Goal: Task Accomplishment & Management: Use online tool/utility

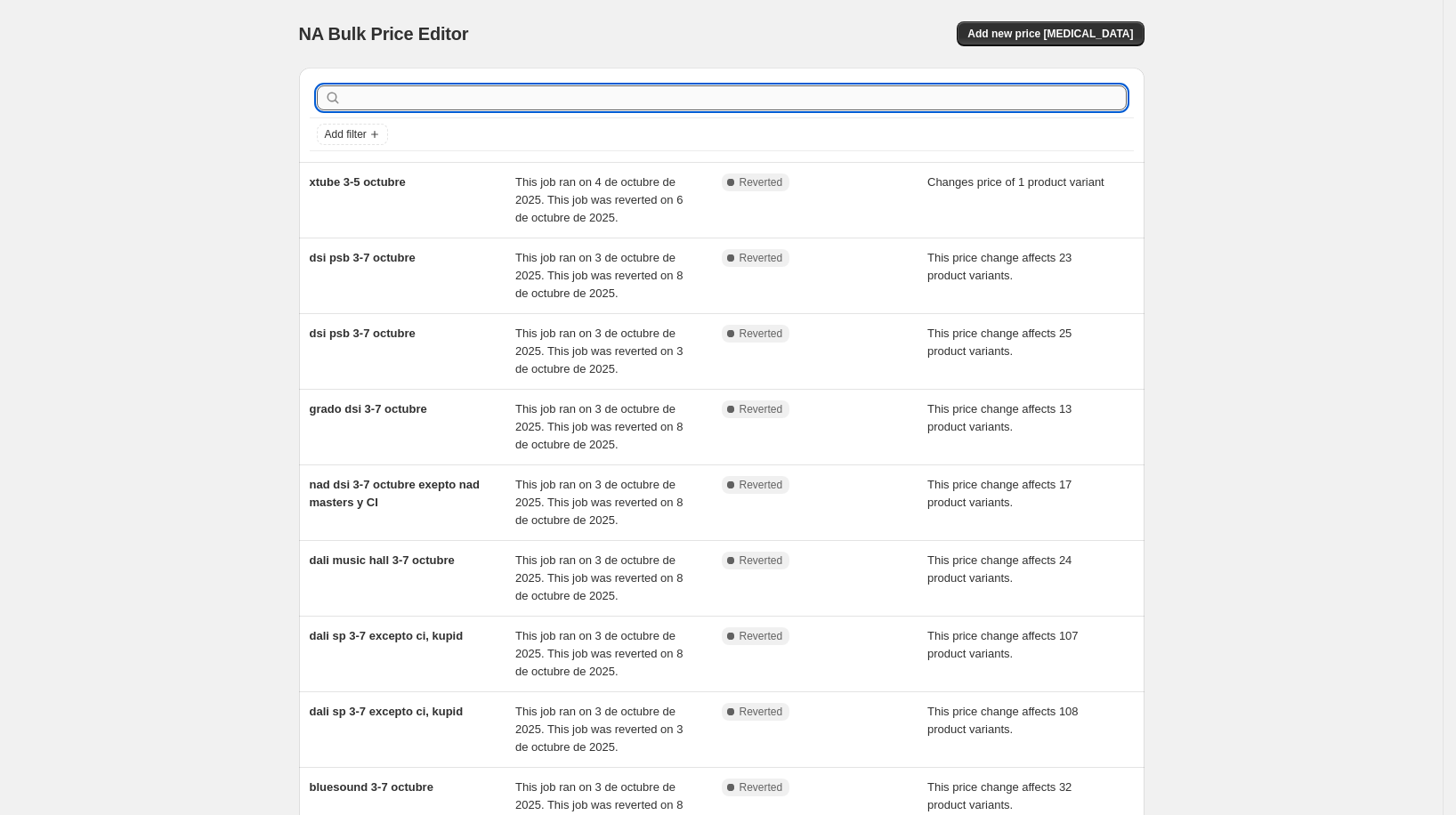
click at [549, 103] on input "text" at bounding box center [736, 98] width 781 height 25
type input "[PERSON_NAME]"
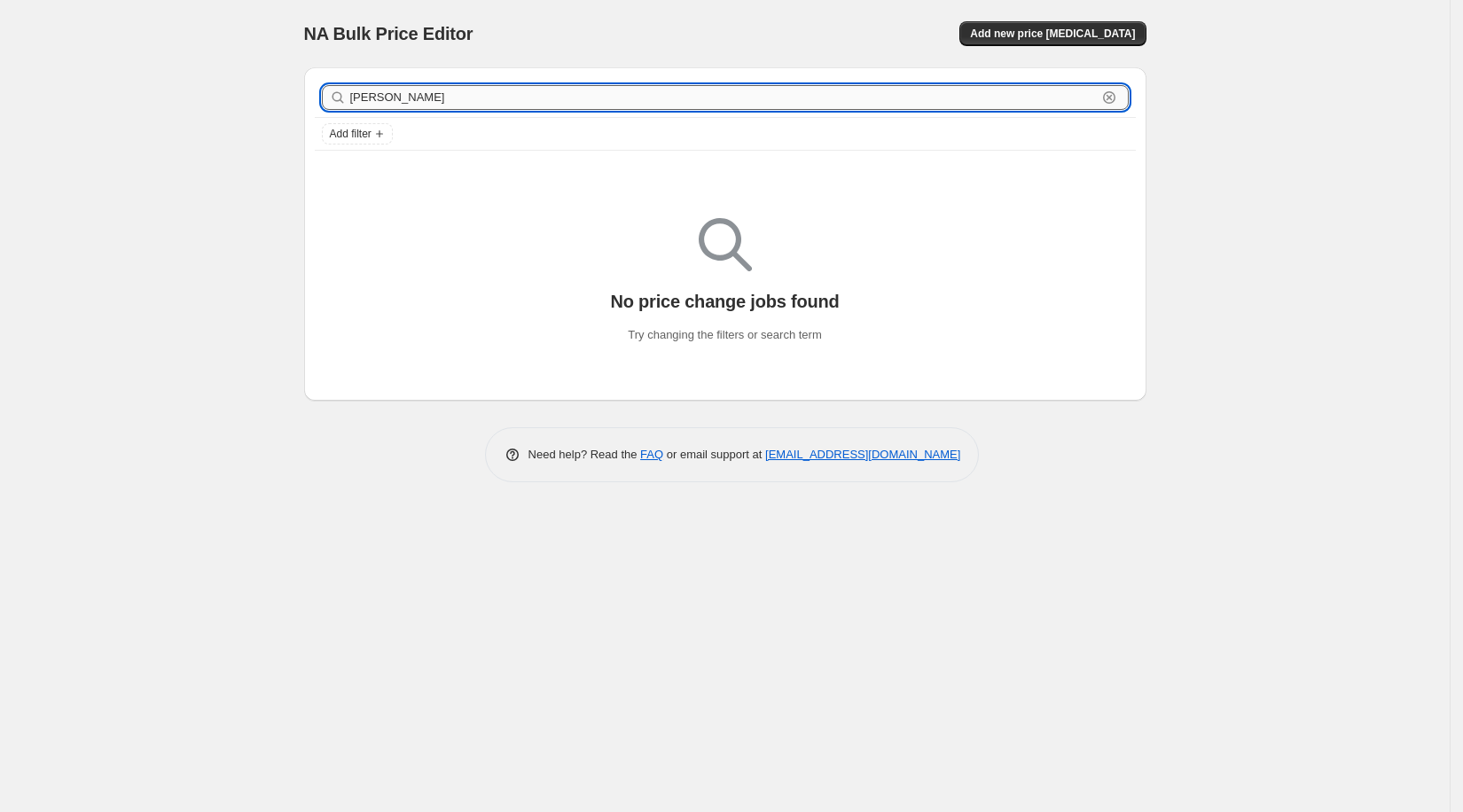
click at [412, 103] on input "[PERSON_NAME]" at bounding box center [723, 97] width 746 height 25
type input "[PERSON_NAME]"
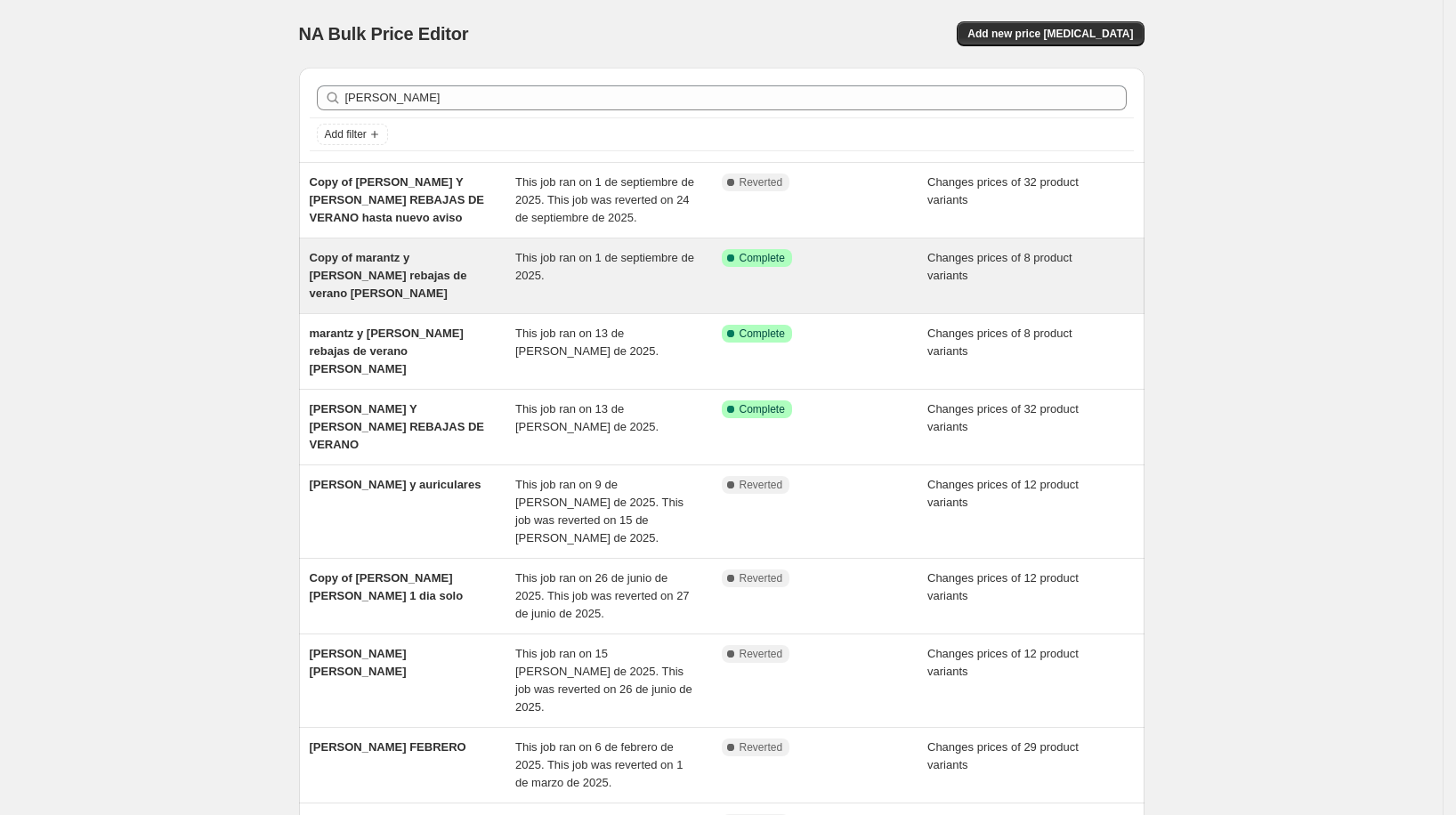
click at [465, 272] on span "Copy of marantz y [PERSON_NAME] rebajas de verano [PERSON_NAME]" at bounding box center [388, 275] width 158 height 49
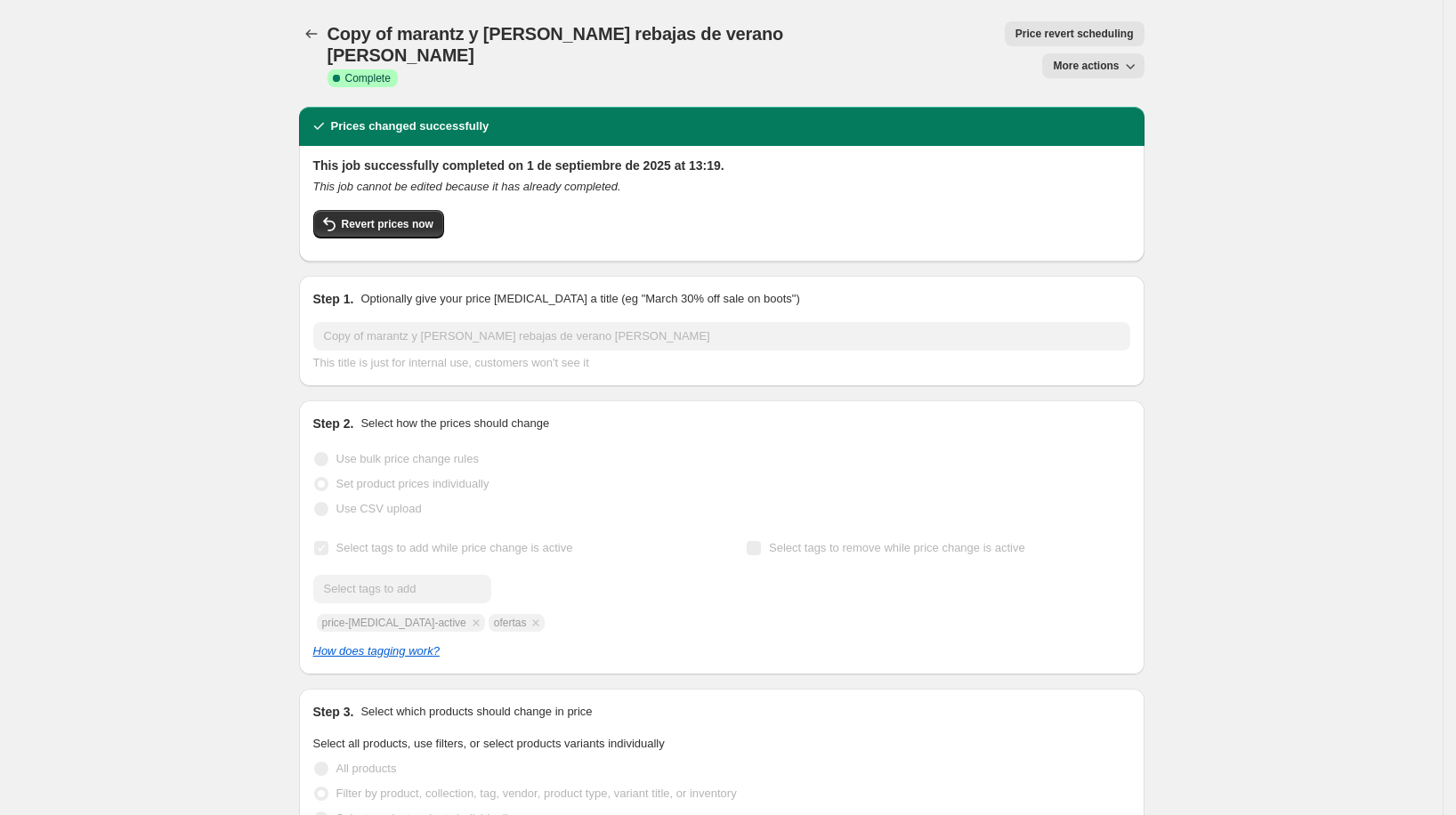
click at [310, 32] on icon "Price change jobs" at bounding box center [311, 34] width 18 height 18
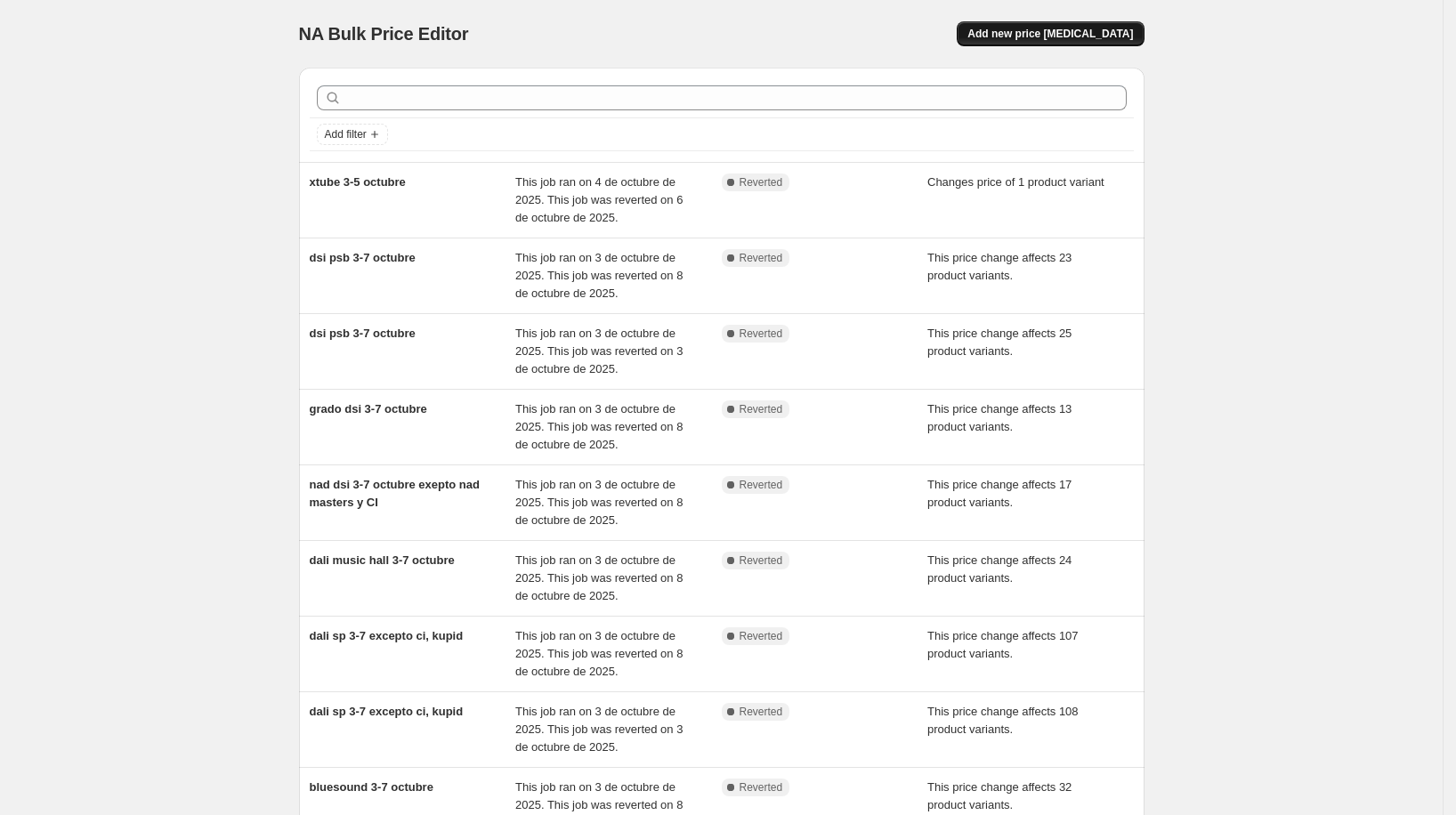
click at [1026, 38] on span "Add new price [MEDICAL_DATA]" at bounding box center [1050, 34] width 166 height 14
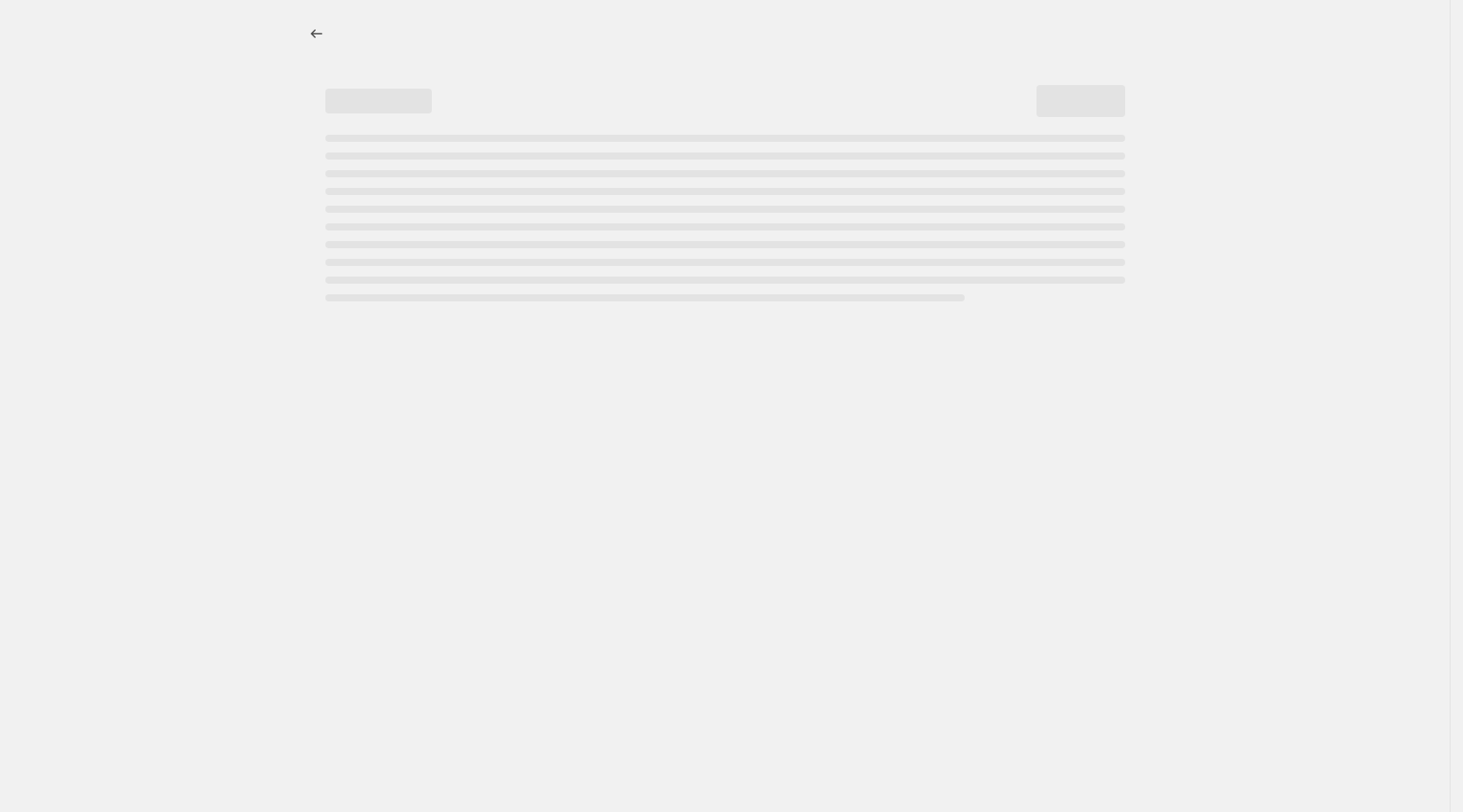
select select "percentage"
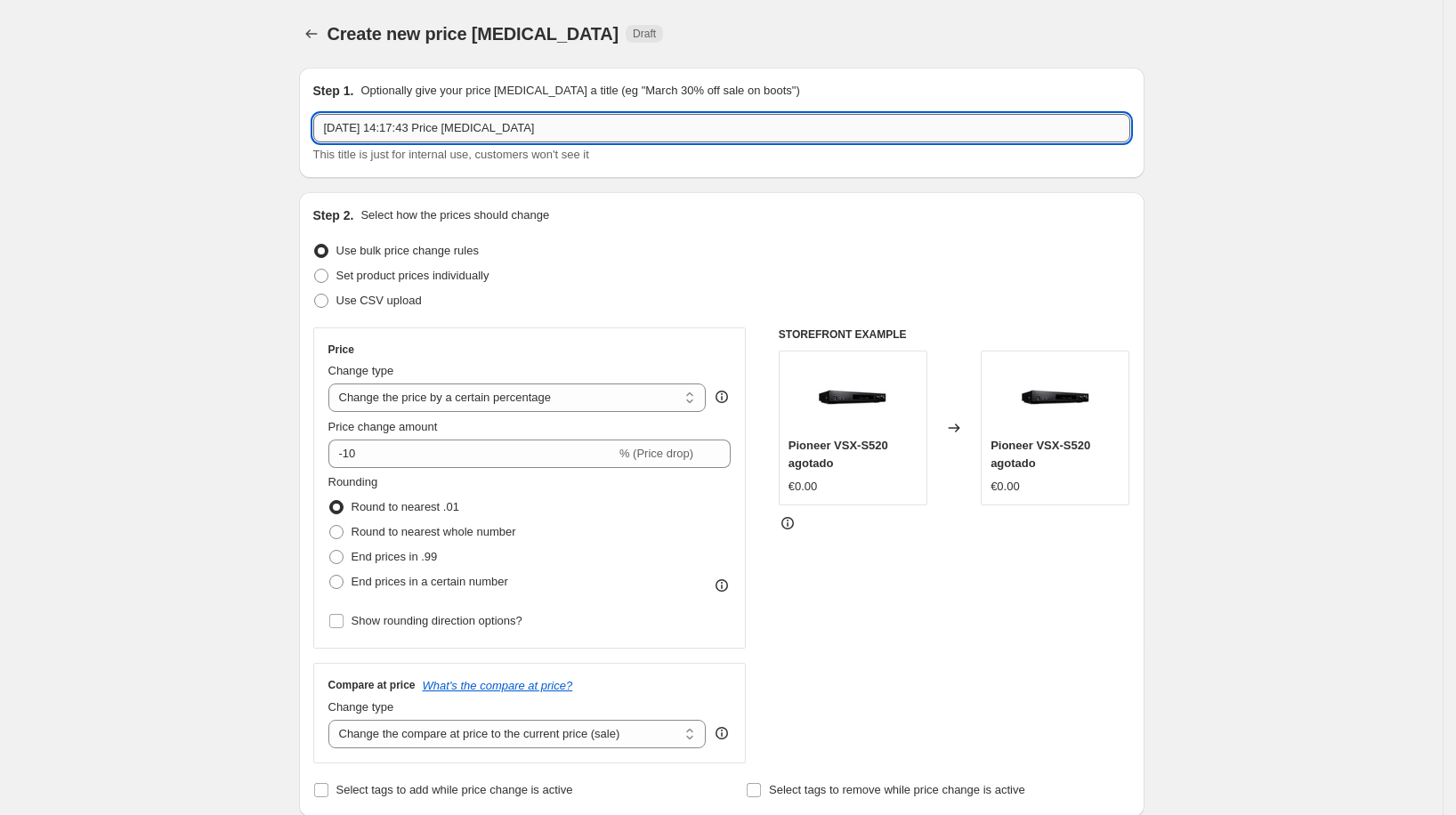
click at [556, 133] on input "[DATE] 14:17:43 Price [MEDICAL_DATA]" at bounding box center [721, 128] width 817 height 29
type input "[PERSON_NAME] y marantz 15-30 octubre"
click at [368, 261] on label "Use bulk price change rules" at bounding box center [396, 250] width 166 height 25
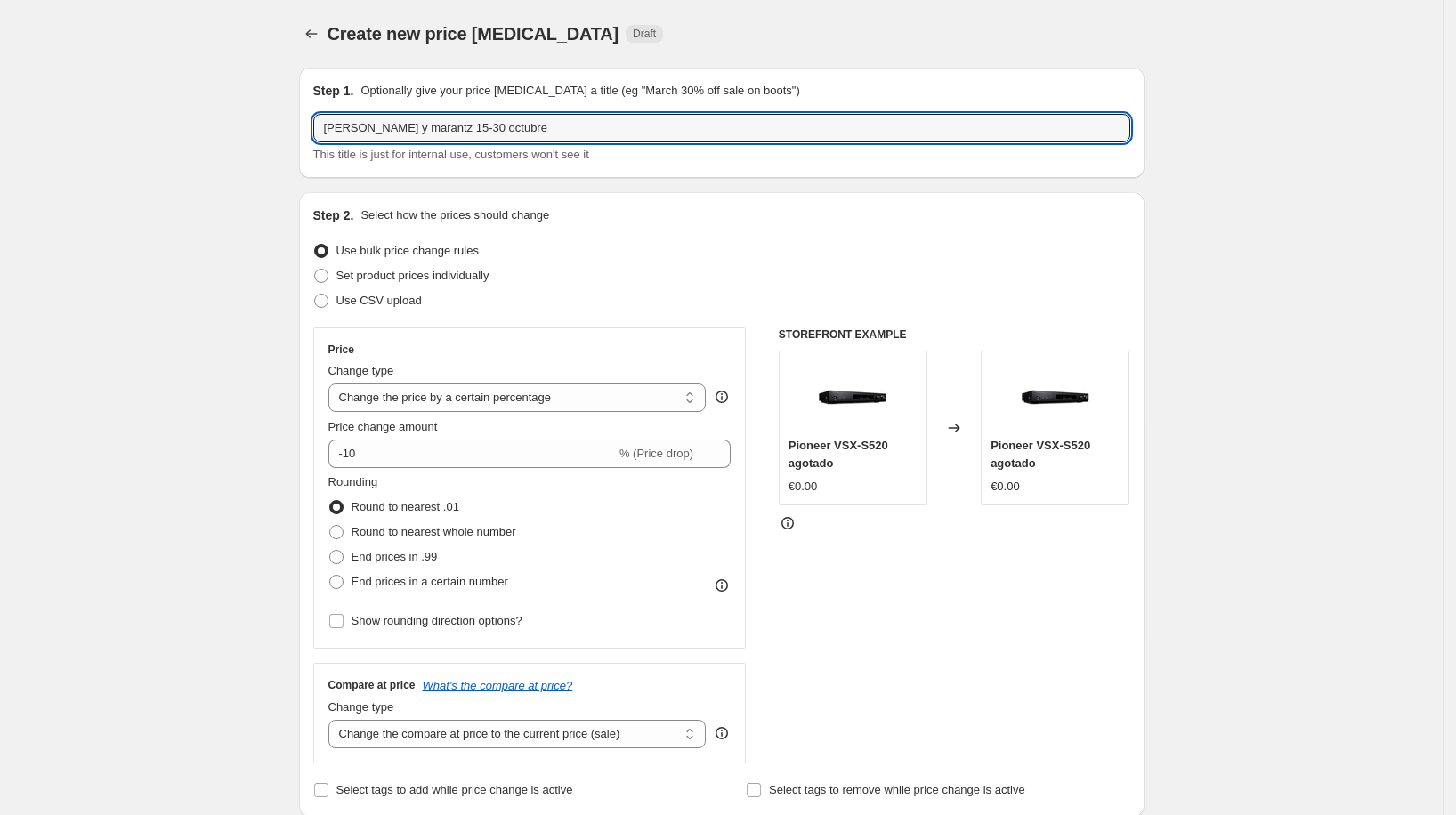
click at [315, 244] on input "Use bulk price change rules" at bounding box center [314, 243] width 1 height 1
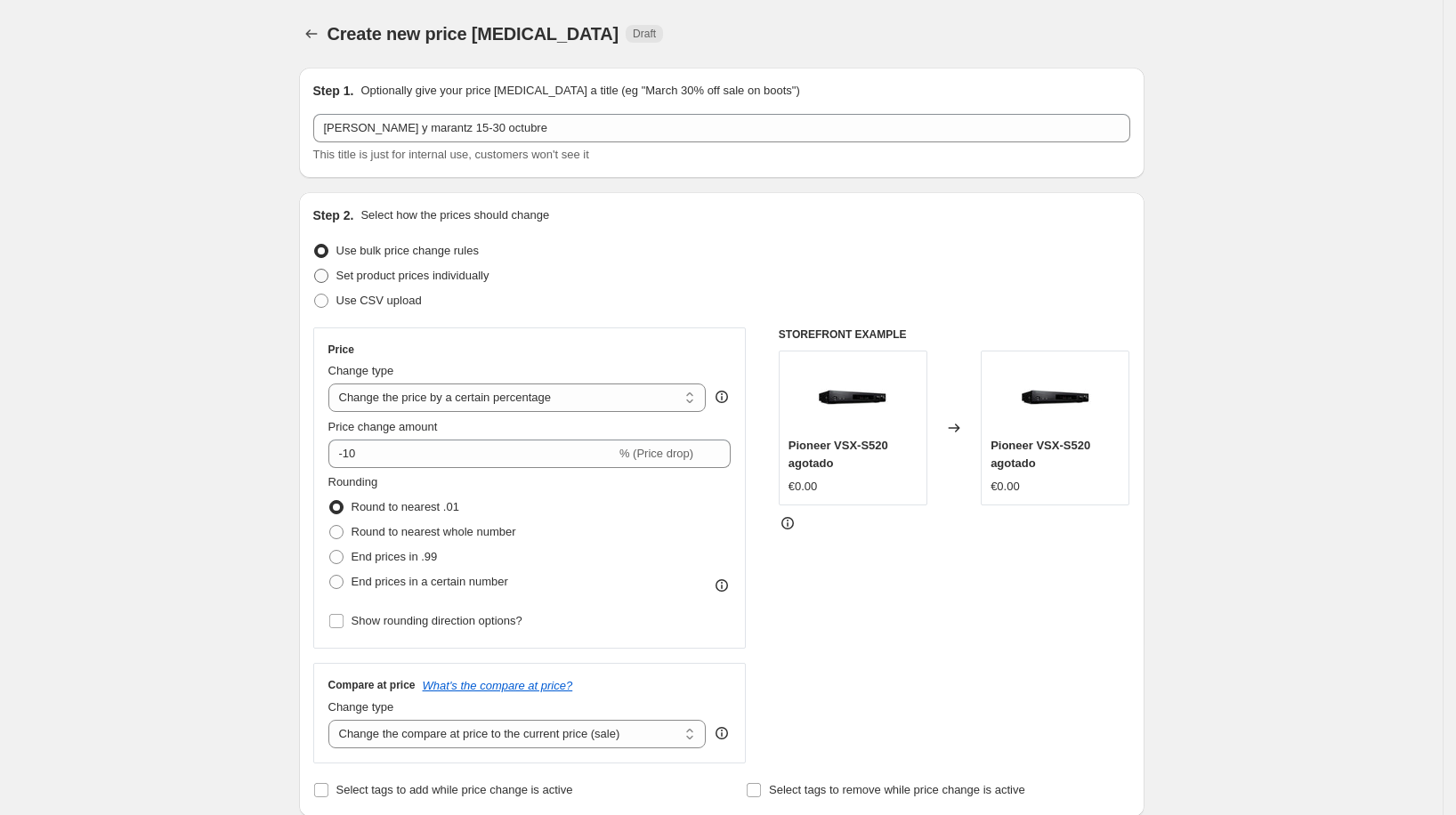
click at [359, 284] on span "Set product prices individually" at bounding box center [413, 276] width 153 height 18
click at [315, 269] on input "Set product prices individually" at bounding box center [314, 268] width 1 height 1
radio input "true"
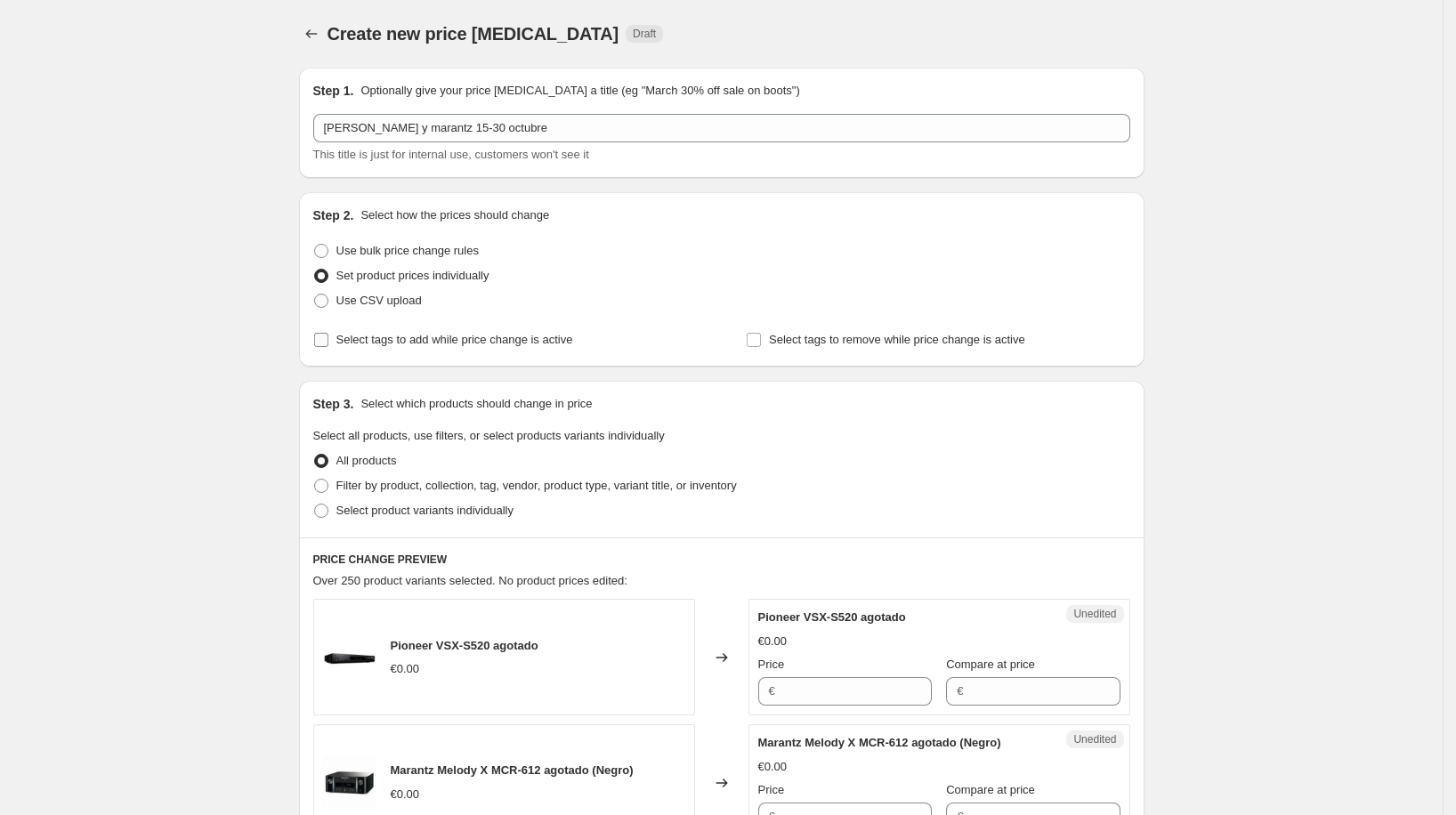
click at [562, 341] on span "Select tags to add while price change is active" at bounding box center [455, 339] width 236 height 13
click at [328, 341] on input "Select tags to add while price change is active" at bounding box center [321, 340] width 14 height 14
checkbox input "true"
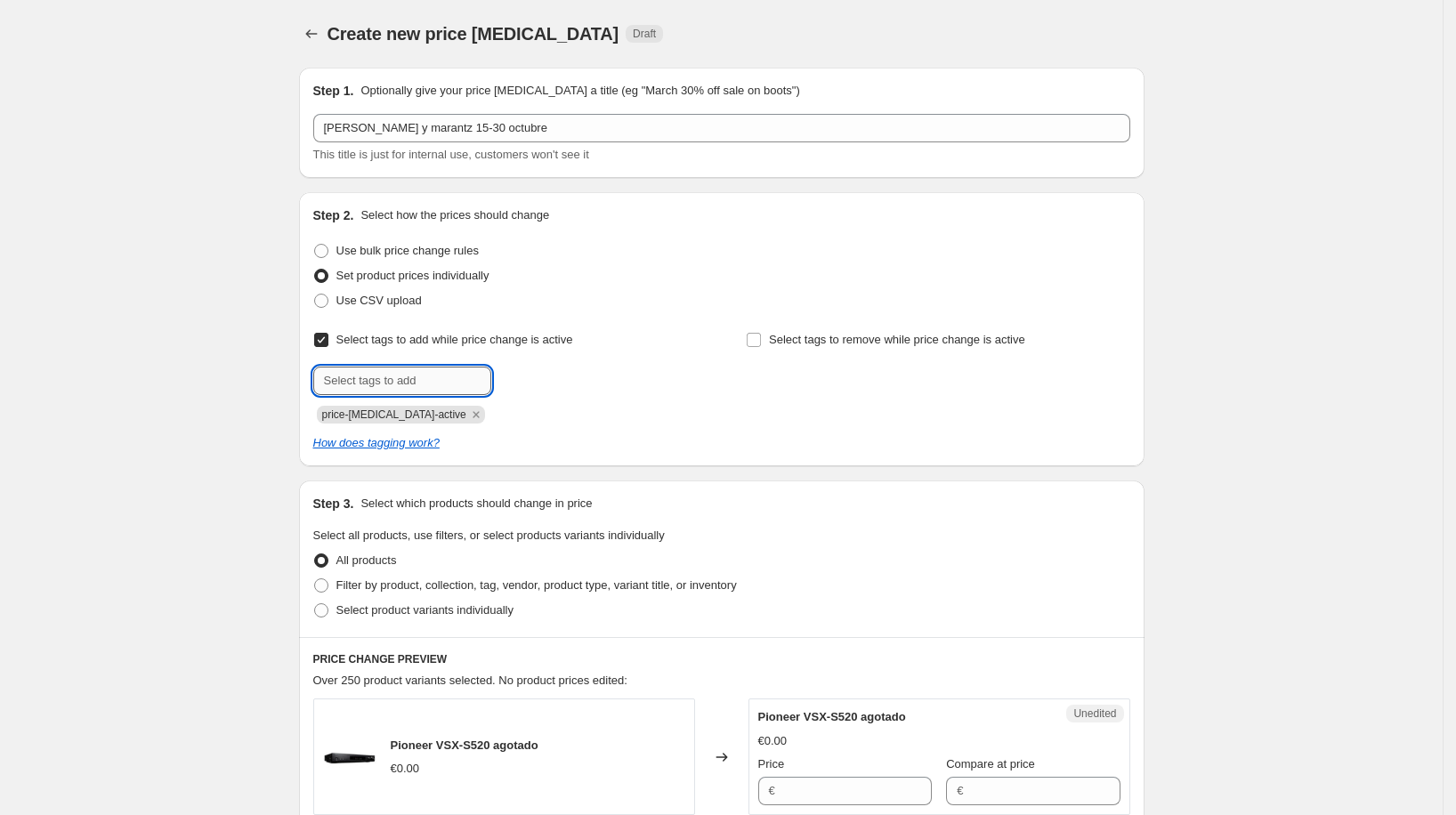
click at [478, 393] on input "text" at bounding box center [402, 381] width 178 height 29
type input "ofertas"
click at [313, 192] on button "Submit" at bounding box center [338, 201] width 51 height 19
click at [634, 426] on div "Select tags to add while price change is active Submit price-[MEDICAL_DATA]-act…" at bounding box center [721, 389] width 817 height 124
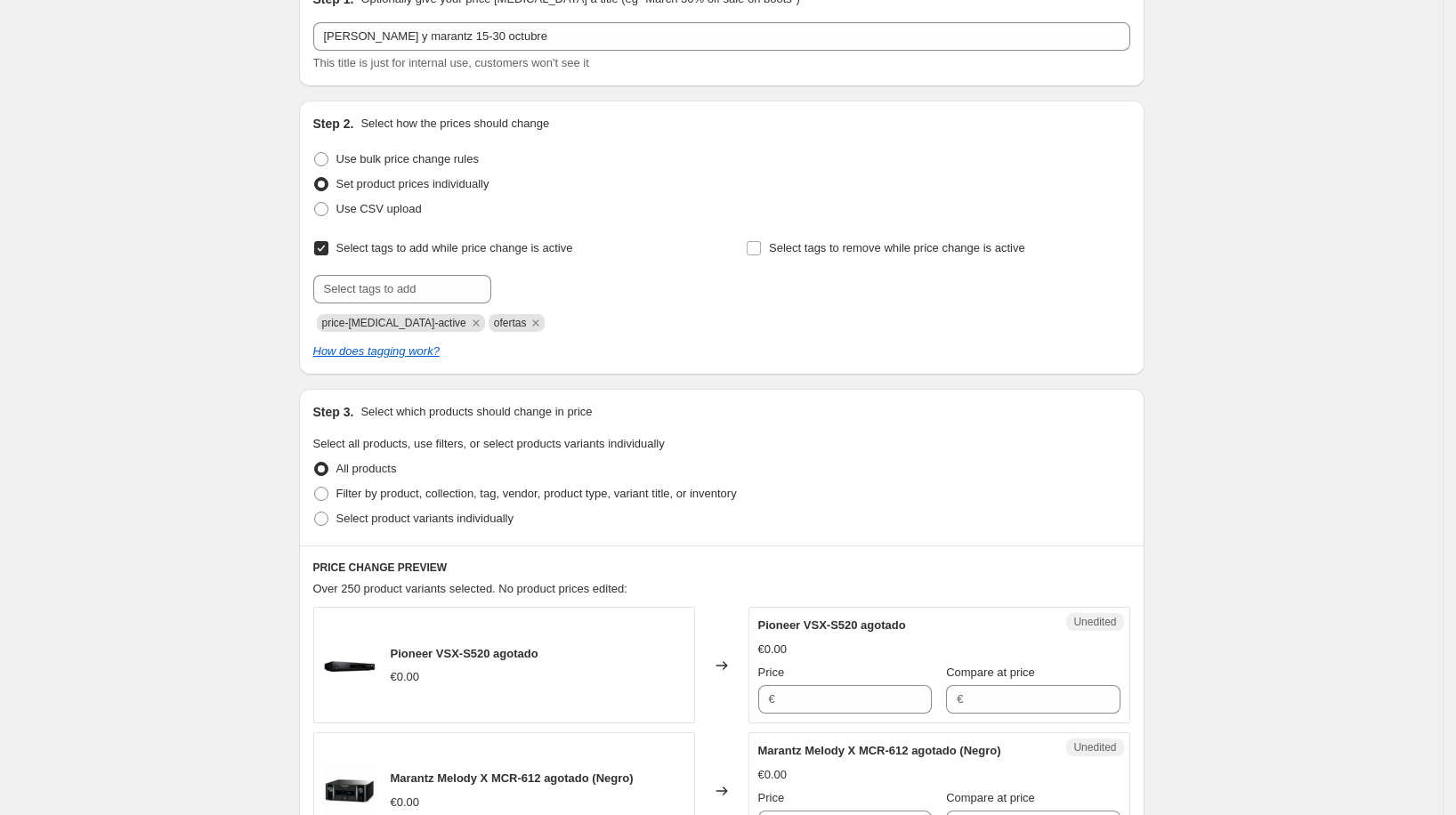
scroll to position [212, 0]
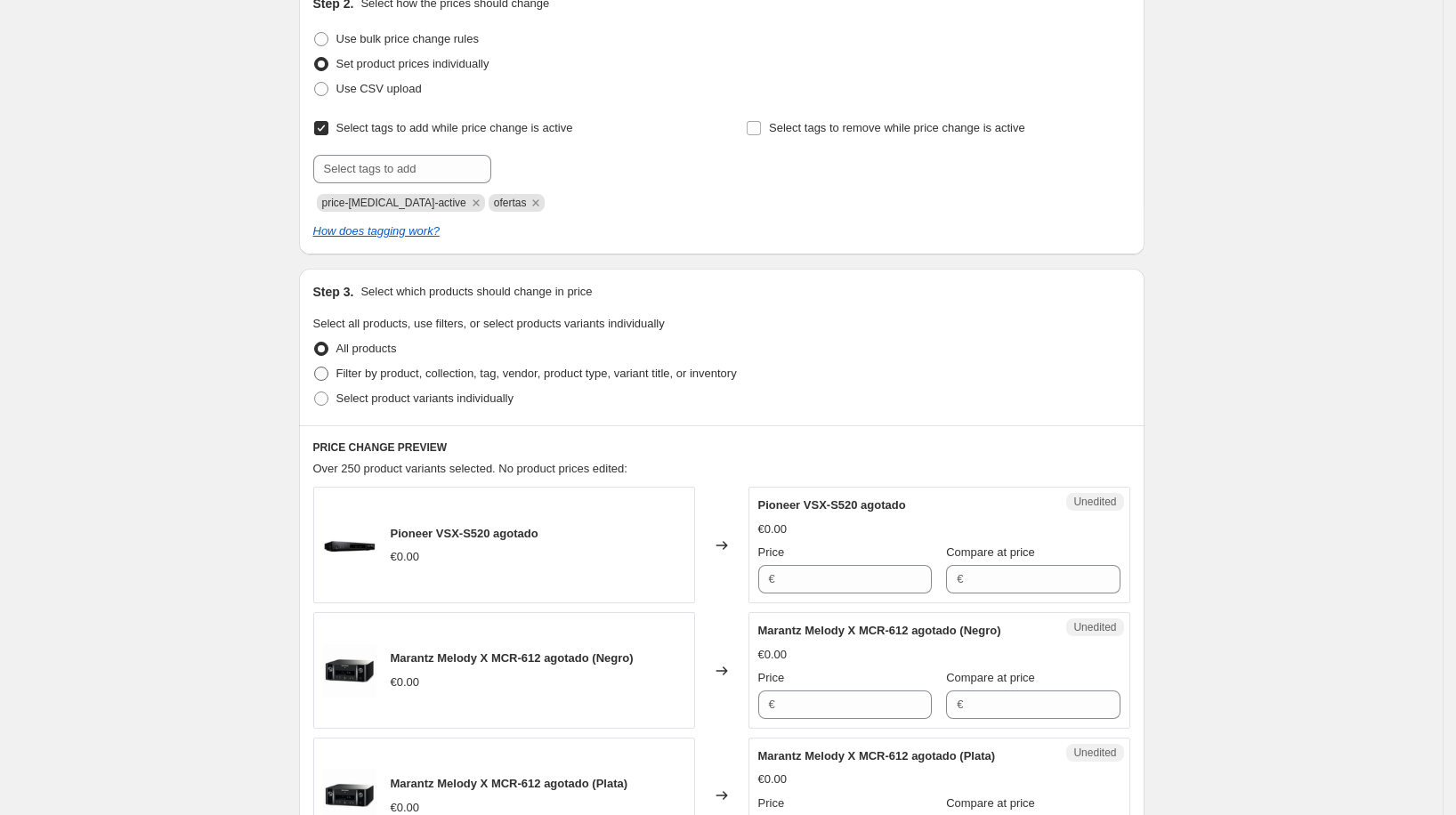
click at [338, 373] on label "Filter by product, collection, tag, vendor, product type, variant title, or inv…" at bounding box center [524, 374] width 423 height 25
click at [315, 368] on input "Filter by product, collection, tag, vendor, product type, variant title, or inv…" at bounding box center [314, 367] width 1 height 1
radio input "true"
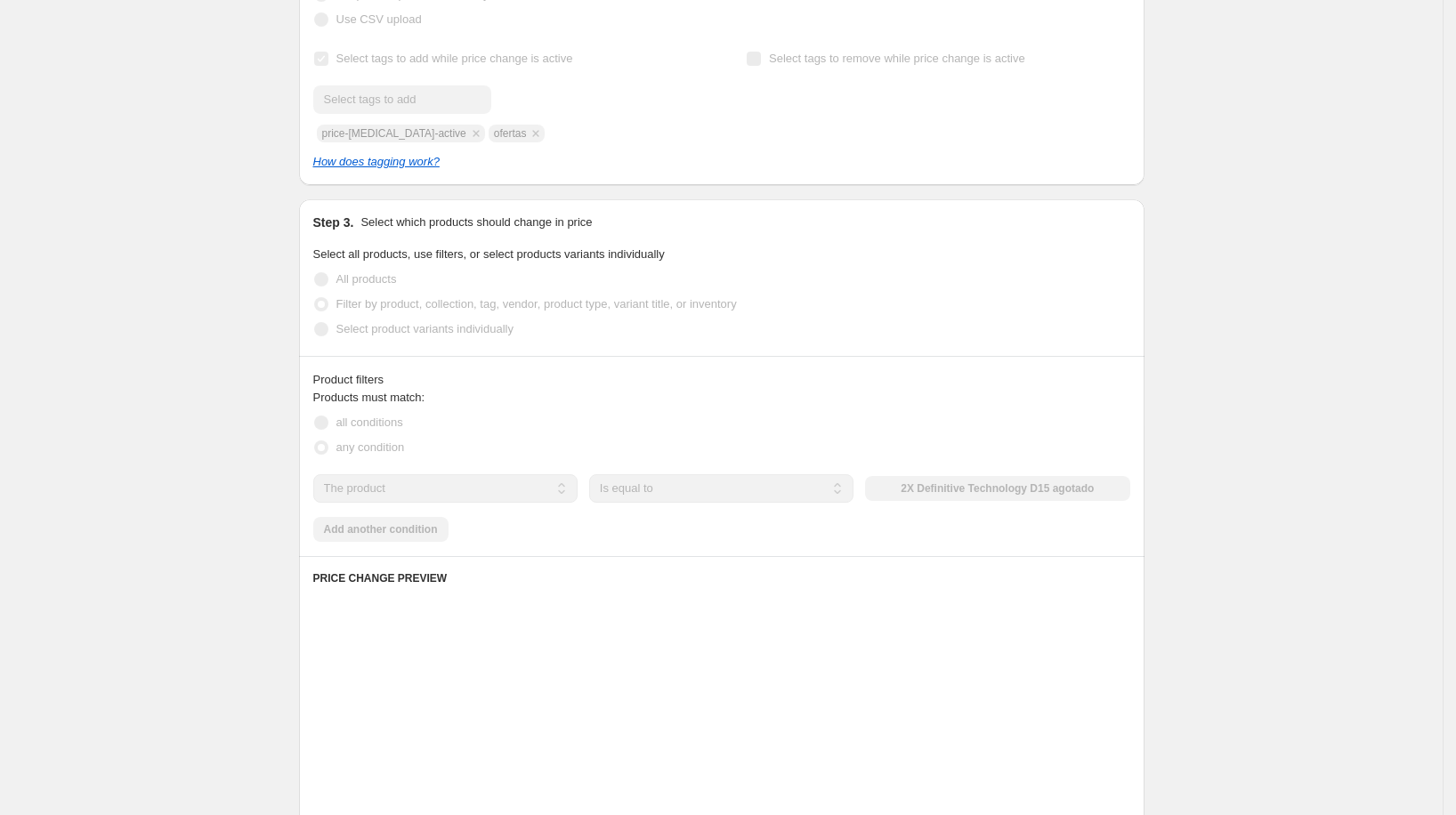
scroll to position [513, 0]
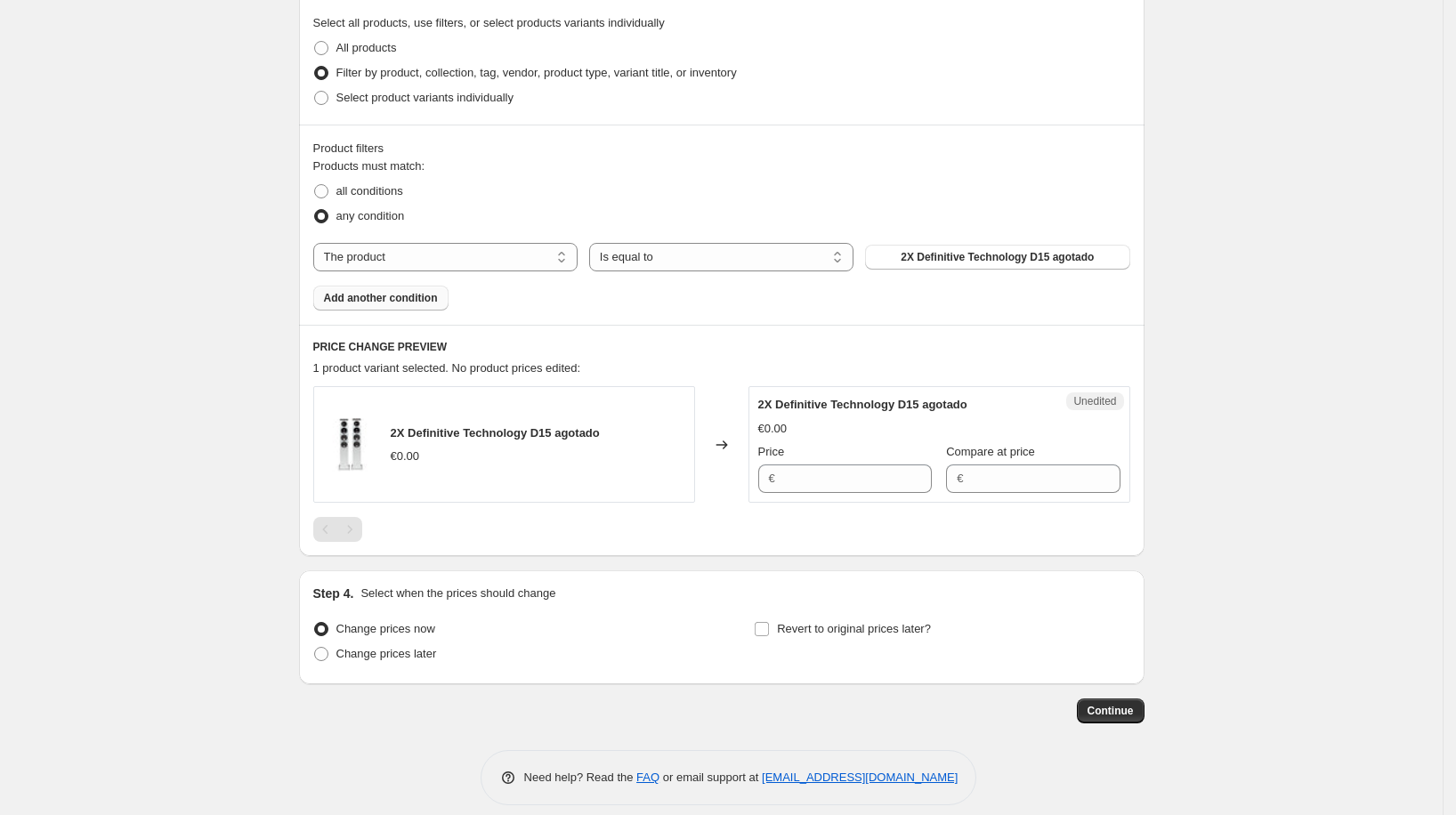
click at [419, 299] on span "Add another condition" at bounding box center [380, 298] width 114 height 14
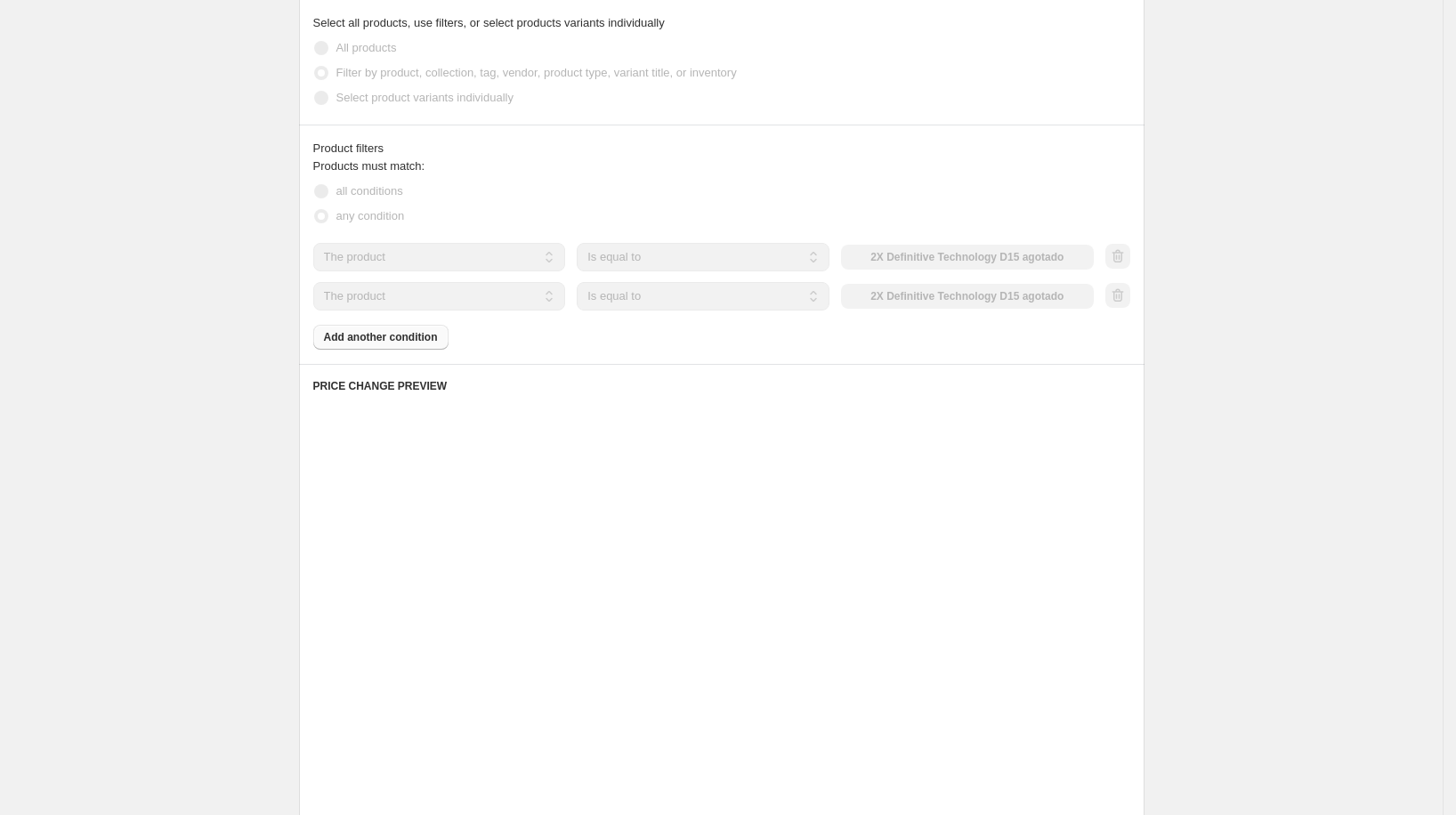
click at [403, 329] on div "Products must match: all conditions any condition The product The product's col…" at bounding box center [721, 253] width 817 height 192
click at [402, 334] on div "Products must match: all conditions any condition The product The product's col…" at bounding box center [721, 253] width 817 height 192
click at [402, 335] on div "Products must match: all conditions any condition The product The product's col…" at bounding box center [721, 253] width 817 height 192
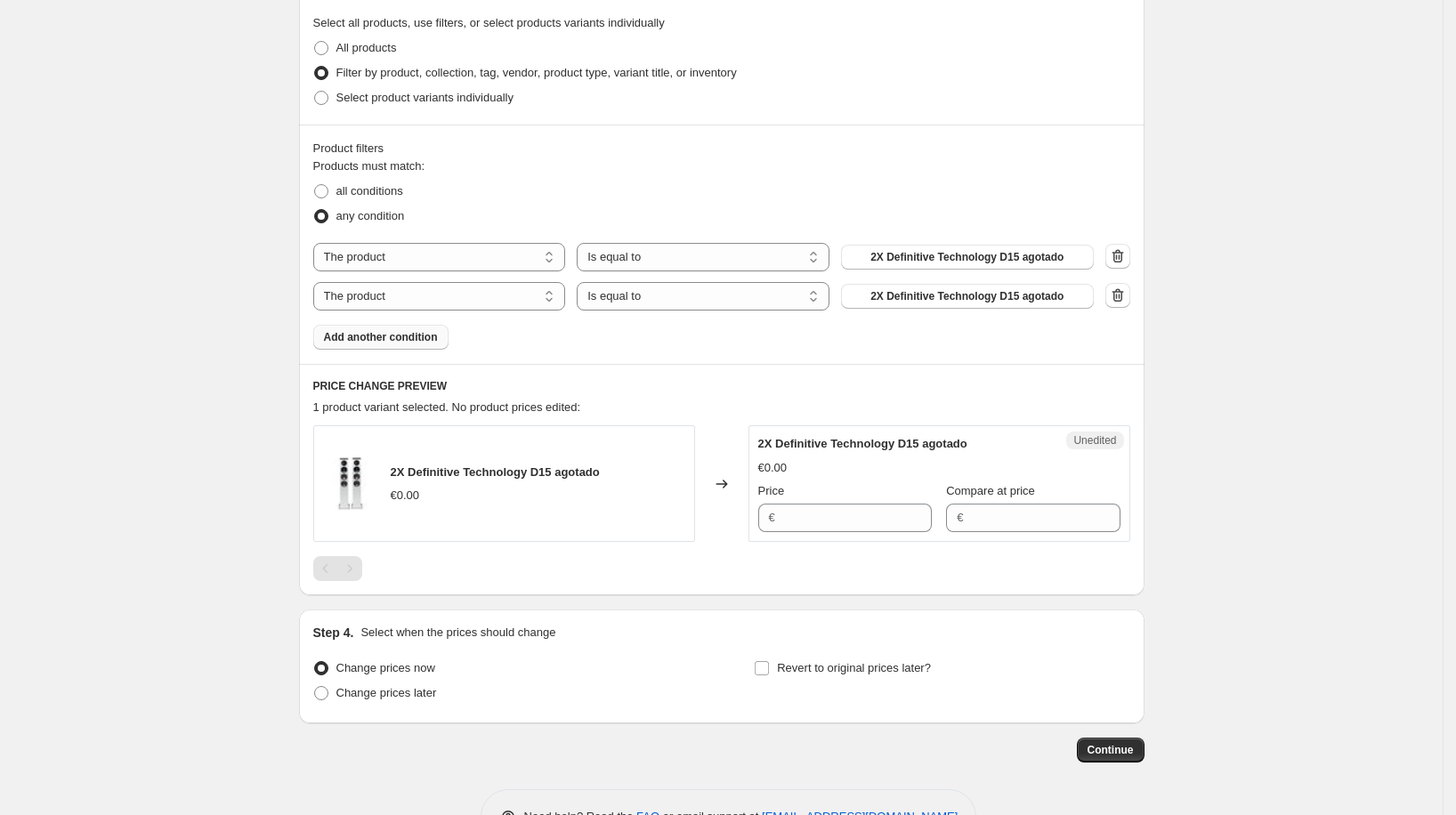
click at [411, 350] on div "Product filters Products must match: all conditions any condition The product T…" at bounding box center [721, 243] width 846 height 239
click at [420, 344] on button "Add another condition" at bounding box center [380, 337] width 135 height 25
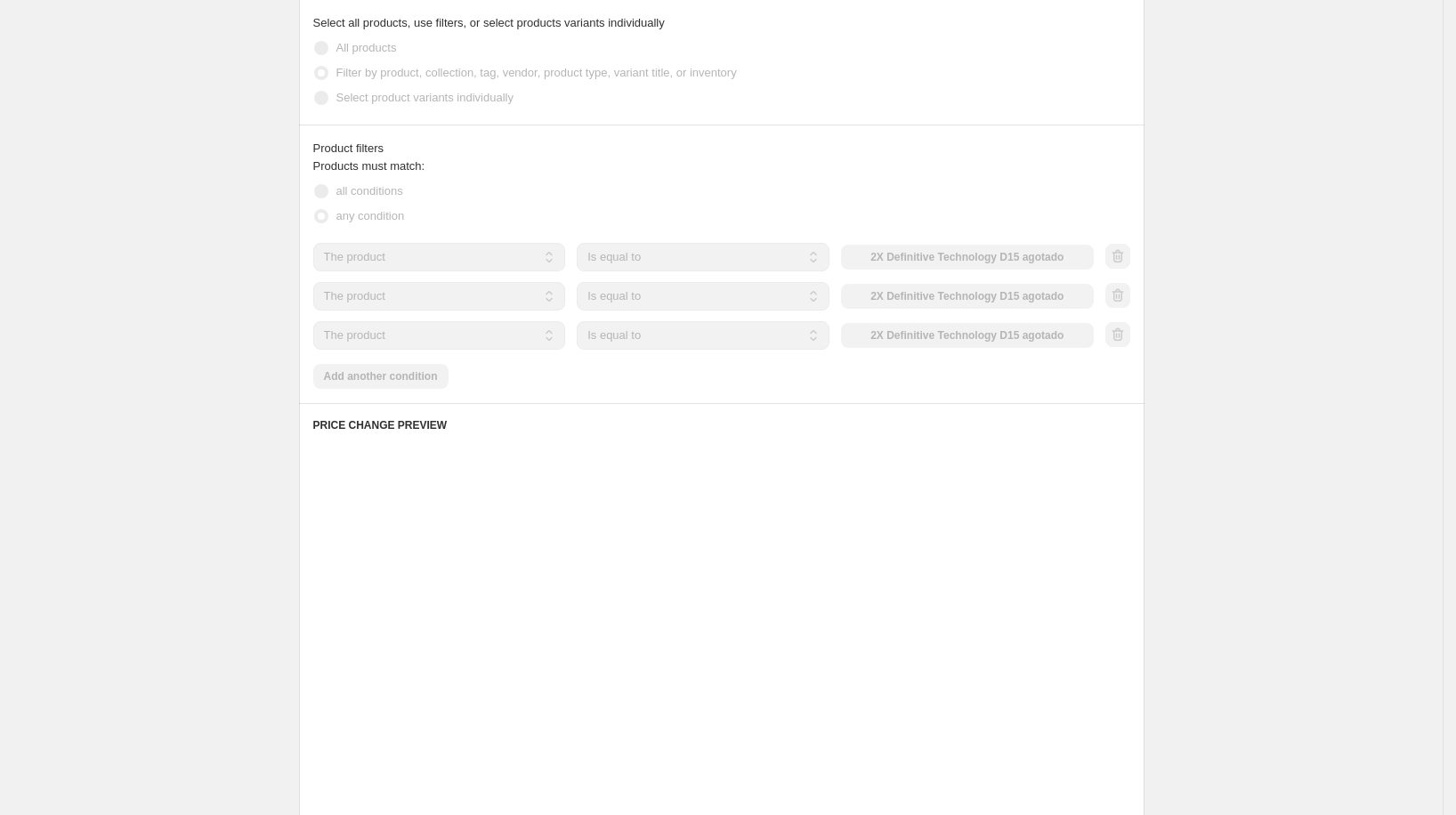
click at [407, 394] on div "Product filters Products must match: all conditions any condition The product T…" at bounding box center [721, 263] width 846 height 278
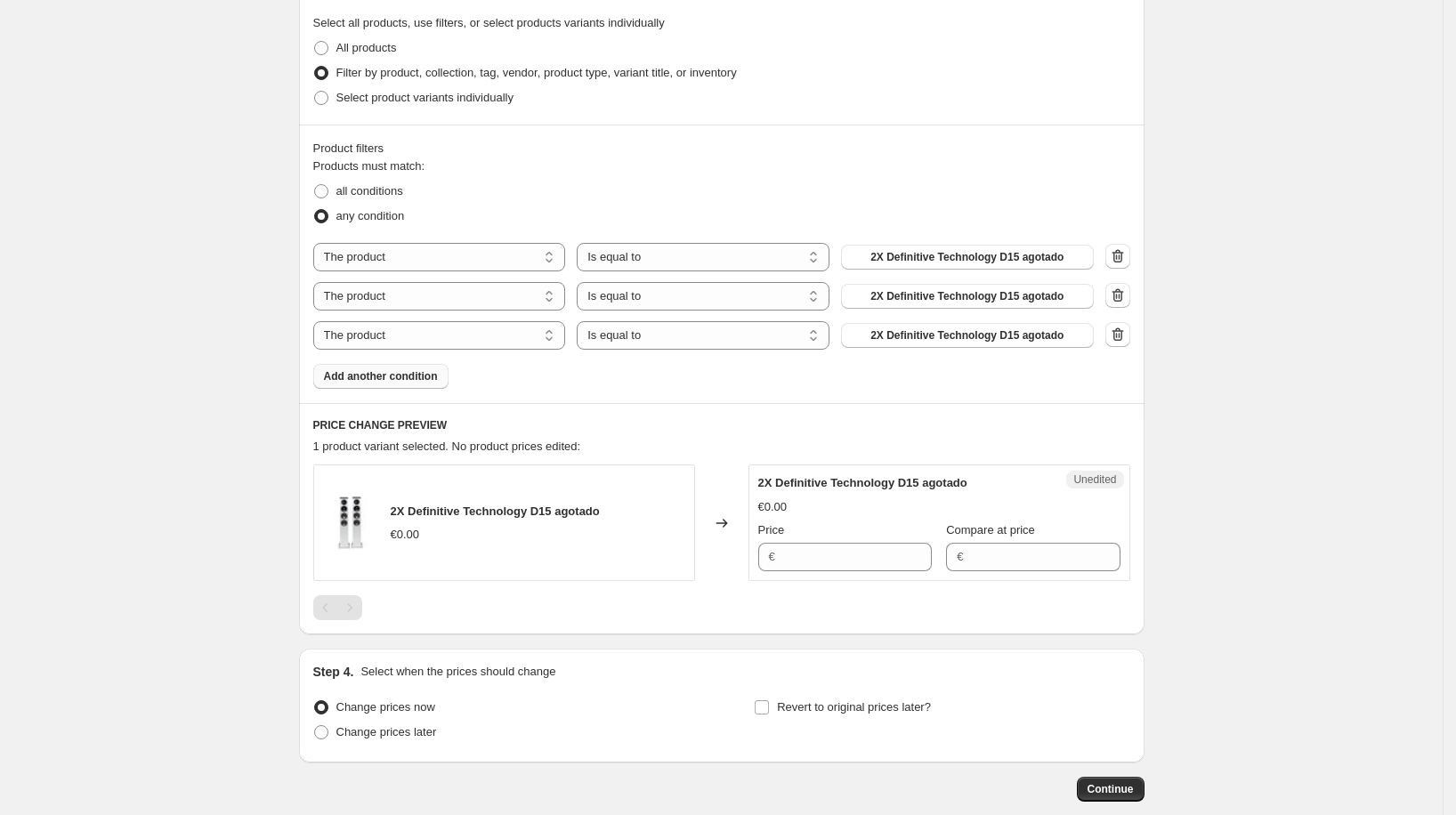
click at [414, 381] on span "Add another condition" at bounding box center [380, 377] width 114 height 14
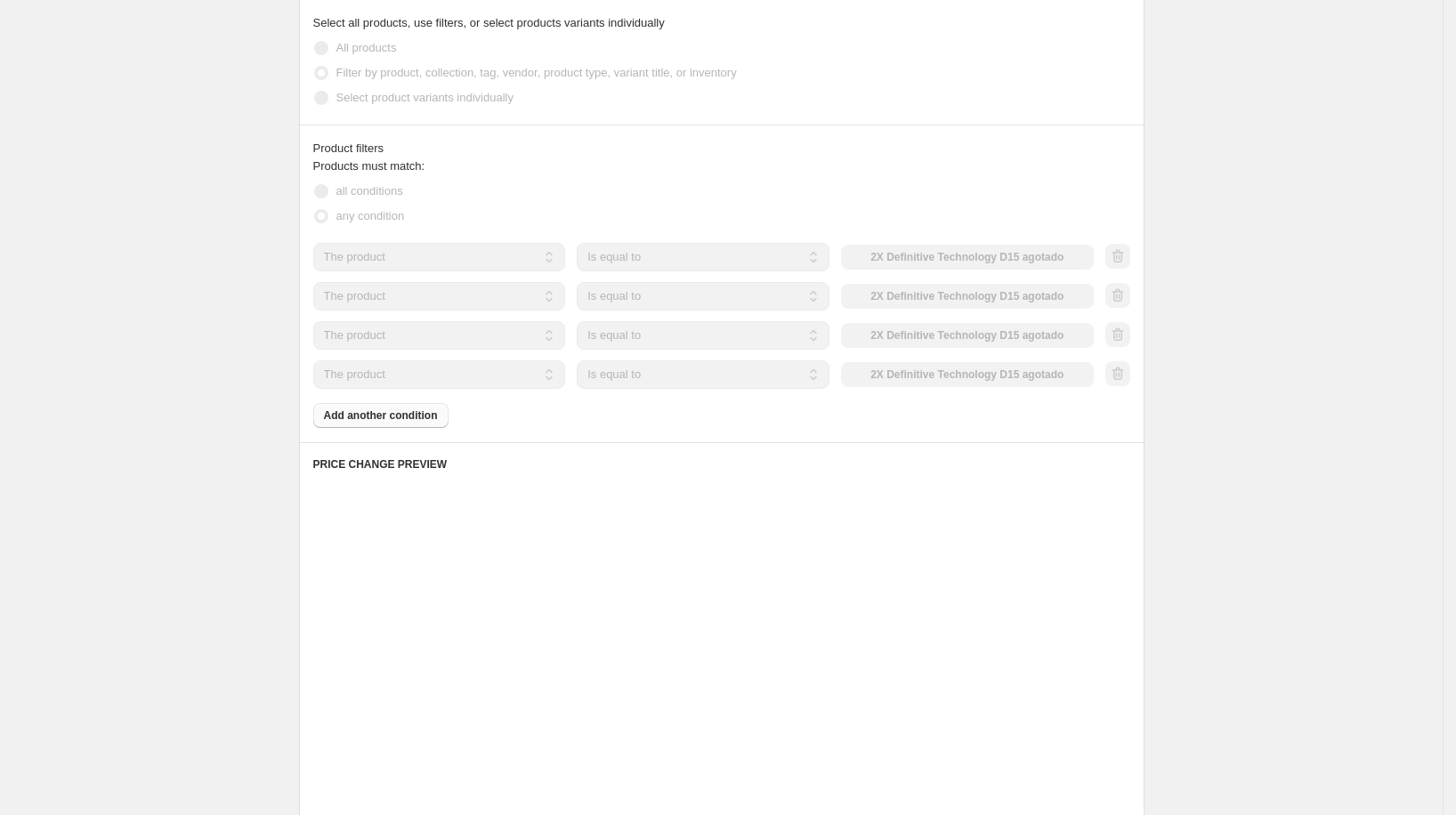
click at [413, 428] on div "Product filters Products must match: all conditions any condition The product T…" at bounding box center [721, 283] width 846 height 318
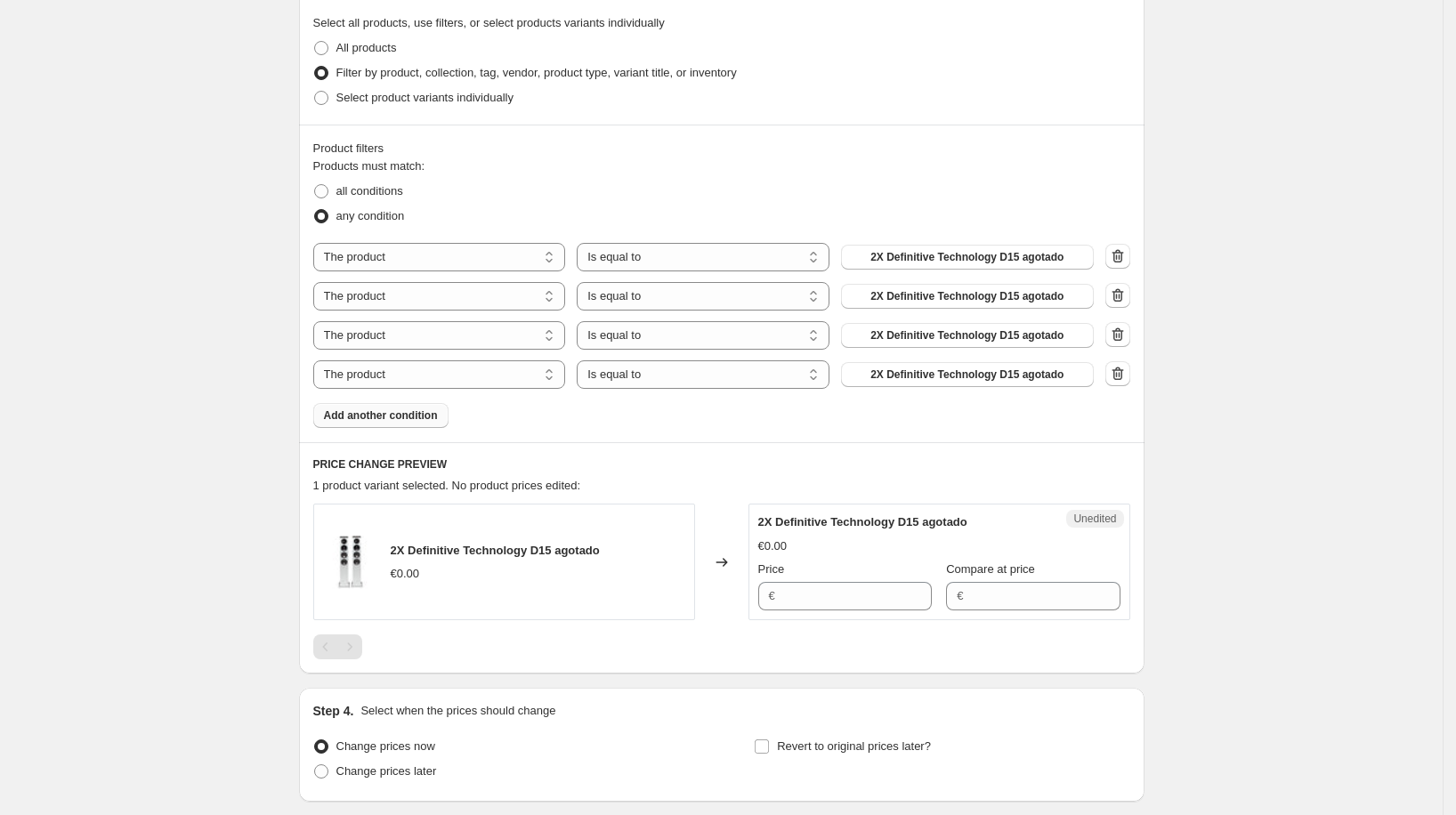
click at [419, 420] on span "Add another condition" at bounding box center [380, 415] width 114 height 14
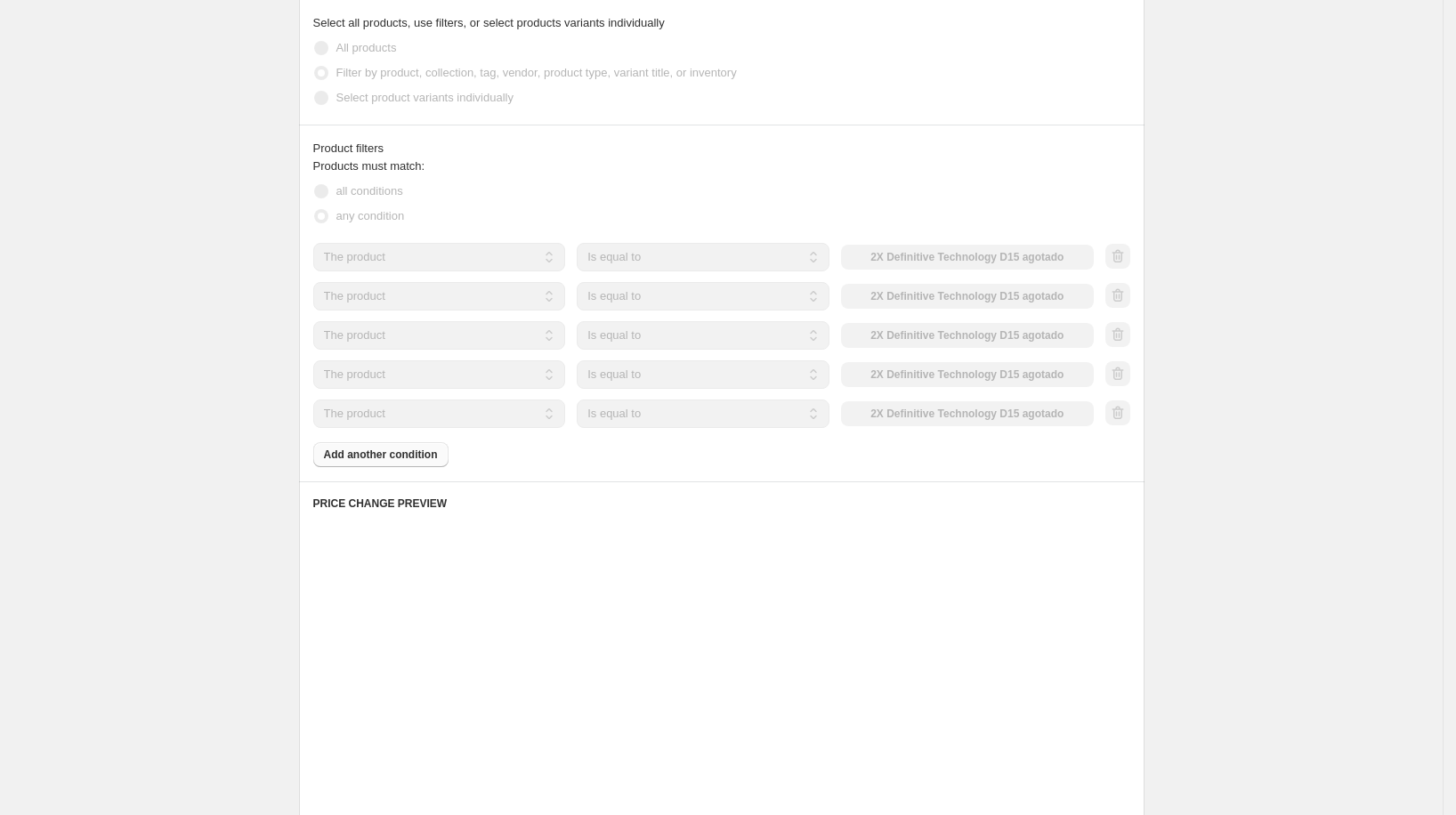
click at [413, 447] on div "Products must match: all conditions any condition The product The product's col…" at bounding box center [721, 312] width 817 height 310
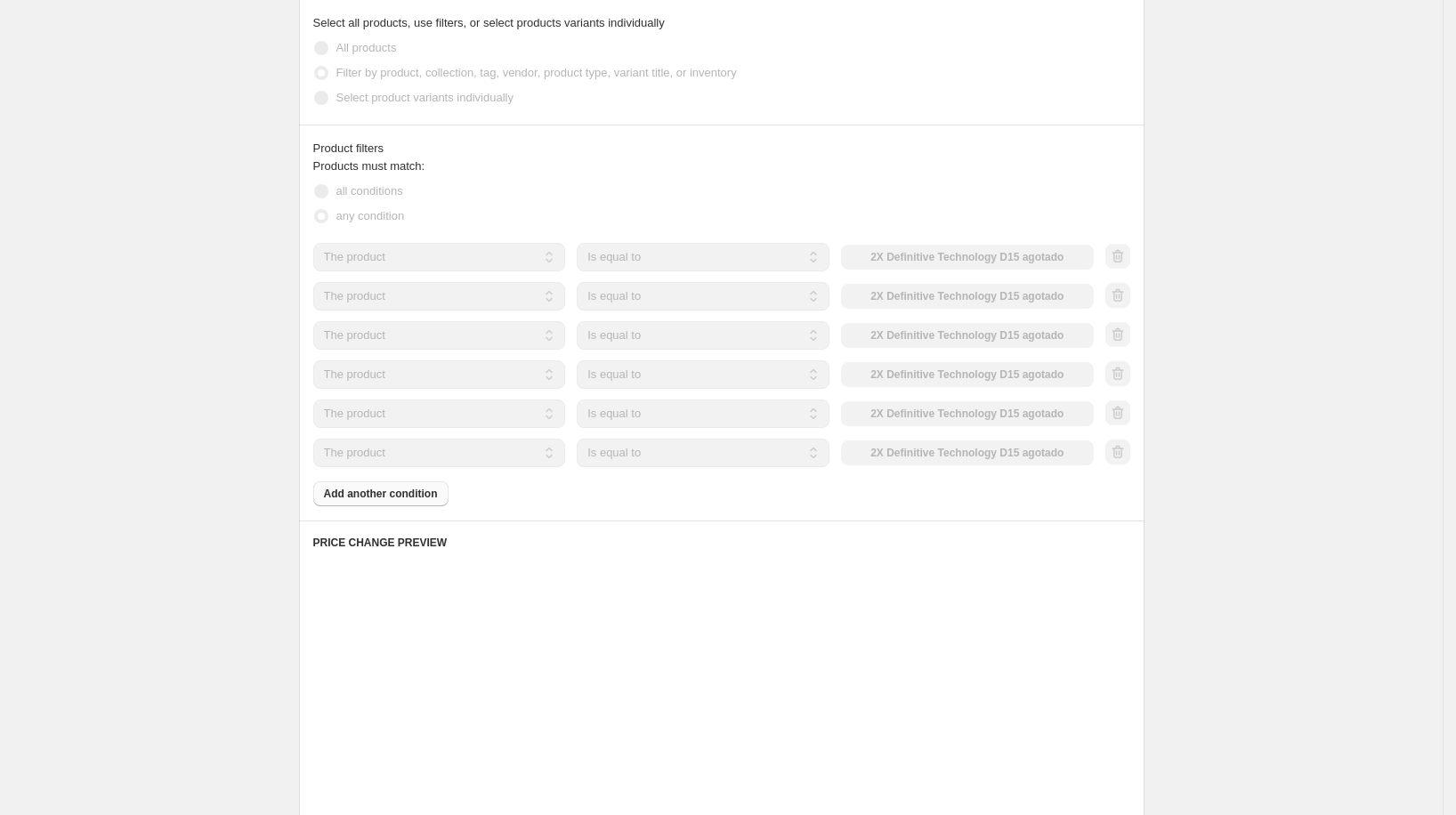
click at [416, 480] on div "Products must match: all conditions any condition The product The product's col…" at bounding box center [721, 332] width 817 height 349
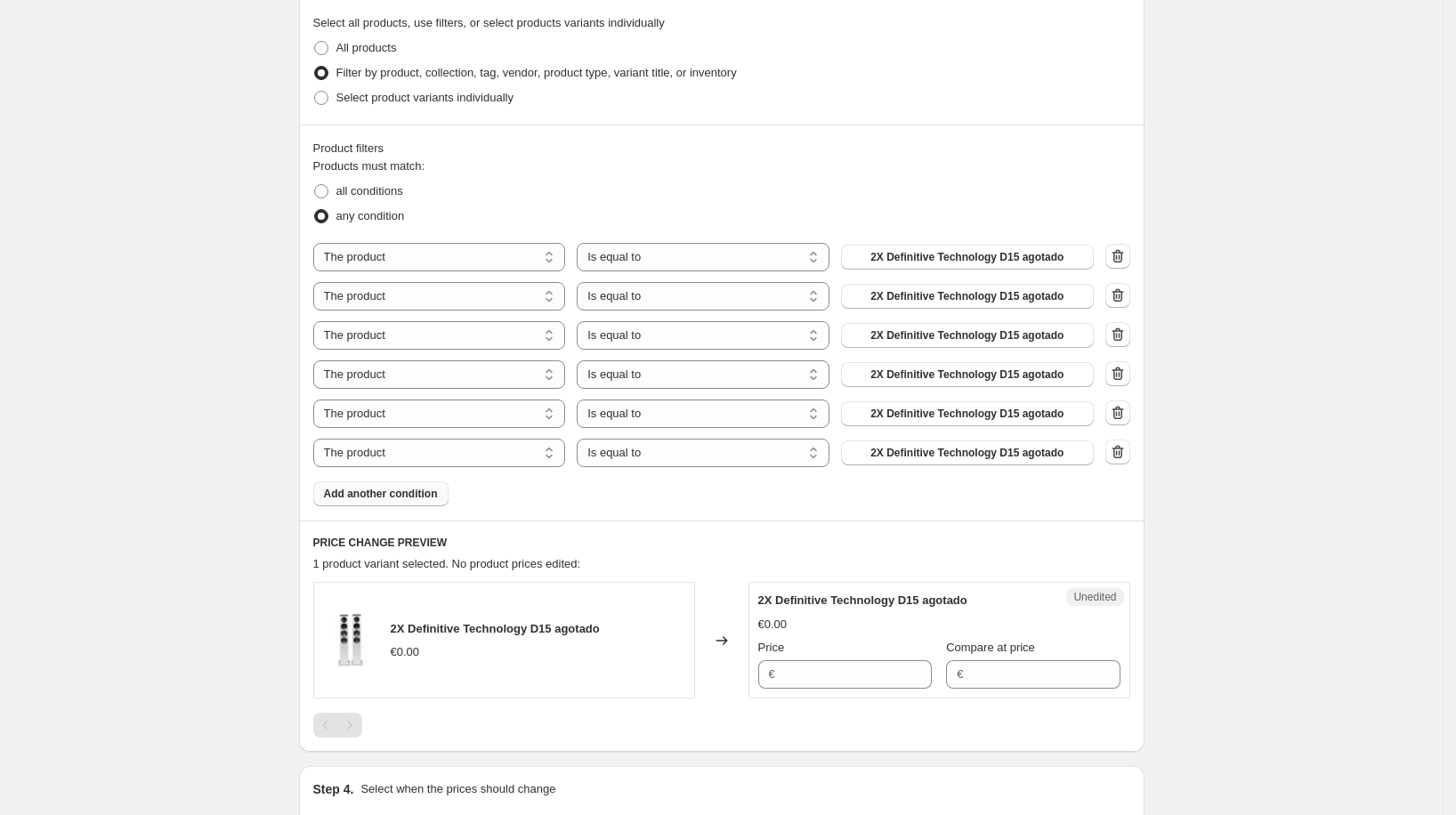
click at [414, 490] on span "Add another condition" at bounding box center [380, 494] width 114 height 14
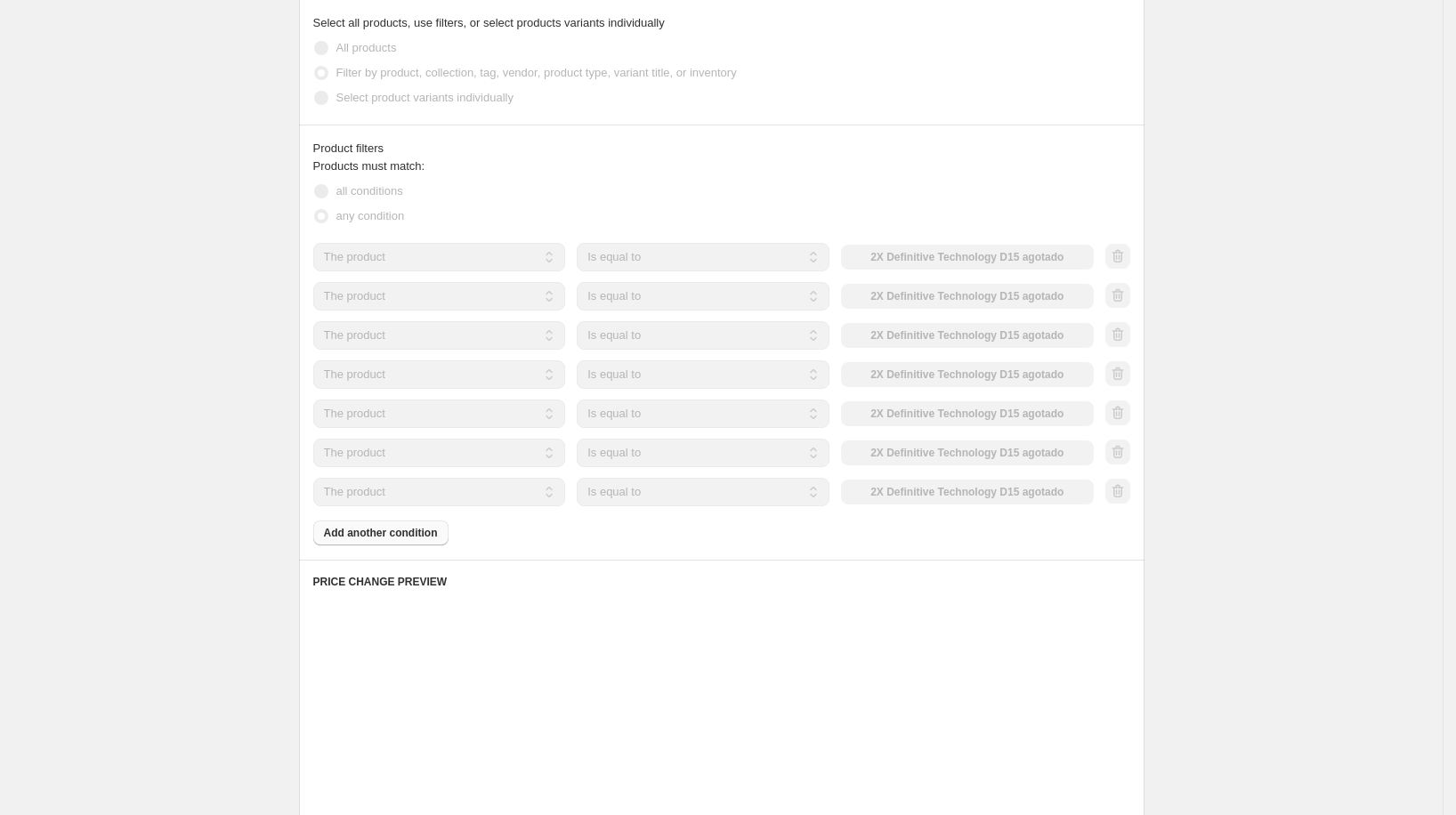
drag, startPoint x: 413, startPoint y: 514, endPoint x: 412, endPoint y: 525, distance: 11.0
click at [413, 517] on div "Products must match: all conditions any condition The product The product's col…" at bounding box center [721, 352] width 817 height 388
click at [411, 528] on div "Products must match: all conditions any condition The product The product's col…" at bounding box center [721, 352] width 817 height 388
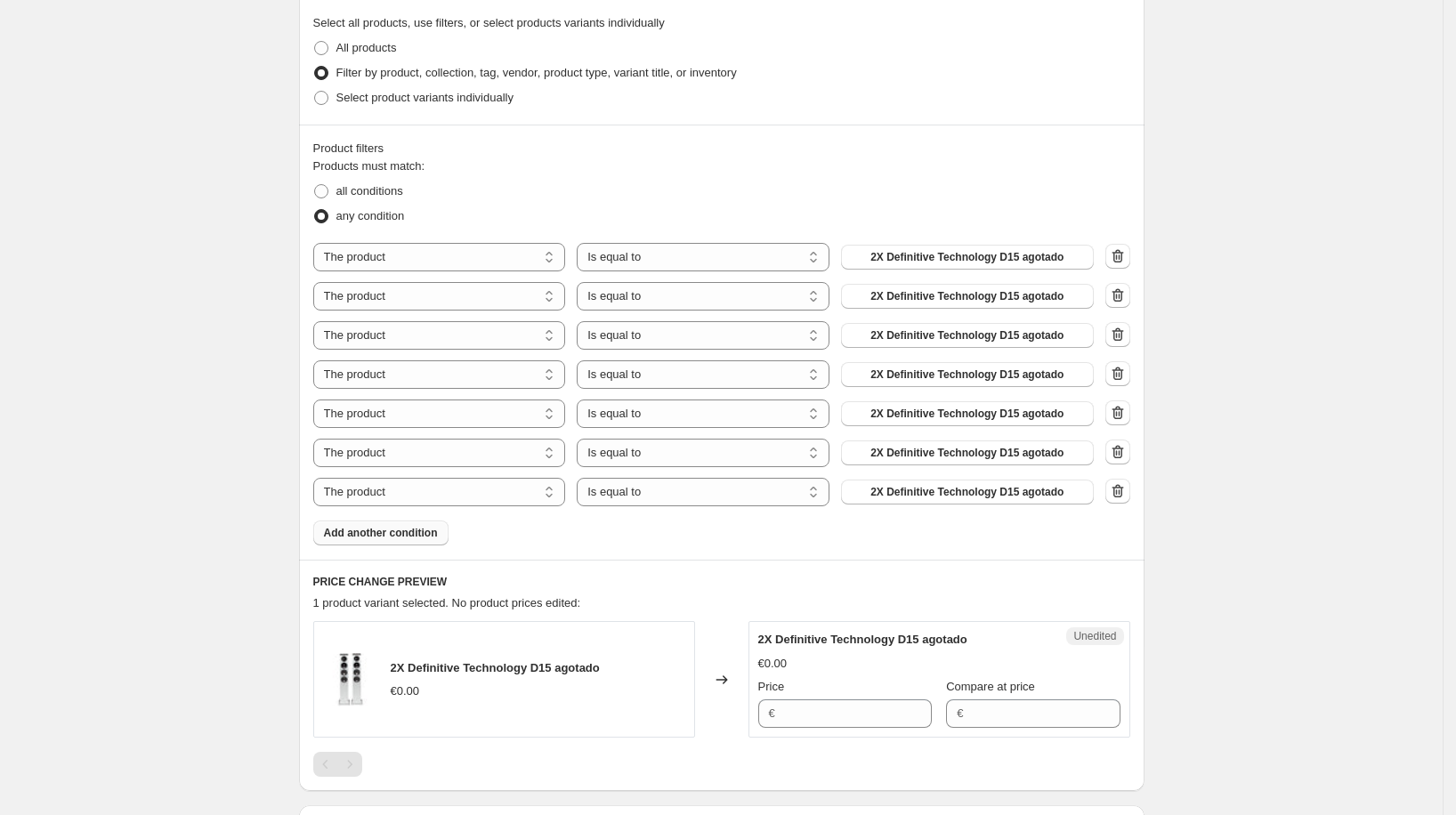
click at [411, 532] on span "Add another condition" at bounding box center [380, 533] width 114 height 14
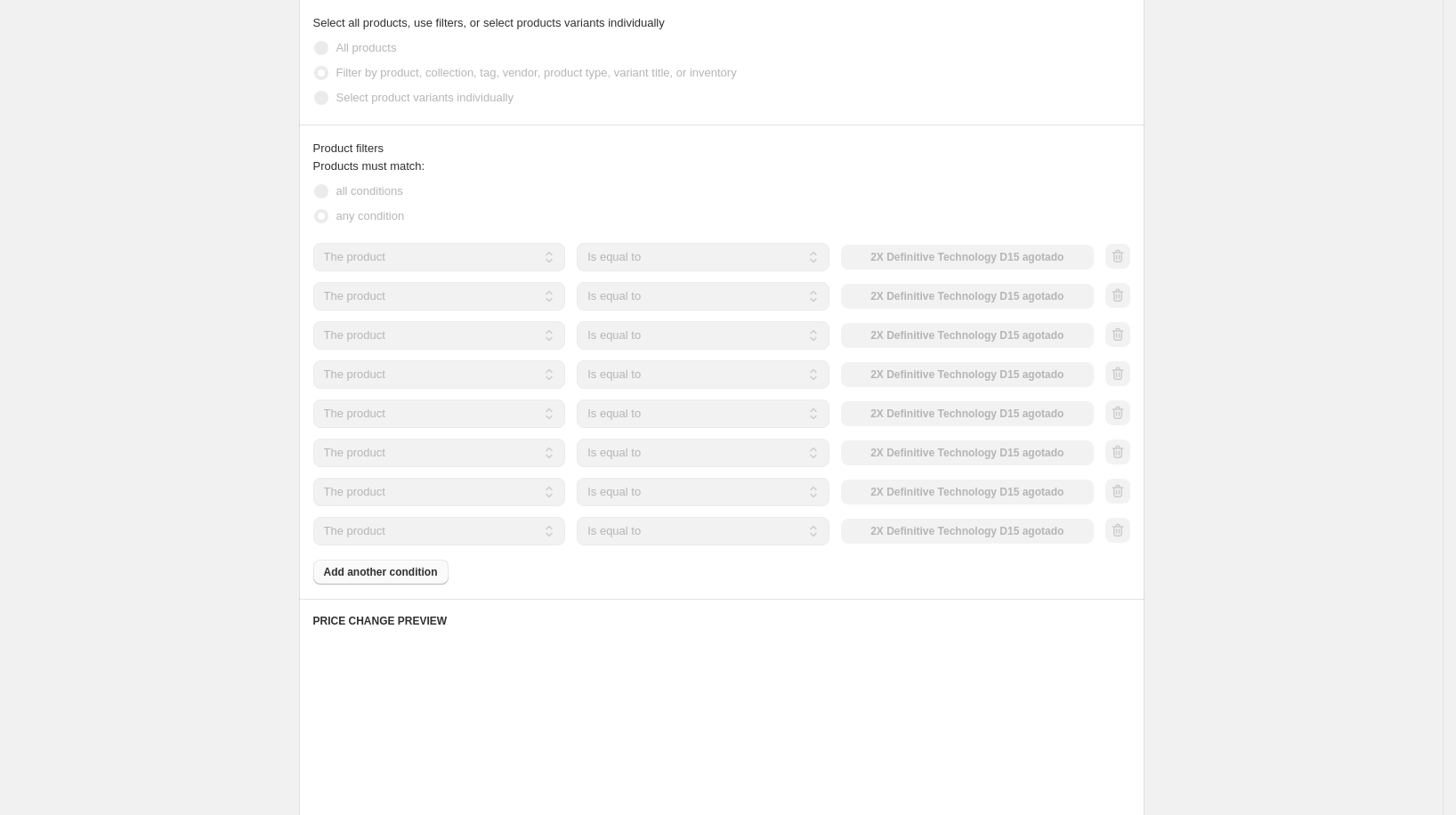
click at [408, 547] on div "Products must match: all conditions any condition The product The product's col…" at bounding box center [721, 370] width 817 height 427
click at [408, 552] on div "Products must match: all conditions any condition The product The product's col…" at bounding box center [721, 370] width 817 height 427
click at [407, 562] on div "Products must match: all conditions any condition The product The product's col…" at bounding box center [721, 370] width 817 height 427
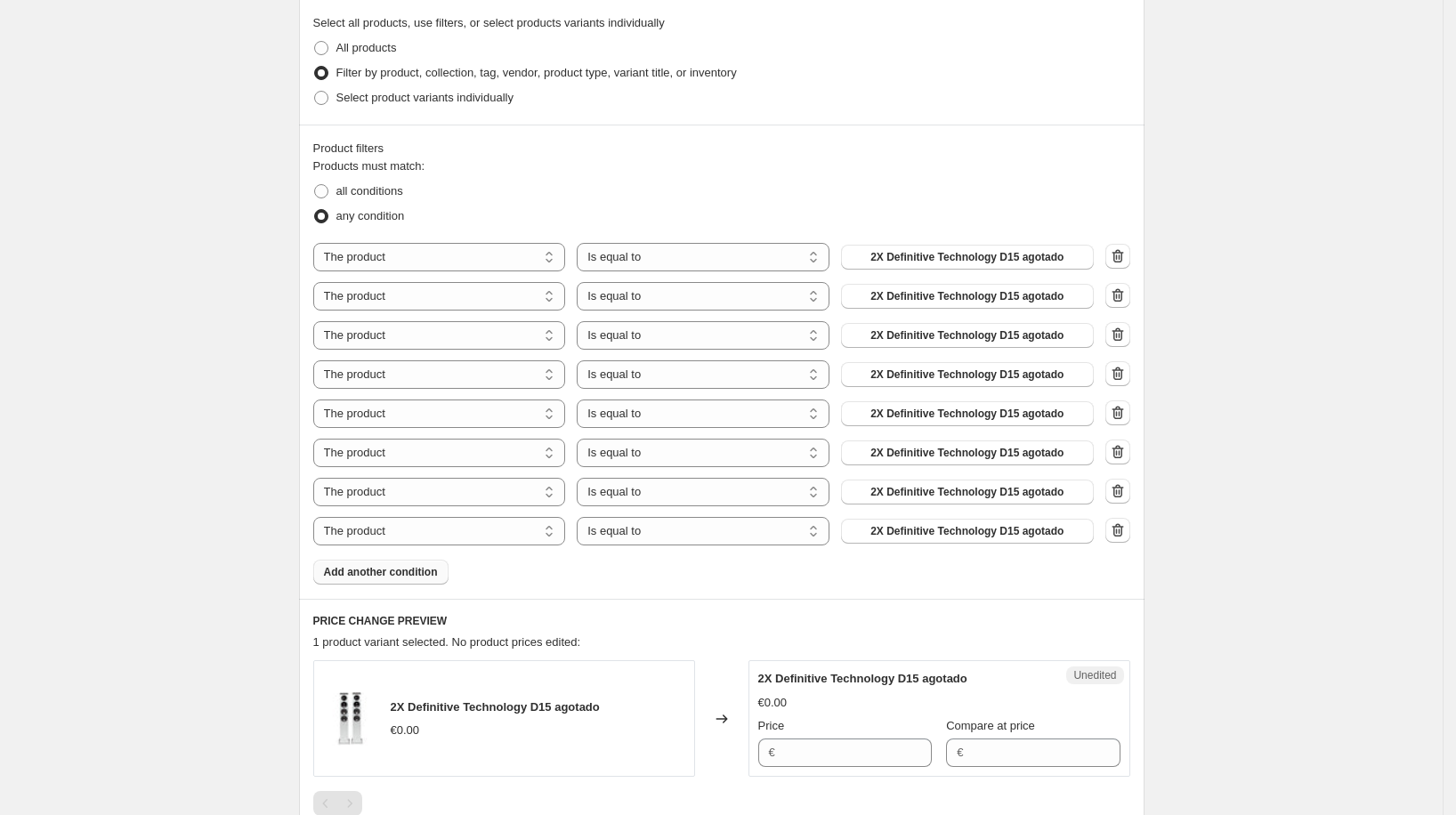
click at [407, 565] on span "Add another condition" at bounding box center [380, 572] width 114 height 14
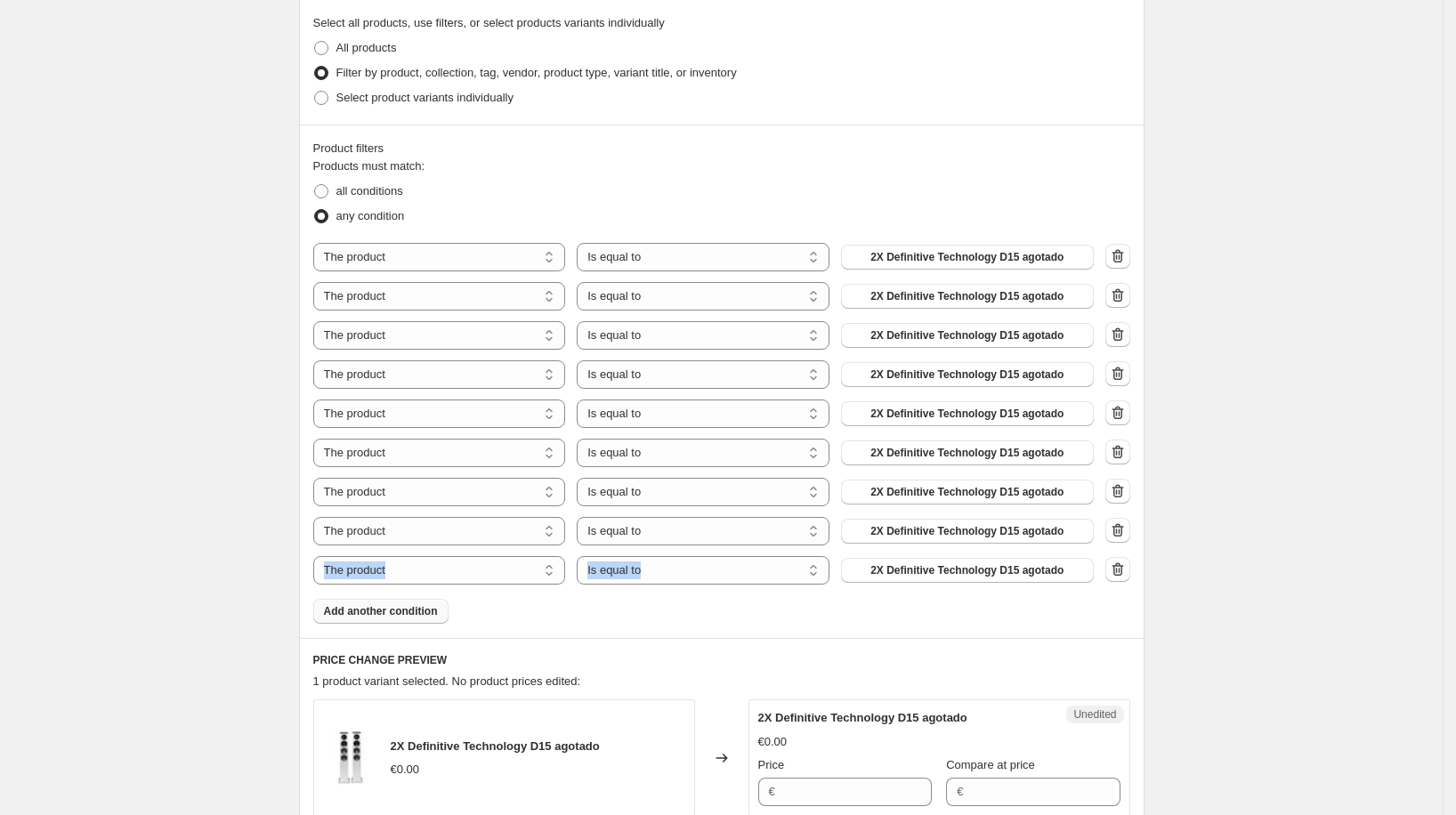
click at [936, 256] on span "2X Definitive Technology D15 agotado" at bounding box center [966, 257] width 193 height 14
click at [959, 301] on span "2X Definitive Technology D15 agotado" at bounding box center [966, 296] width 193 height 14
click at [1037, 341] on span "2X Definitive Technology D15 agotado" at bounding box center [966, 335] width 193 height 14
click at [1005, 377] on span "2X Definitive Technology D15 agotado" at bounding box center [966, 375] width 193 height 14
click at [942, 414] on span "2X Definitive Technology D15 agotado" at bounding box center [966, 413] width 193 height 14
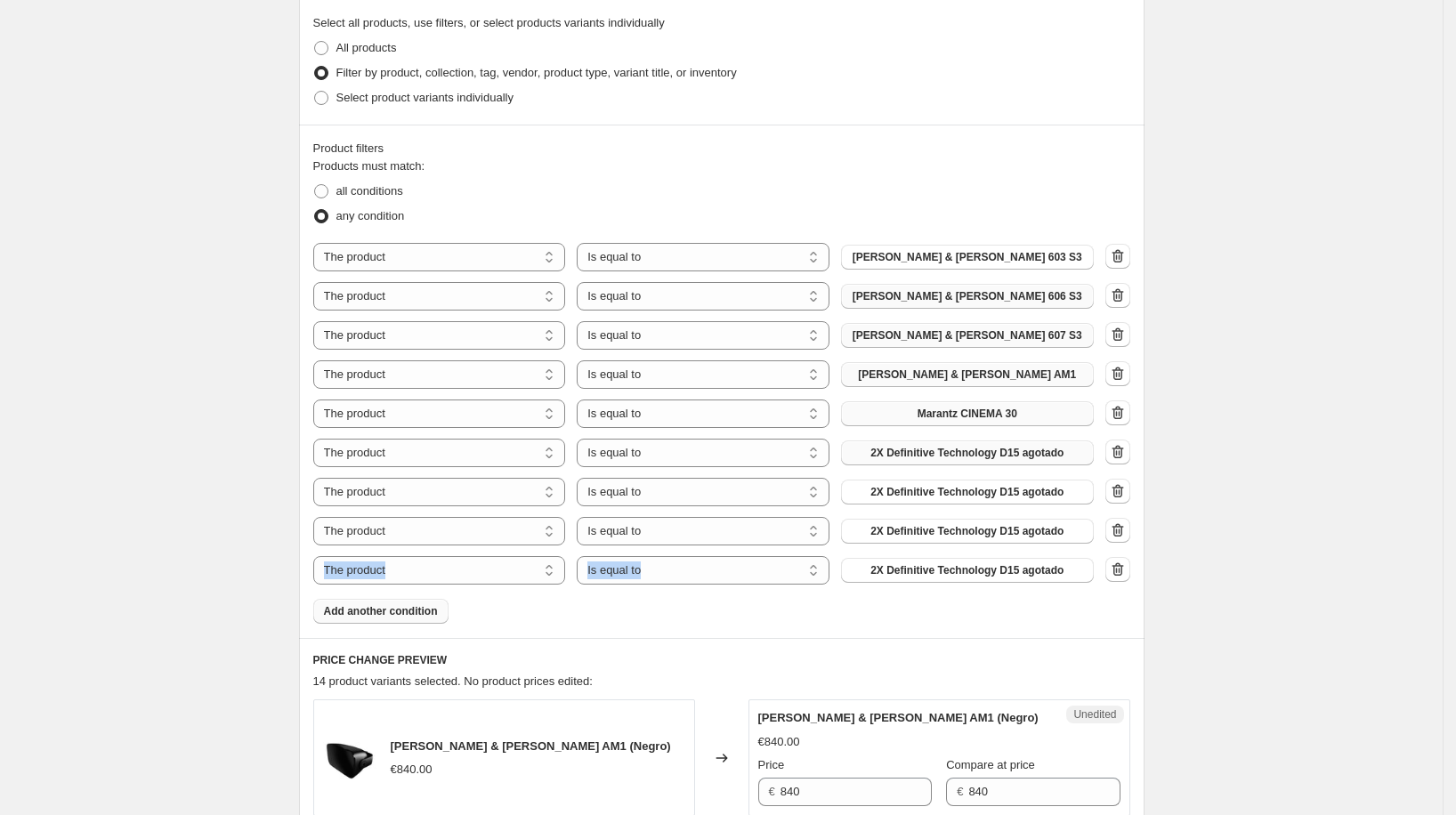
click at [973, 457] on span "2X Definitive Technology D15 agotado" at bounding box center [966, 453] width 193 height 14
click at [955, 487] on span "2X Definitive Technology D15 agotado" at bounding box center [966, 492] width 193 height 14
click at [979, 531] on span "2X Definitive Technology D15 agotado" at bounding box center [966, 531] width 193 height 14
click at [438, 608] on span "Add another condition" at bounding box center [380, 611] width 114 height 14
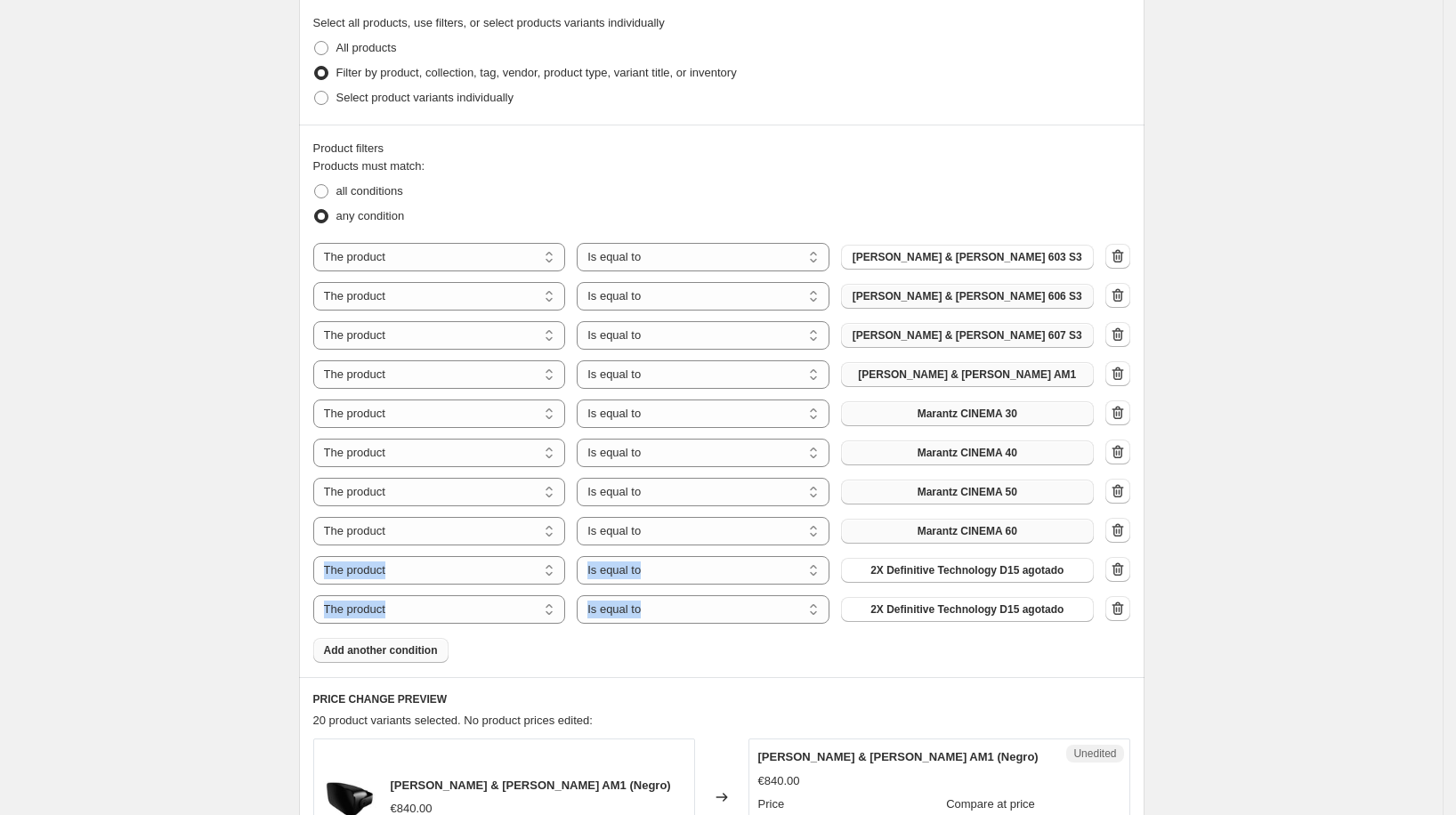
click at [430, 647] on span "Add another condition" at bounding box center [380, 650] width 114 height 14
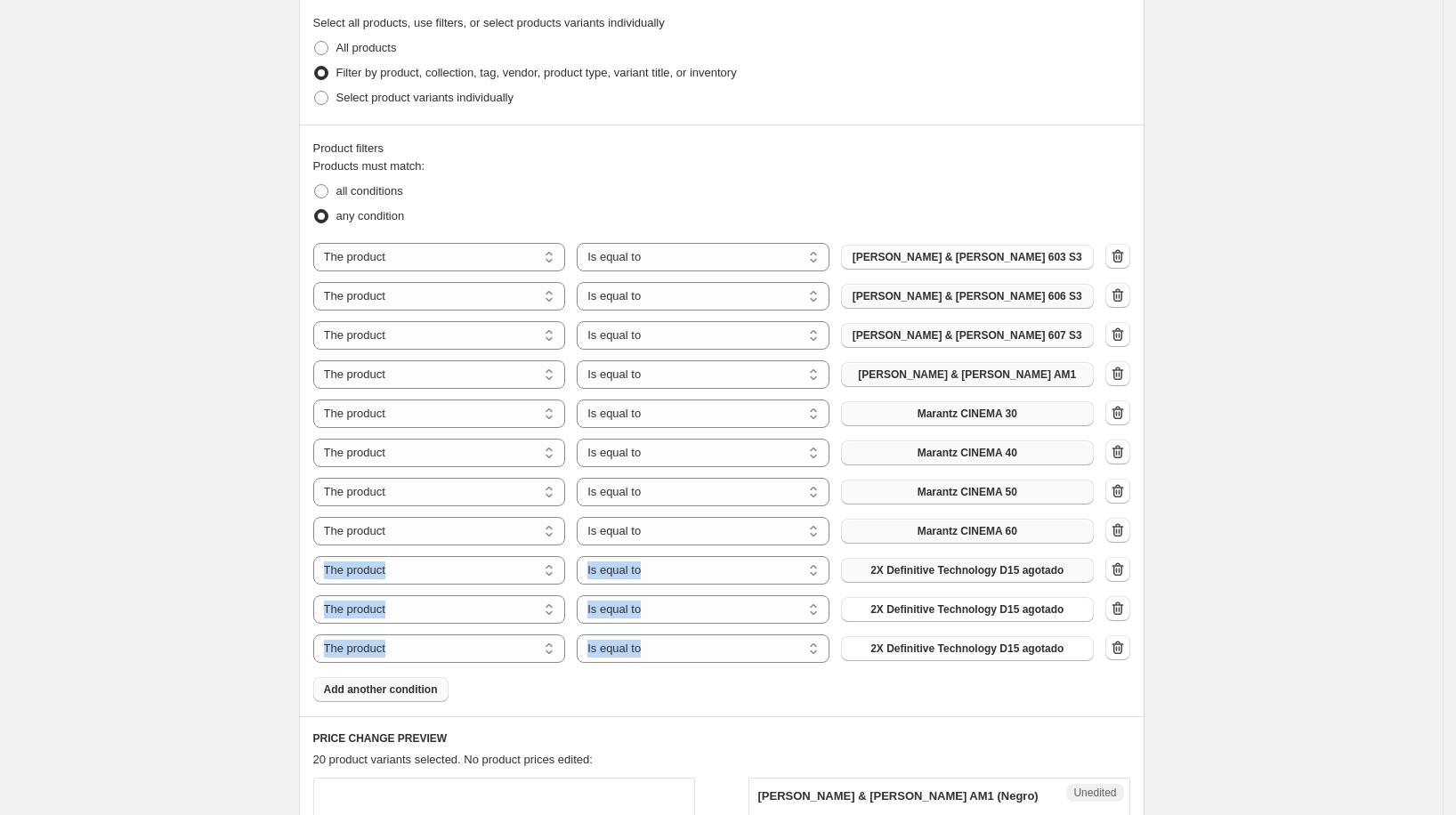
click at [983, 569] on span "2X Definitive Technology D15 agotado" at bounding box center [966, 570] width 193 height 14
click at [1032, 615] on span "2X Definitive Technology D15 agotado" at bounding box center [966, 609] width 193 height 14
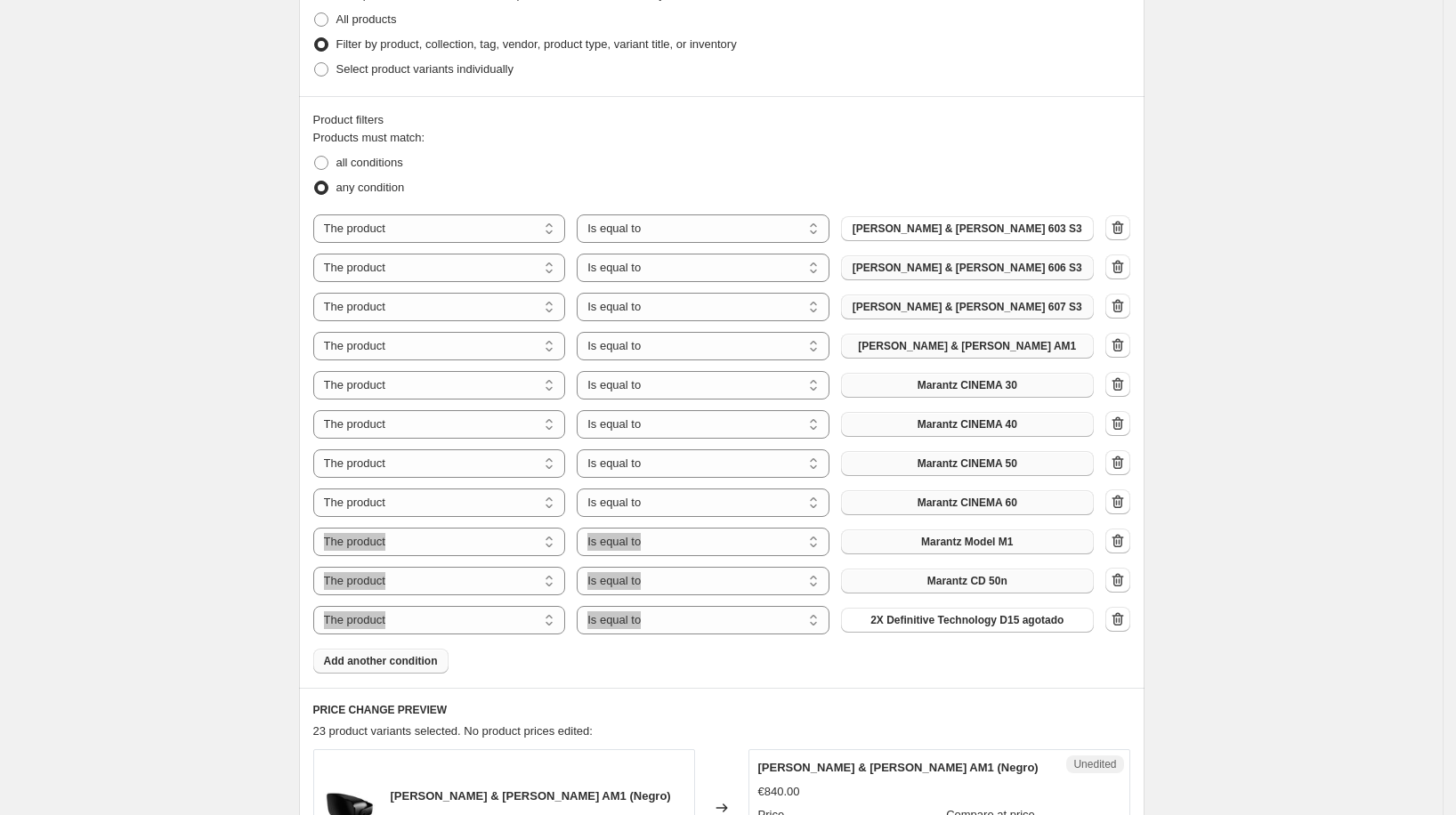
scroll to position [641, 0]
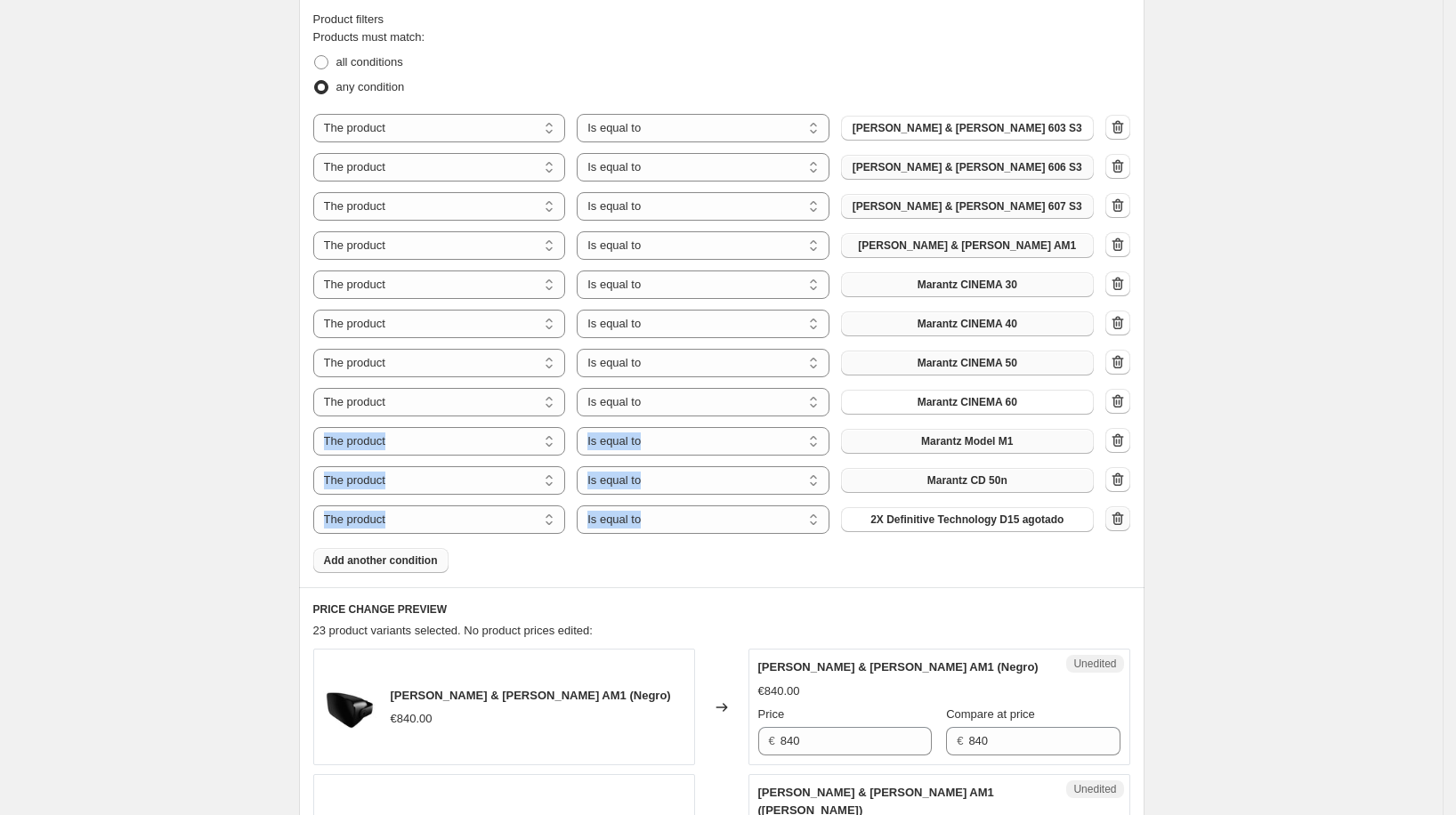
click at [1117, 521] on icon "button" at bounding box center [1118, 519] width 18 height 18
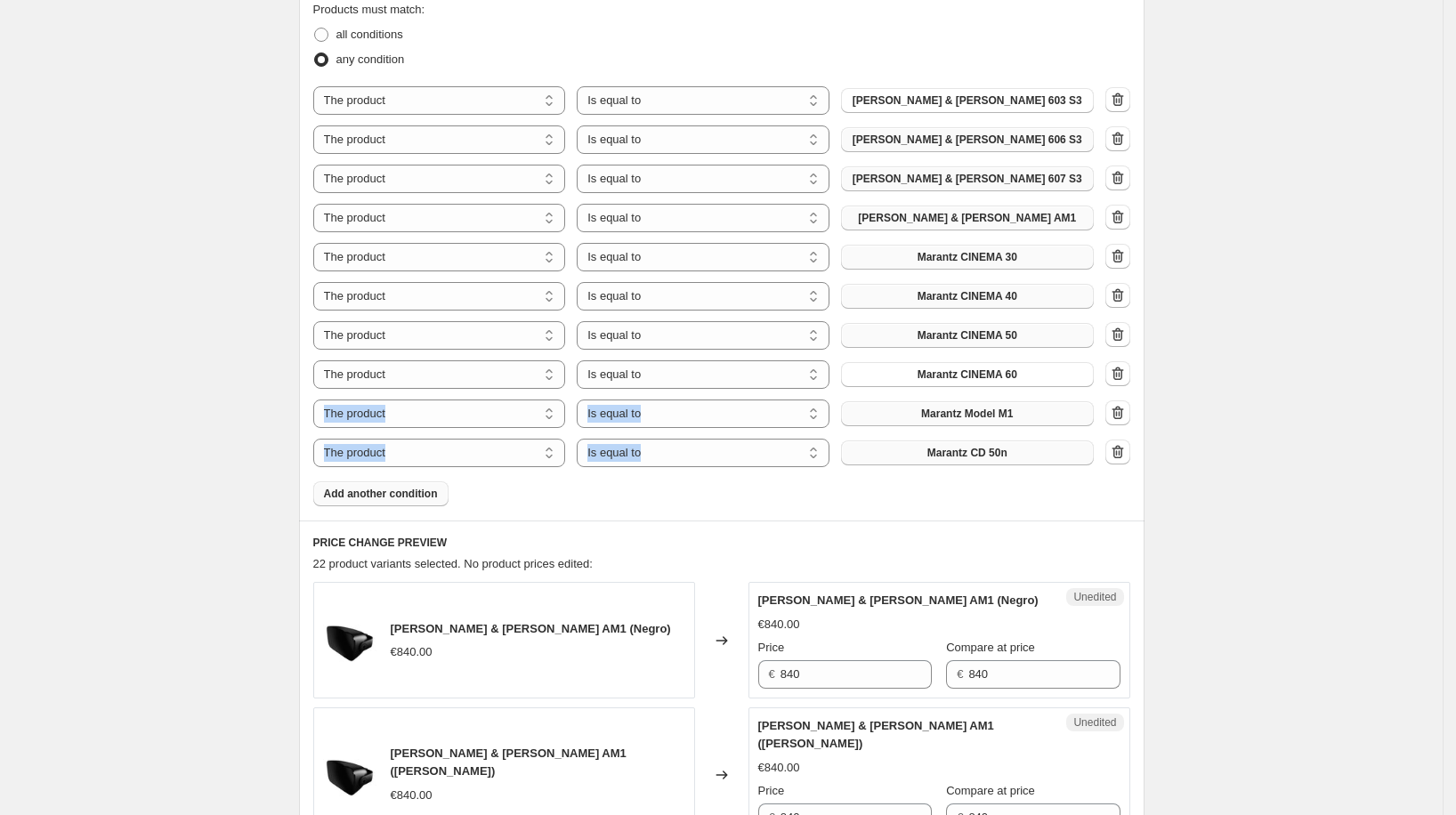
scroll to position [683, 0]
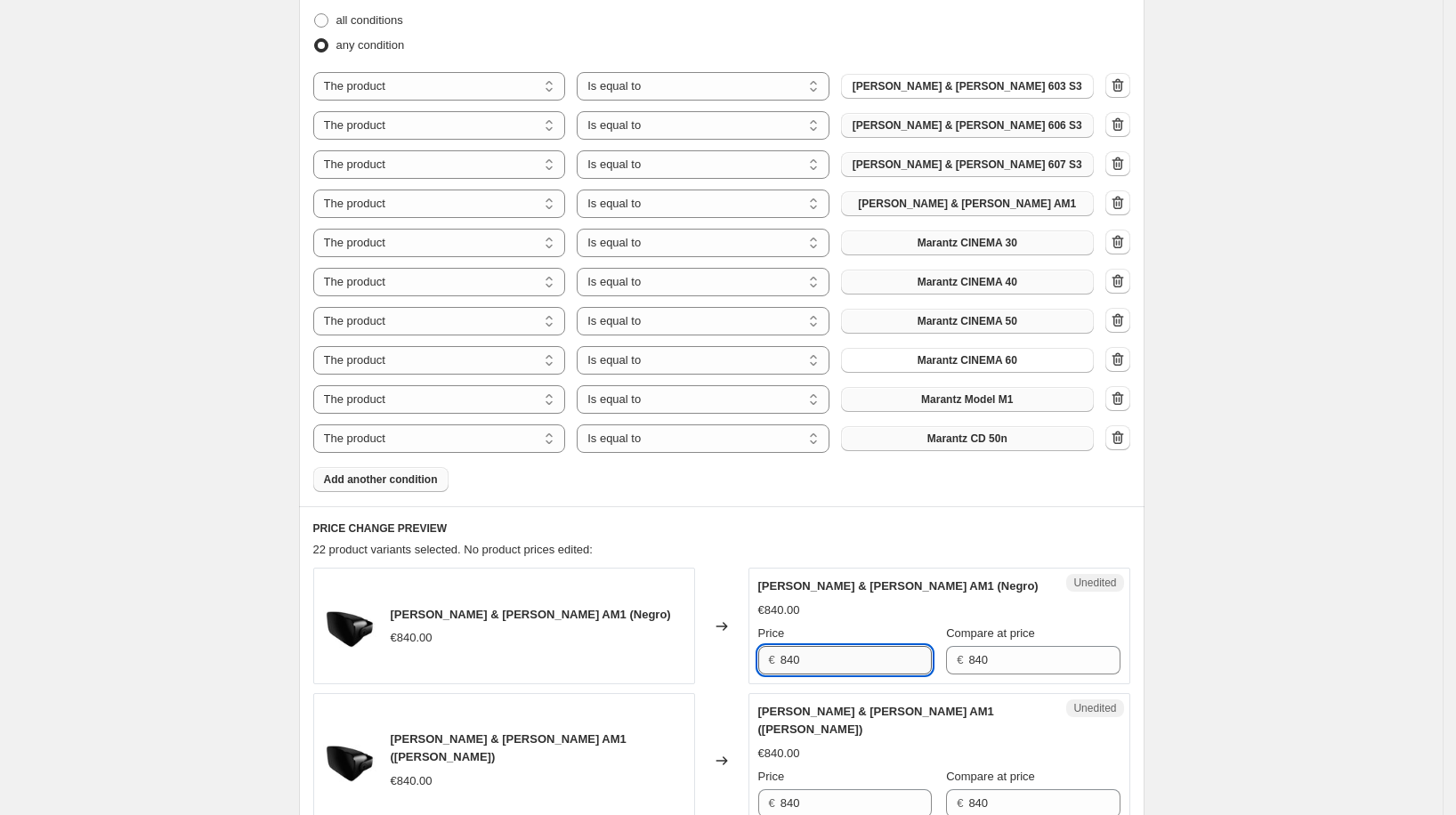
click at [843, 660] on input "840" at bounding box center [856, 660] width 151 height 29
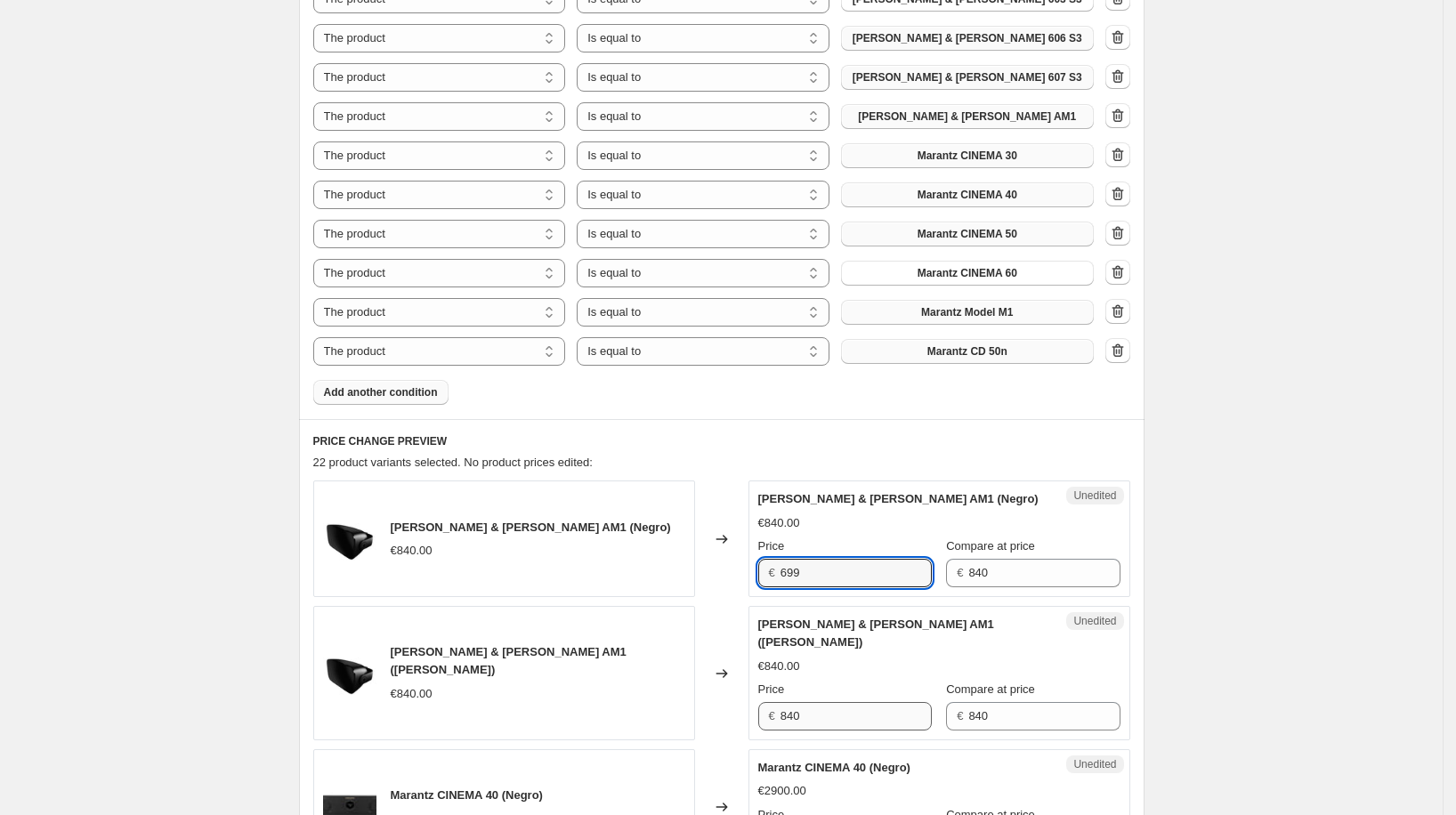
scroll to position [785, 0]
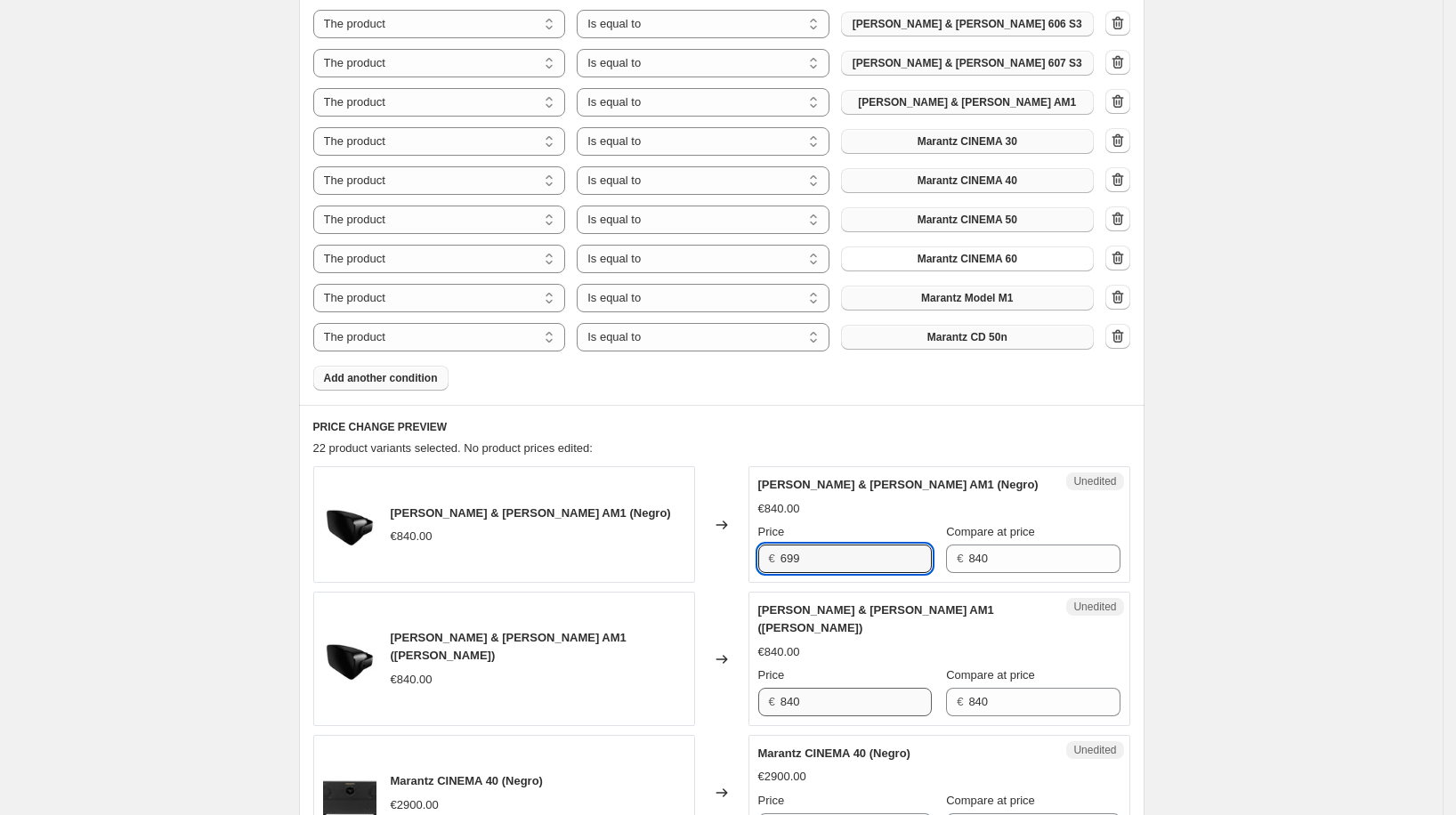
type input "699"
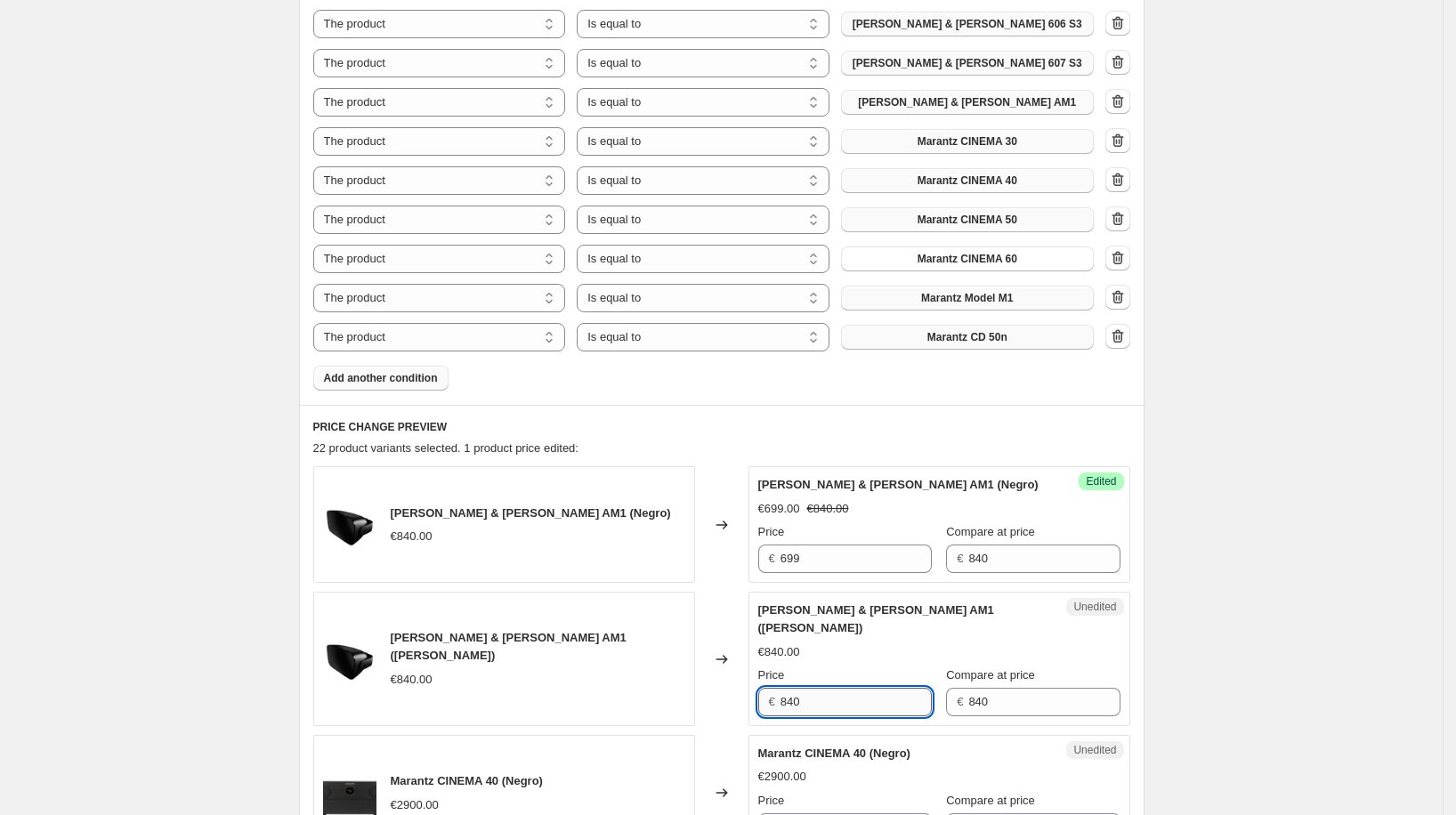
click at [846, 688] on input "840" at bounding box center [856, 702] width 151 height 29
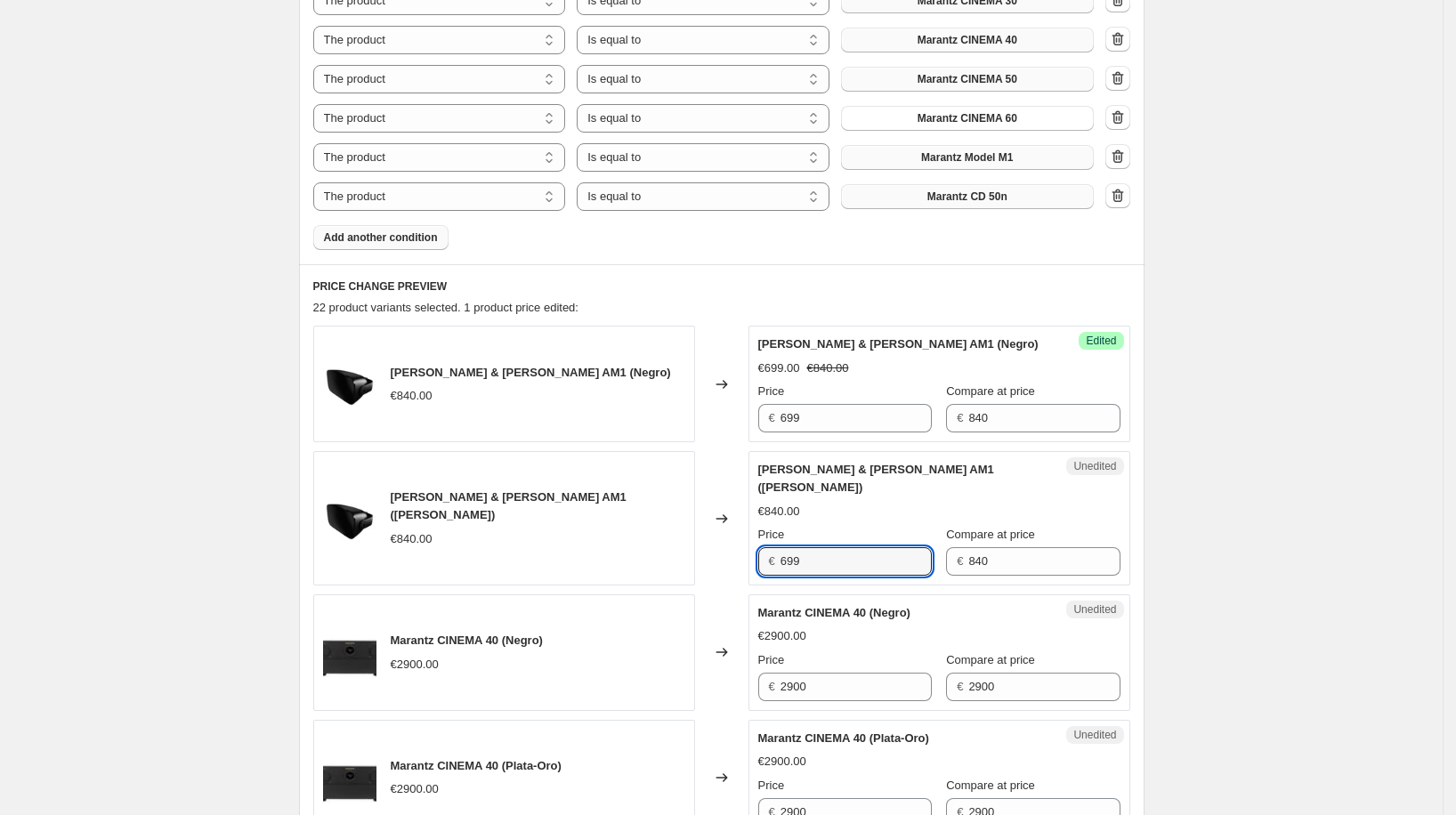
scroll to position [1011, 0]
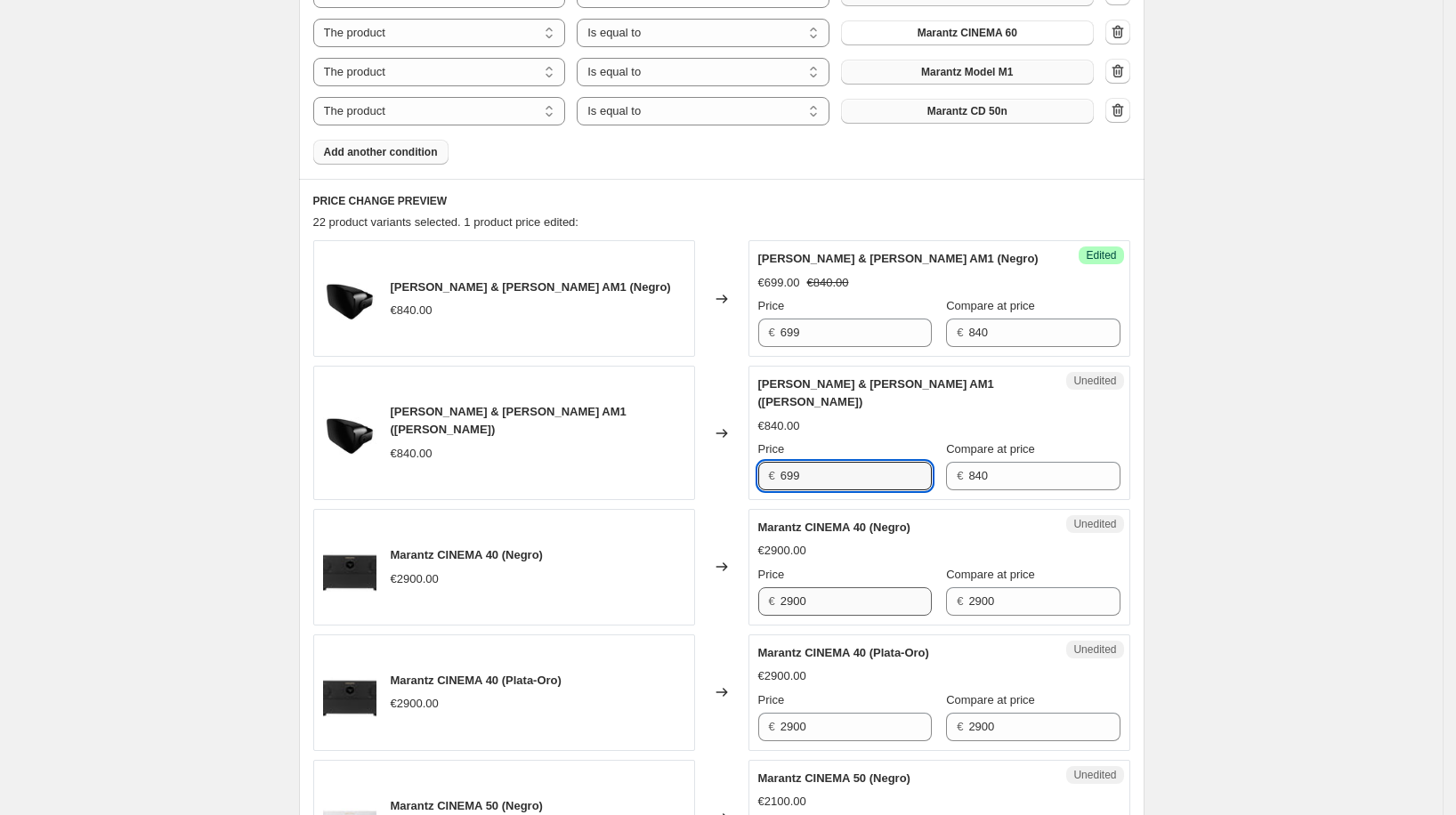
type input "699"
click at [851, 590] on input "2900" at bounding box center [856, 601] width 151 height 29
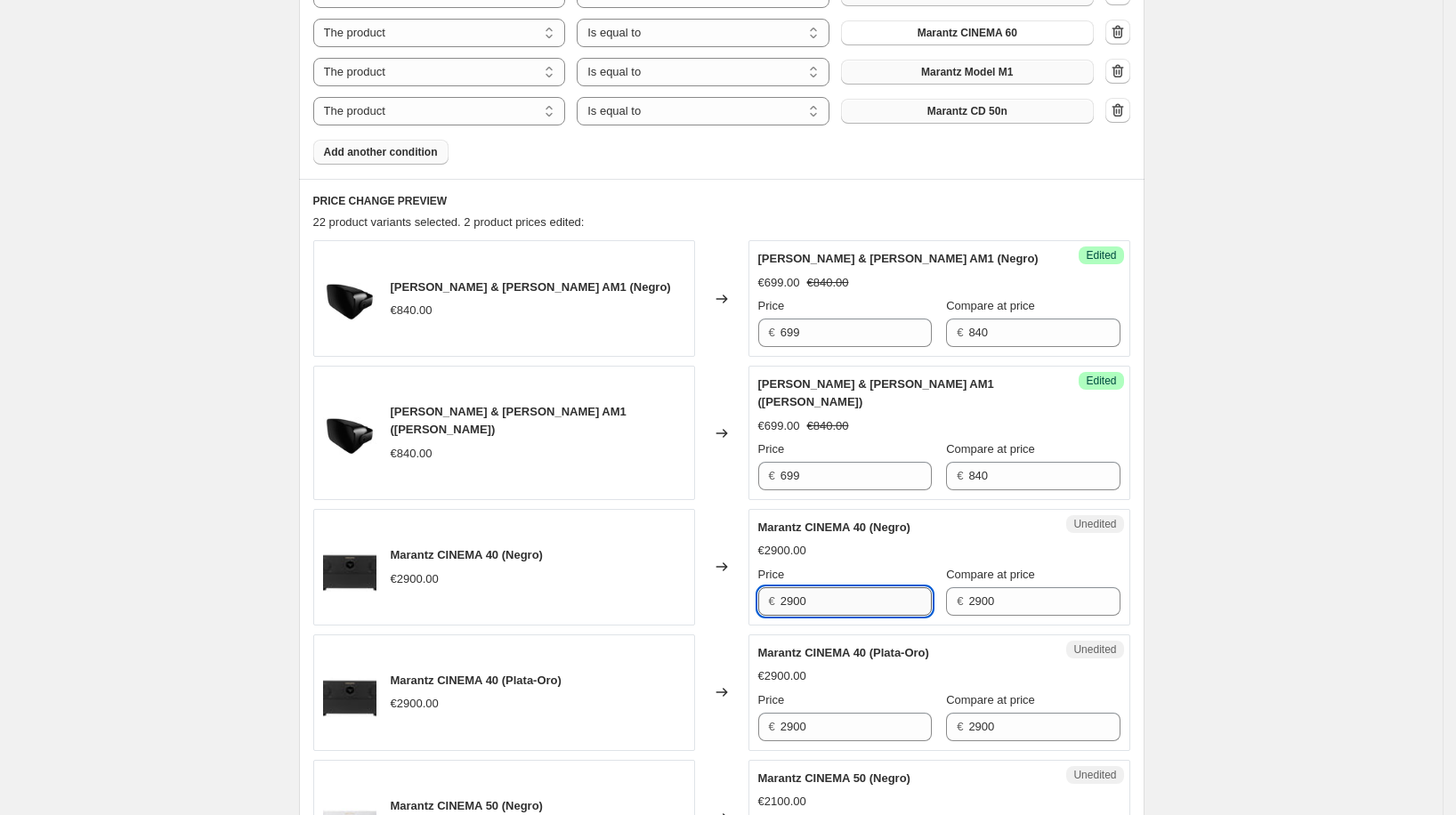
click at [851, 587] on input "2900" at bounding box center [856, 601] width 151 height 29
type input "2299"
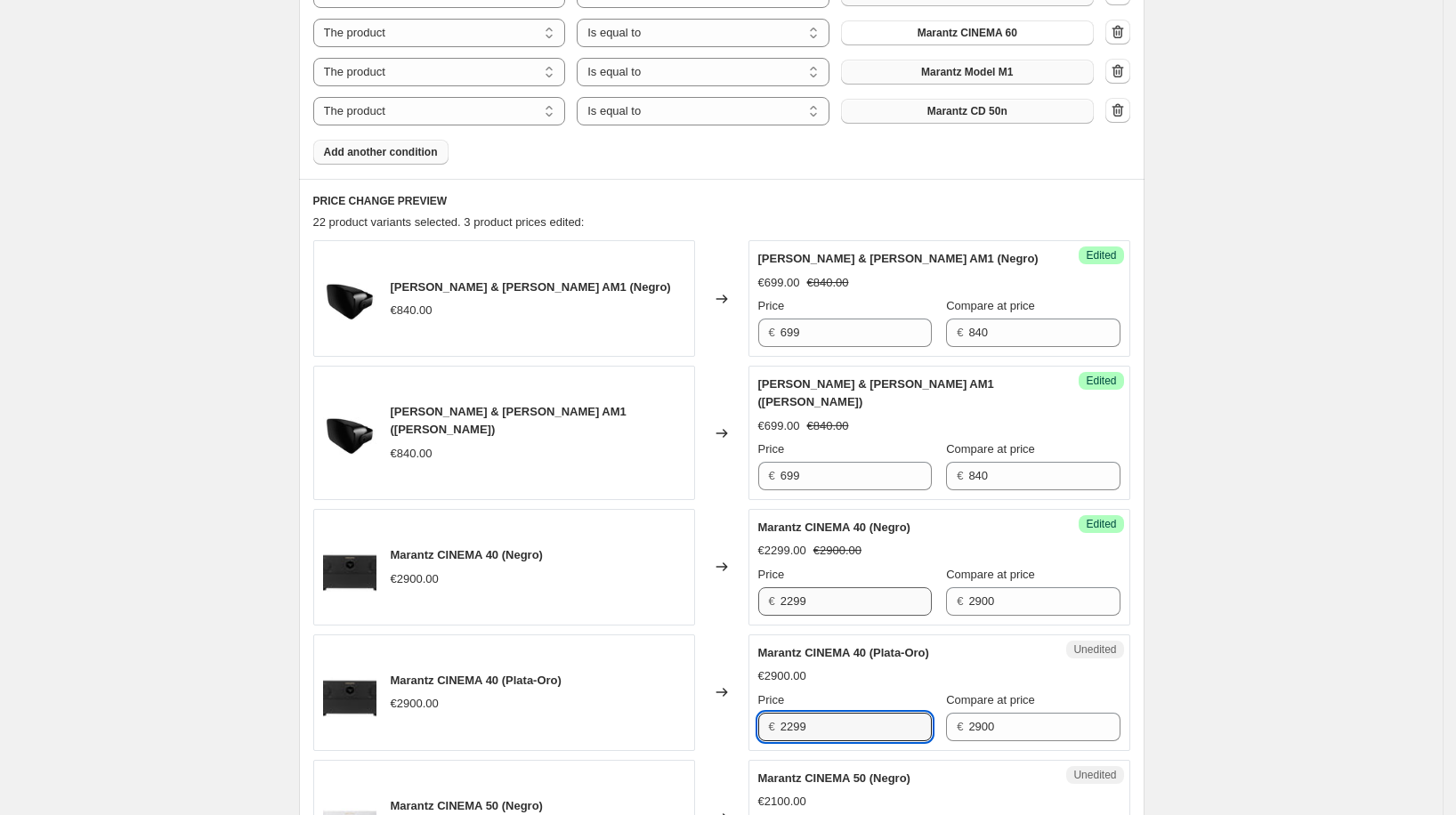
type input "2299"
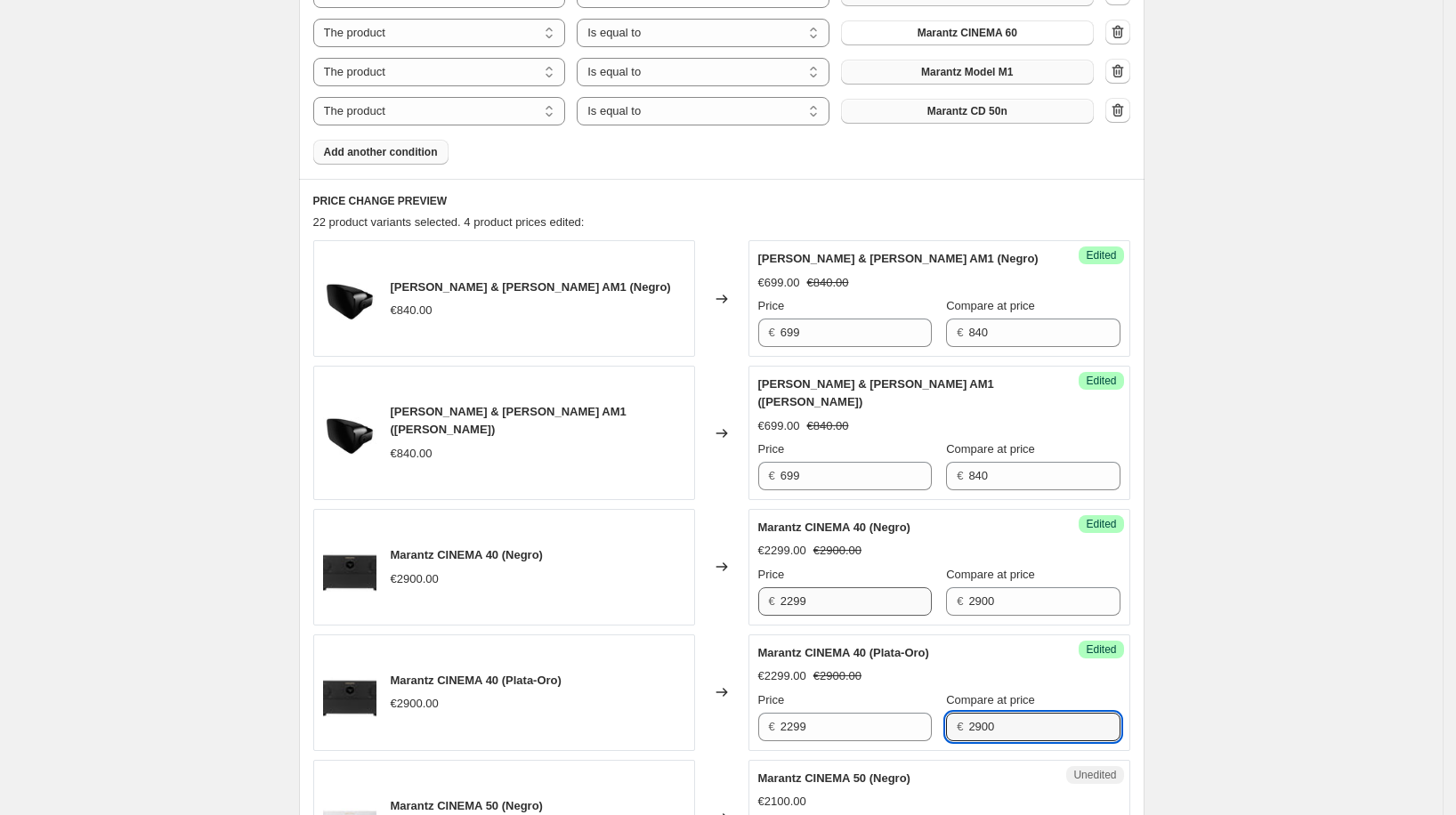
scroll to position [1432, 0]
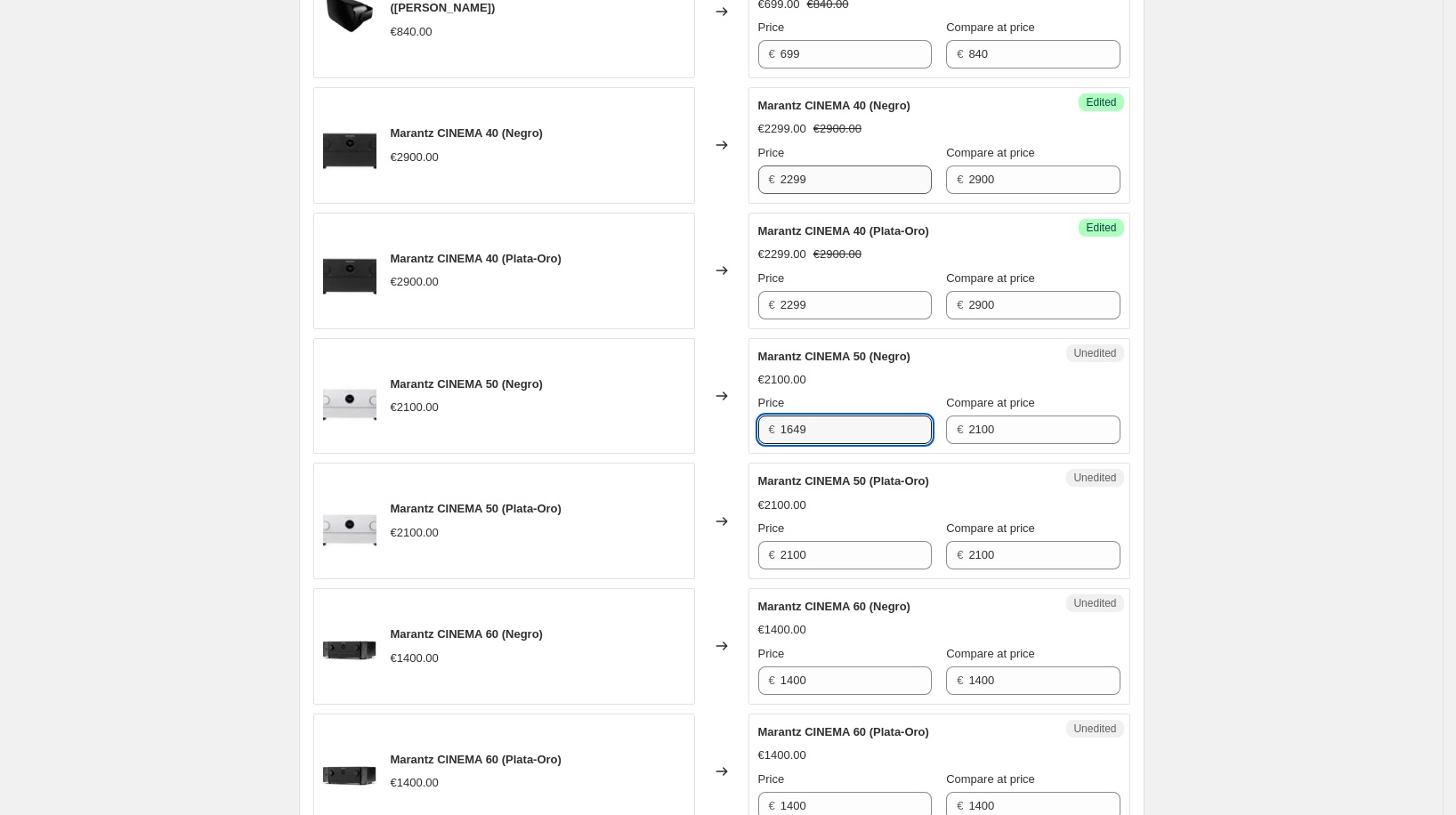
type input "1649"
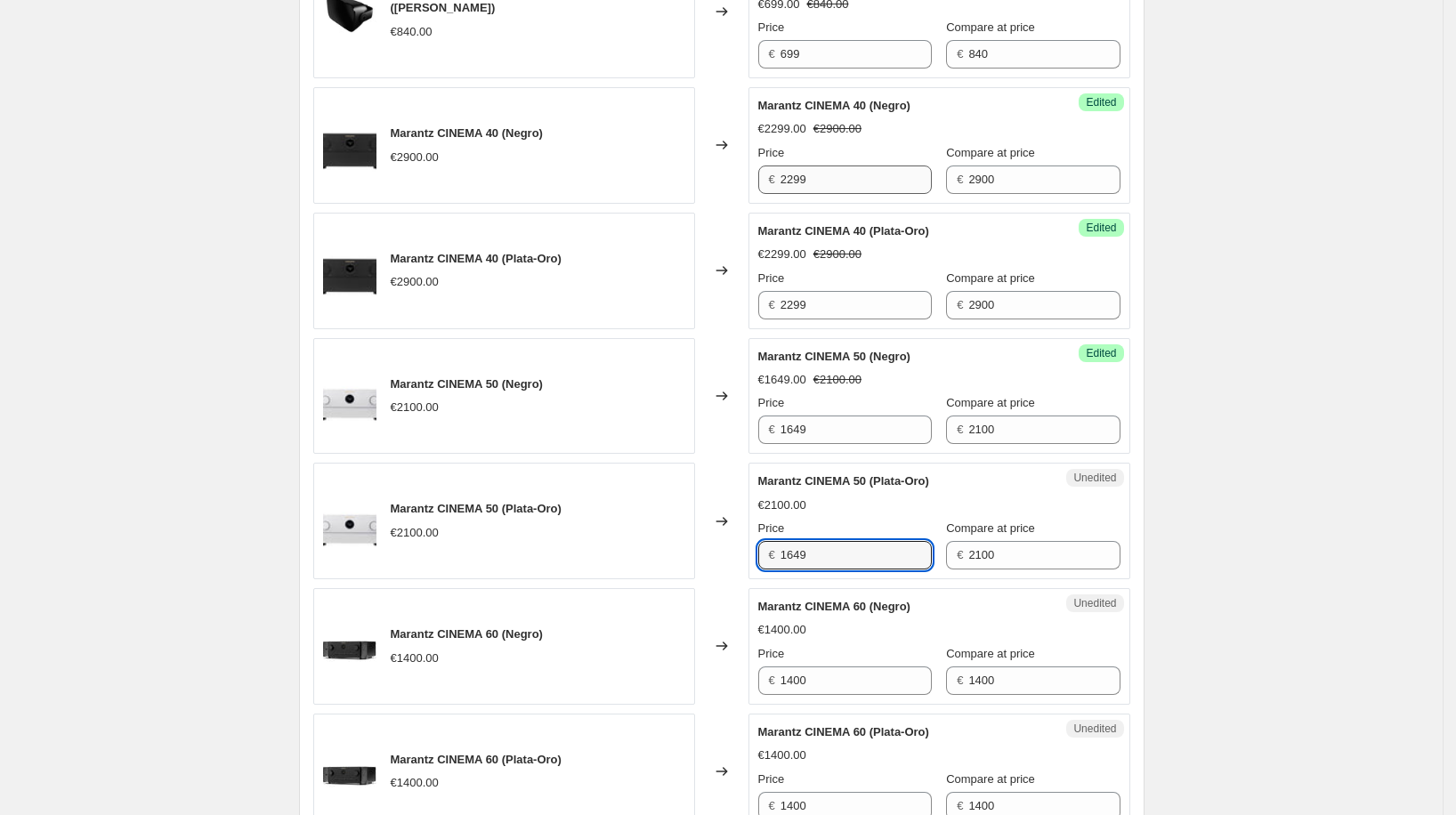
type input "1649"
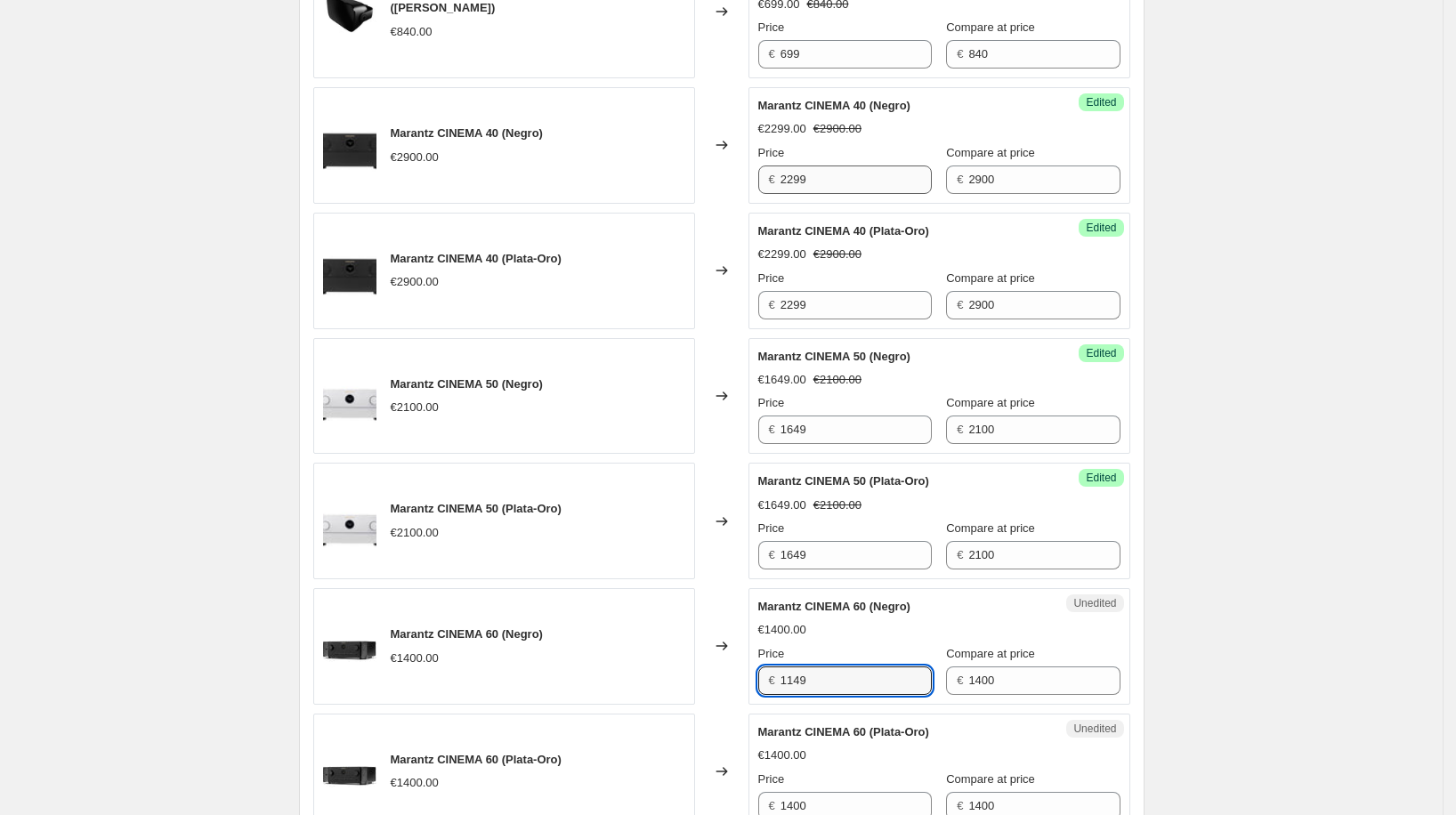
type input "1149"
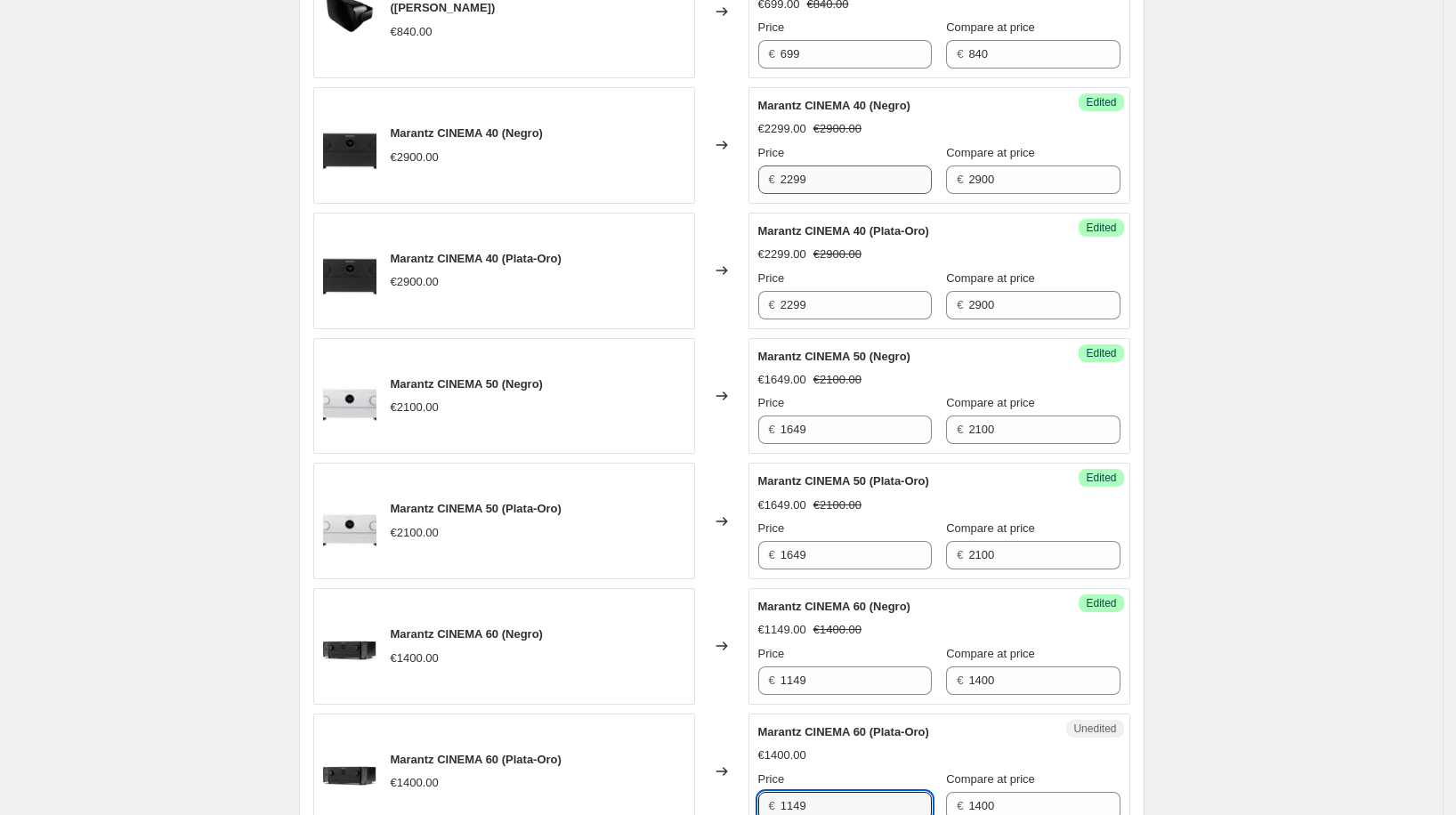
type input "1149"
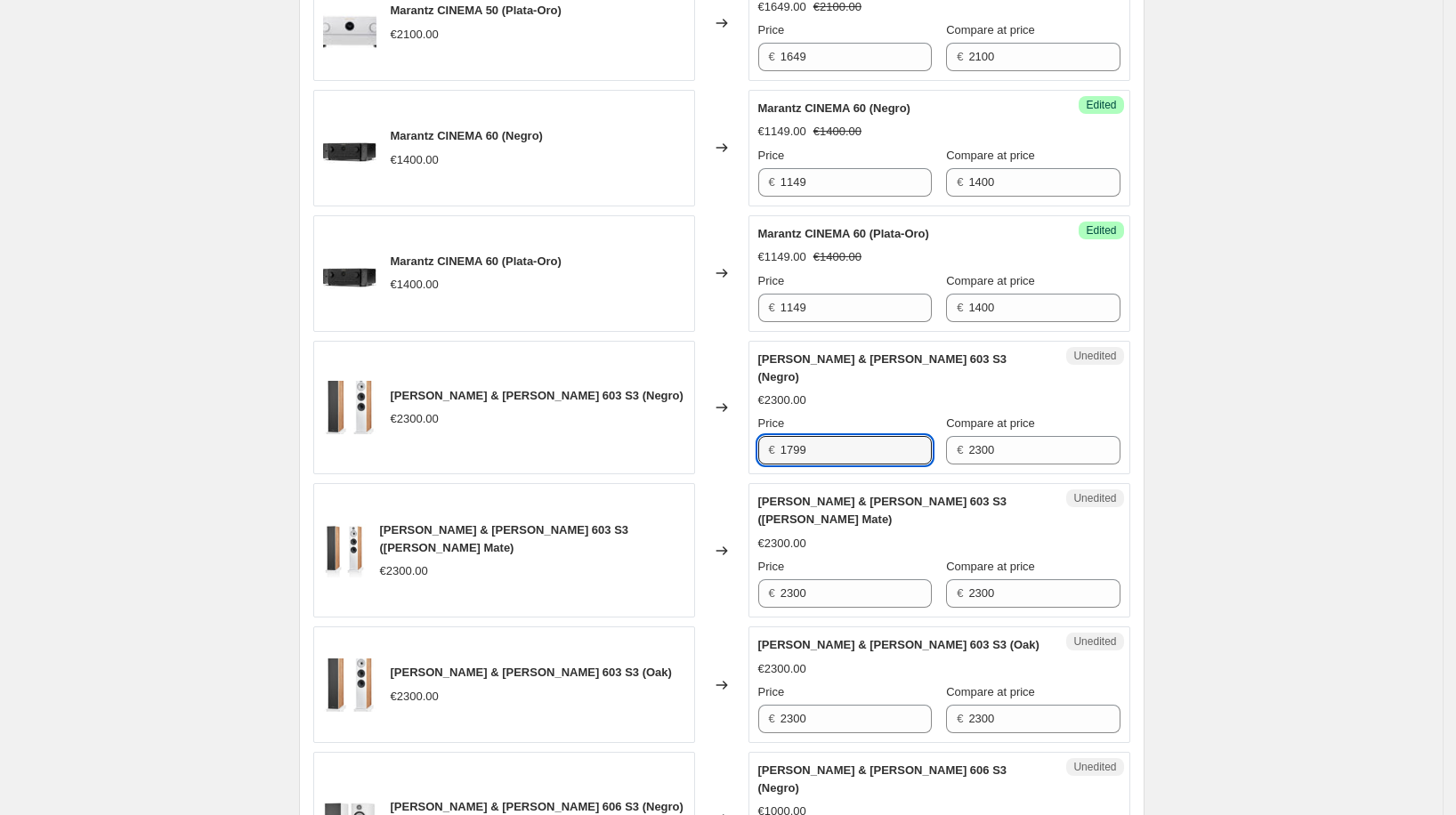
type input "1799"
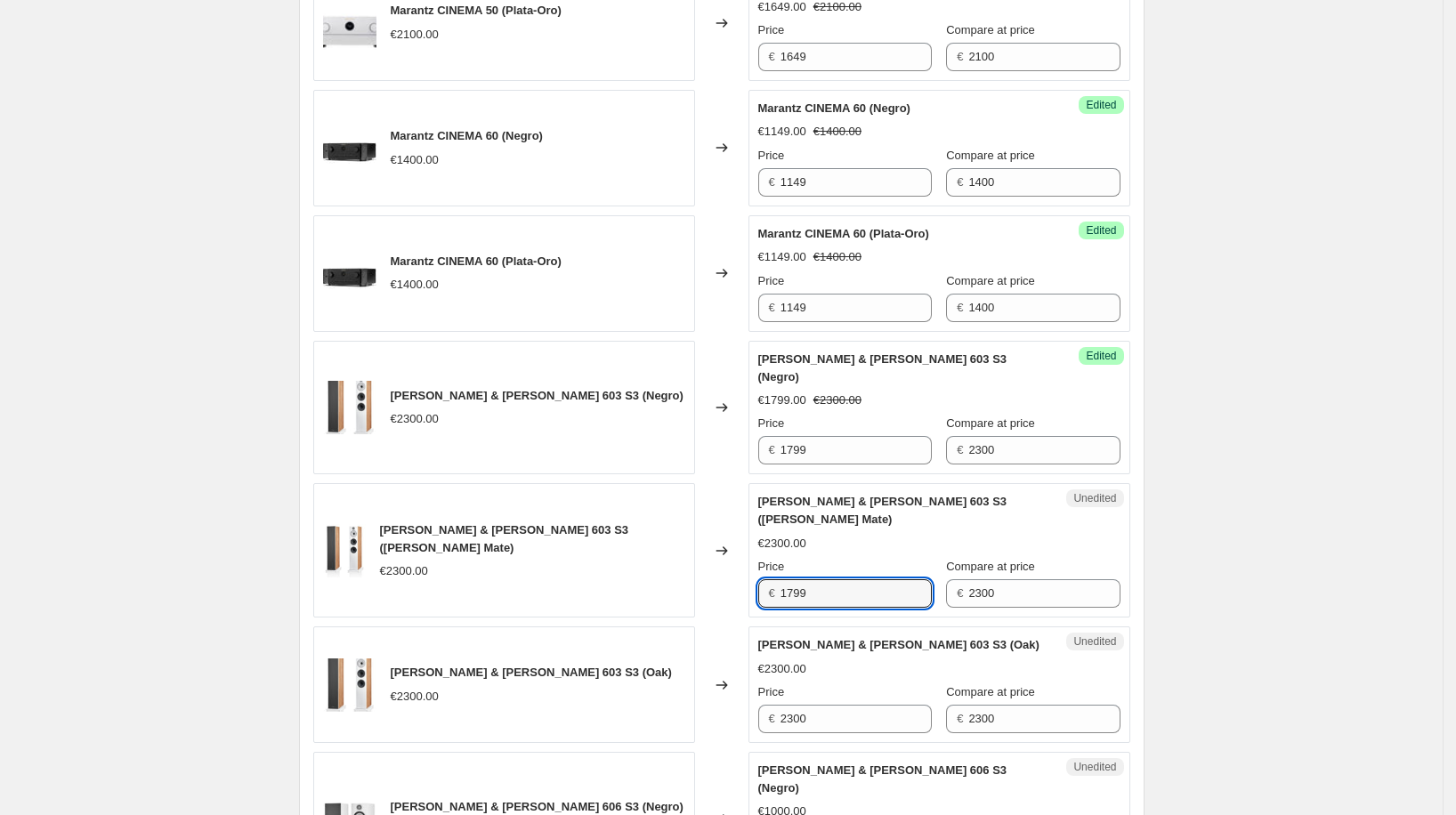
type input "1799"
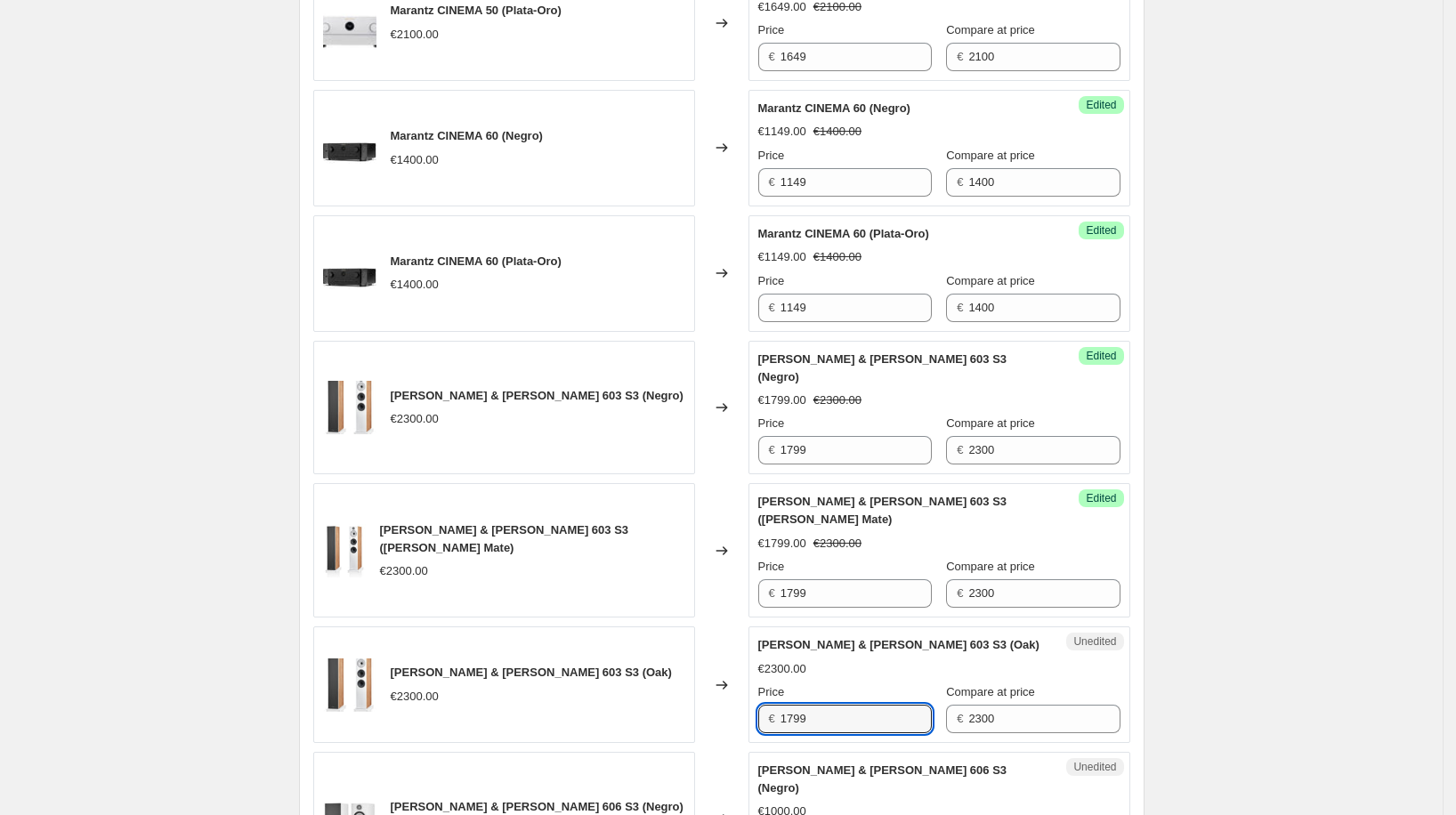
type input "1799"
type input "799"
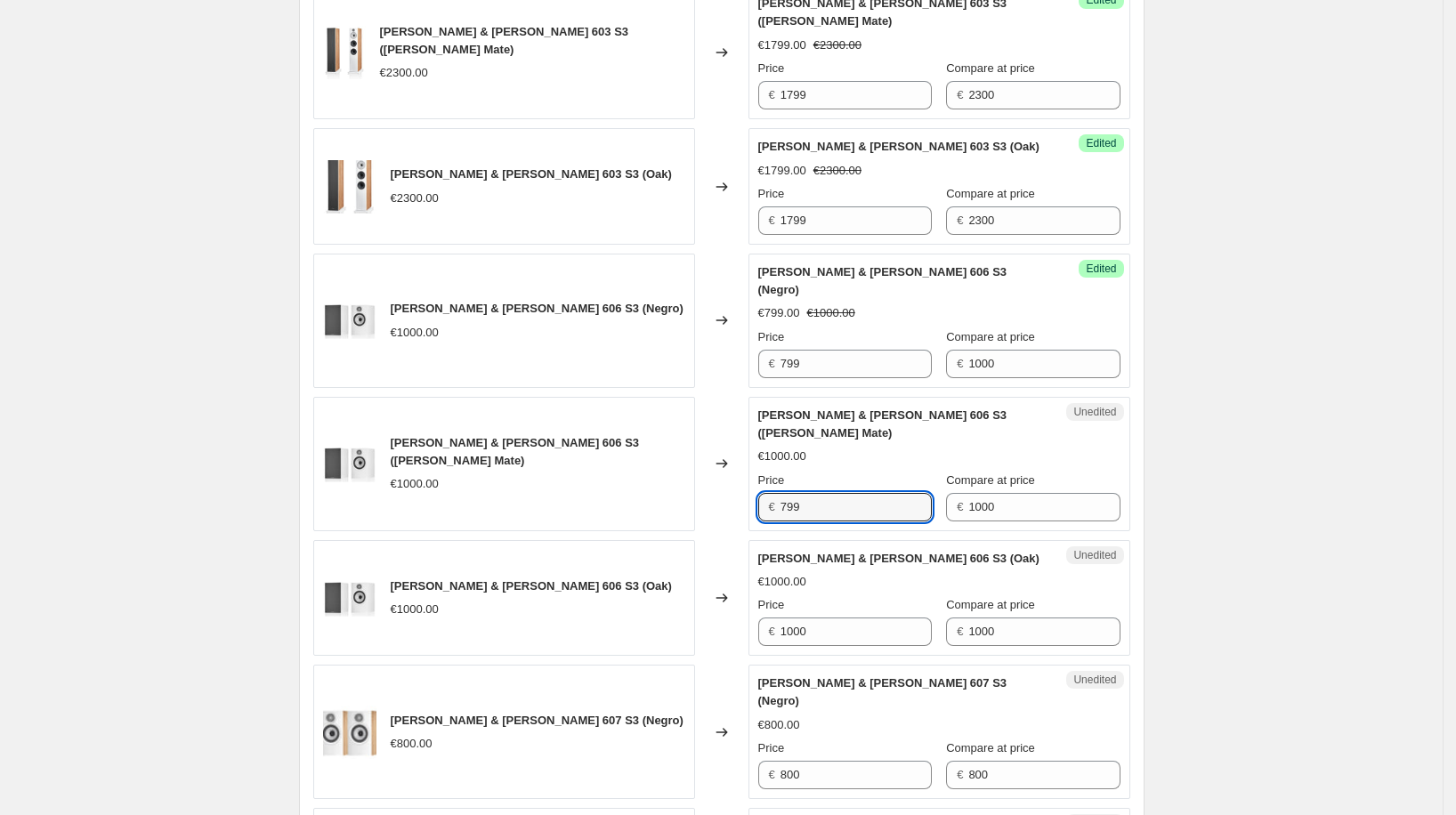
type input "799"
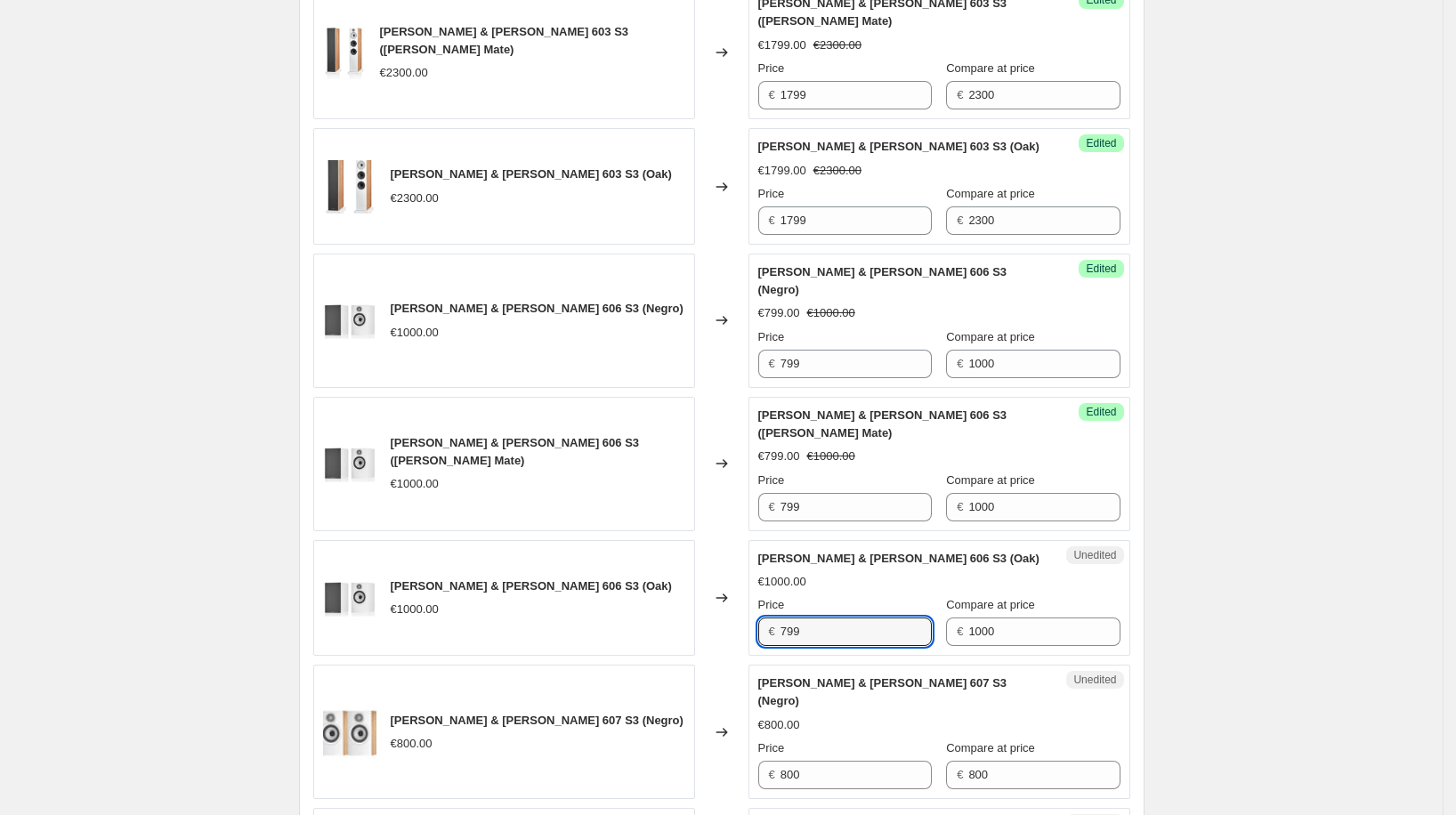
type input "799"
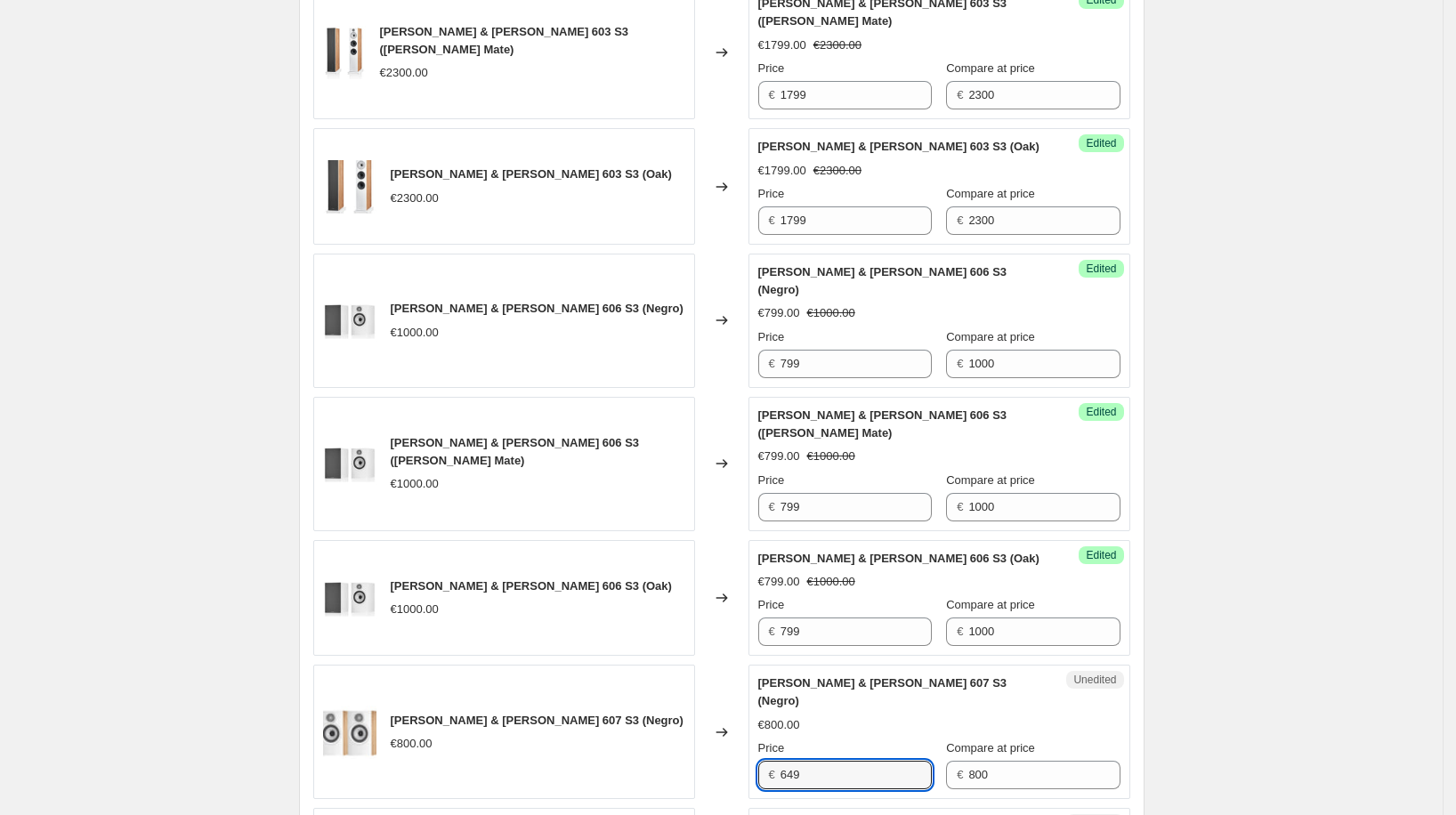
type input "649"
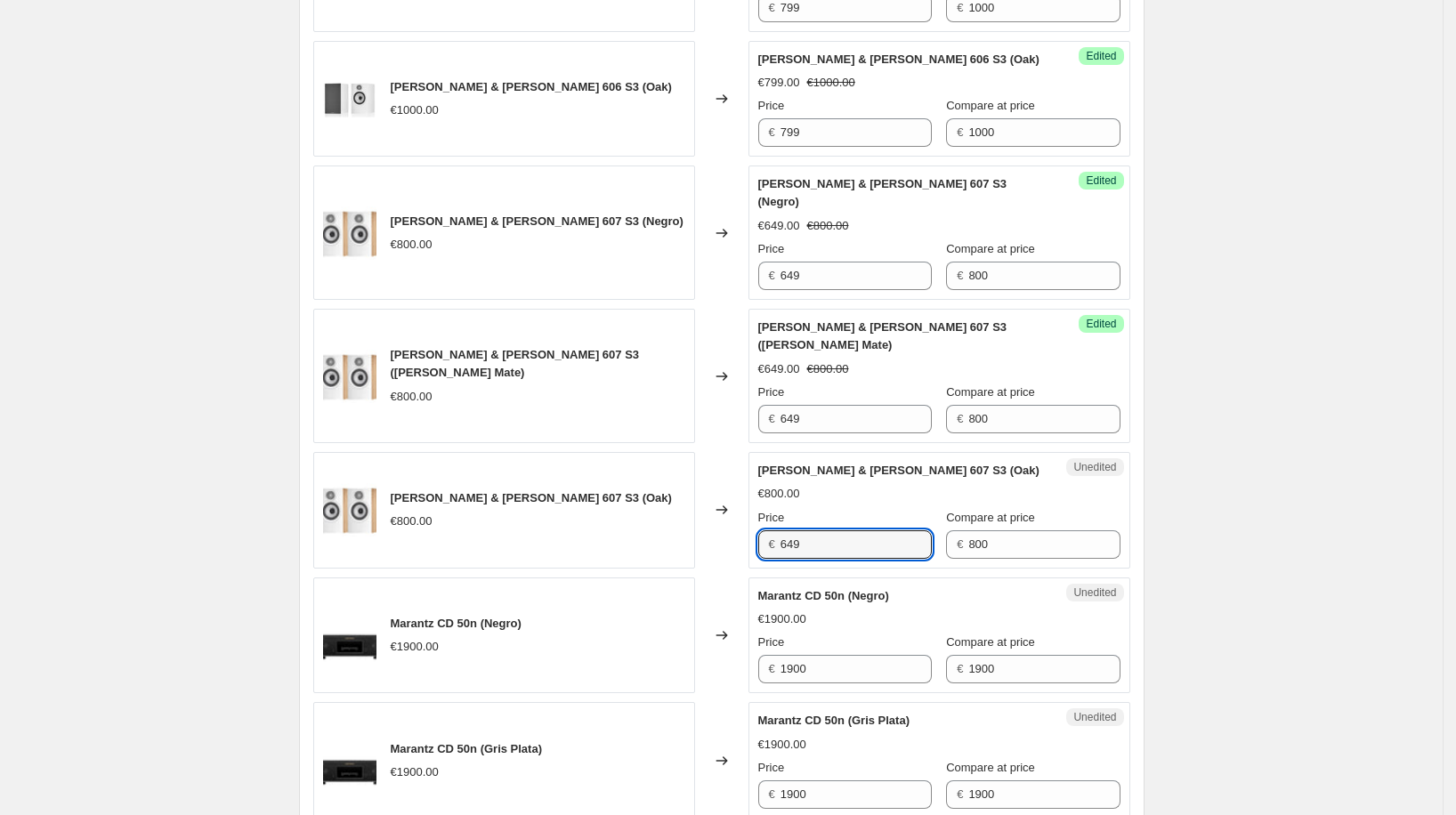
type input "649"
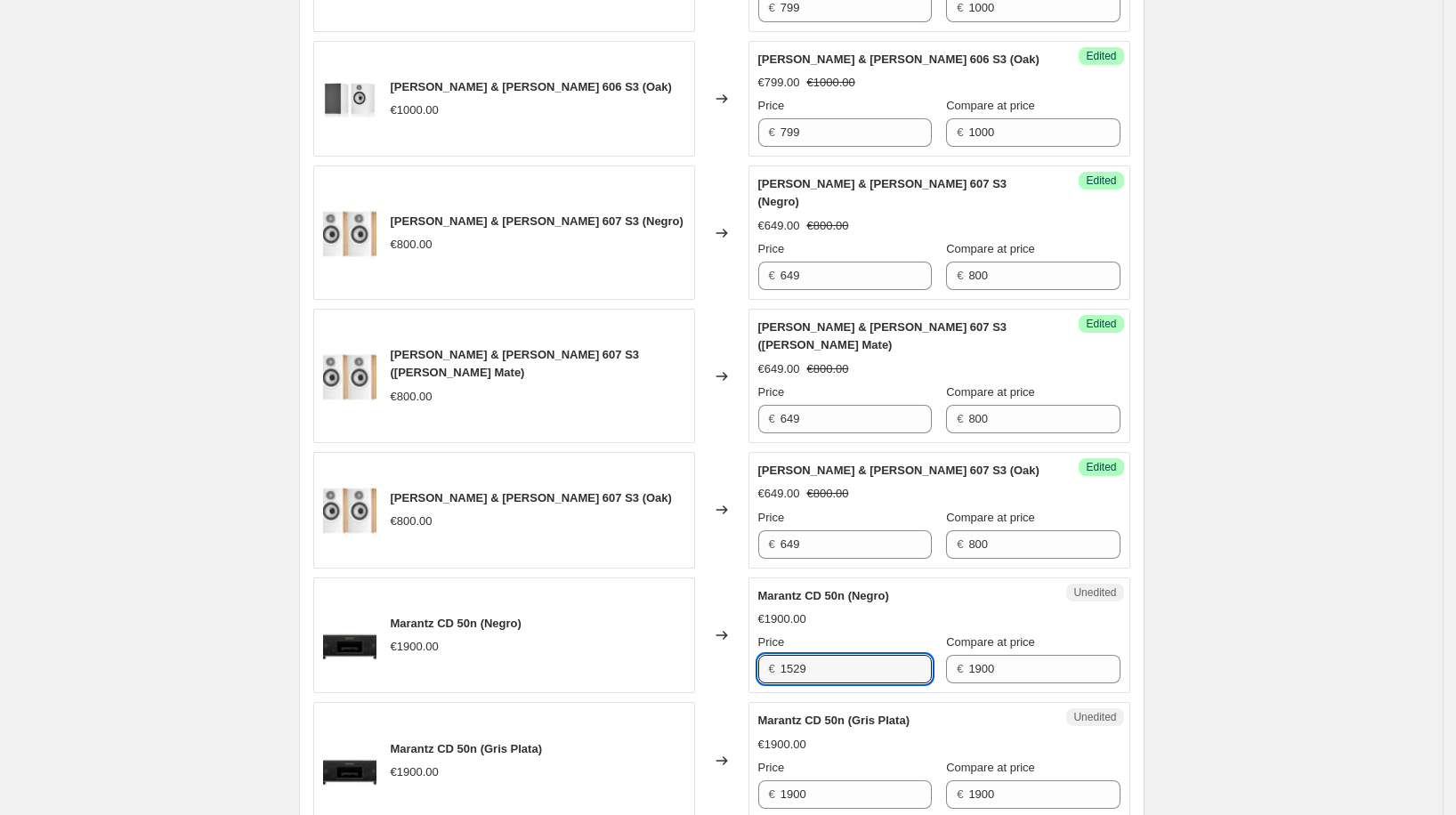
type input "1529"
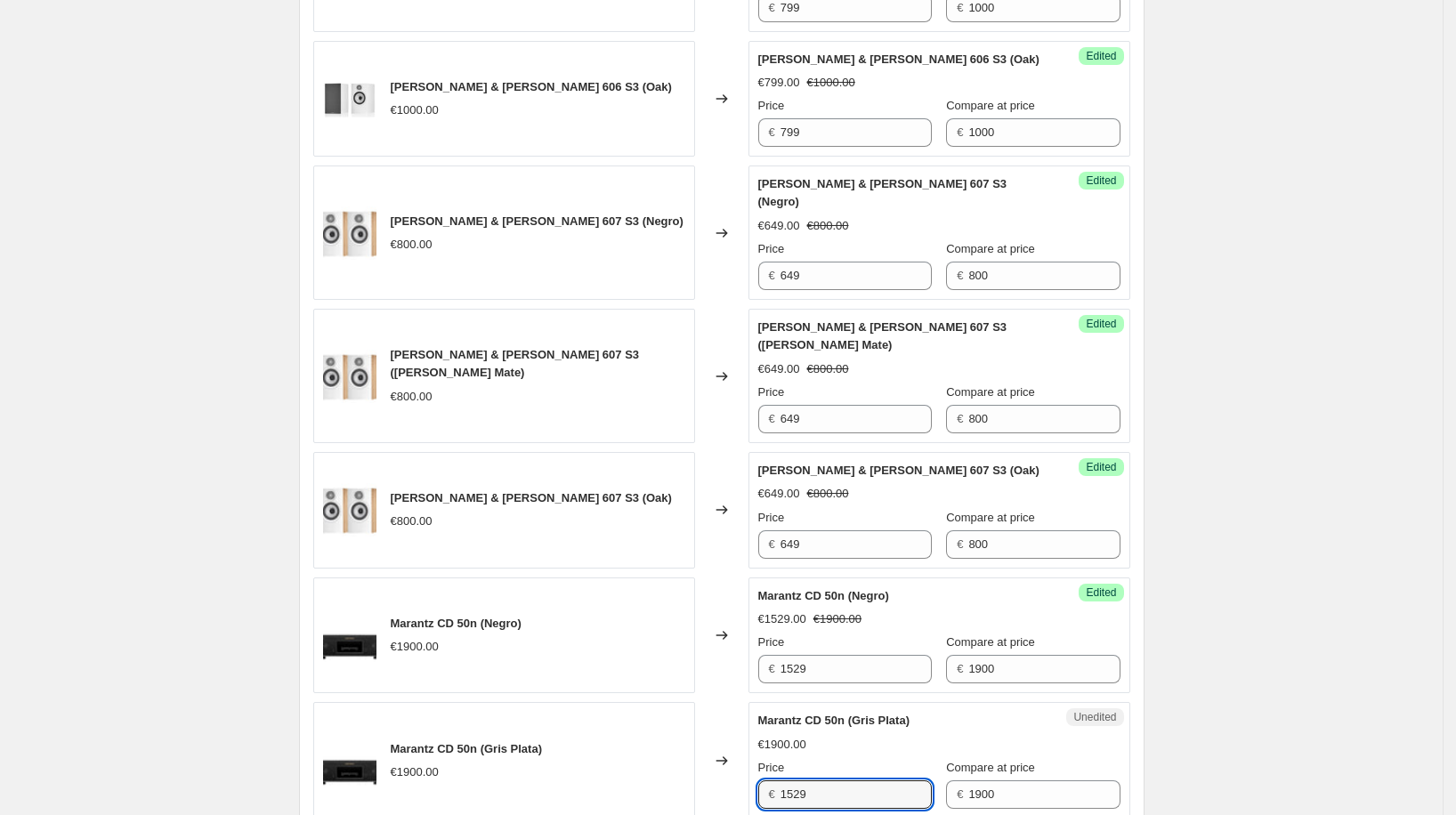
type input "1529"
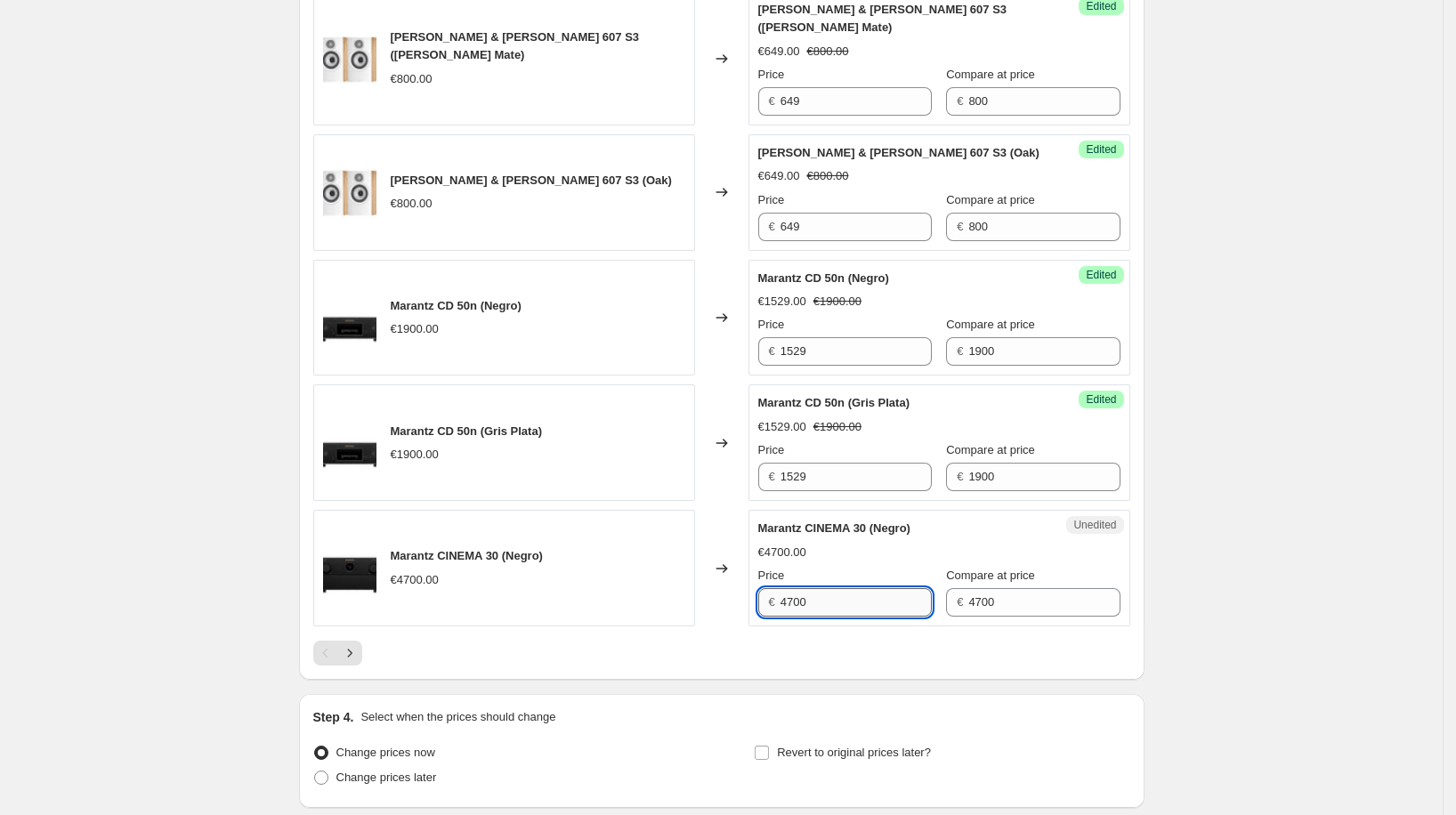
click at [833, 588] on input "4700" at bounding box center [856, 602] width 151 height 29
click at [838, 588] on input "4700" at bounding box center [856, 602] width 151 height 29
type input "3999"
click at [793, 641] on div at bounding box center [721, 653] width 817 height 25
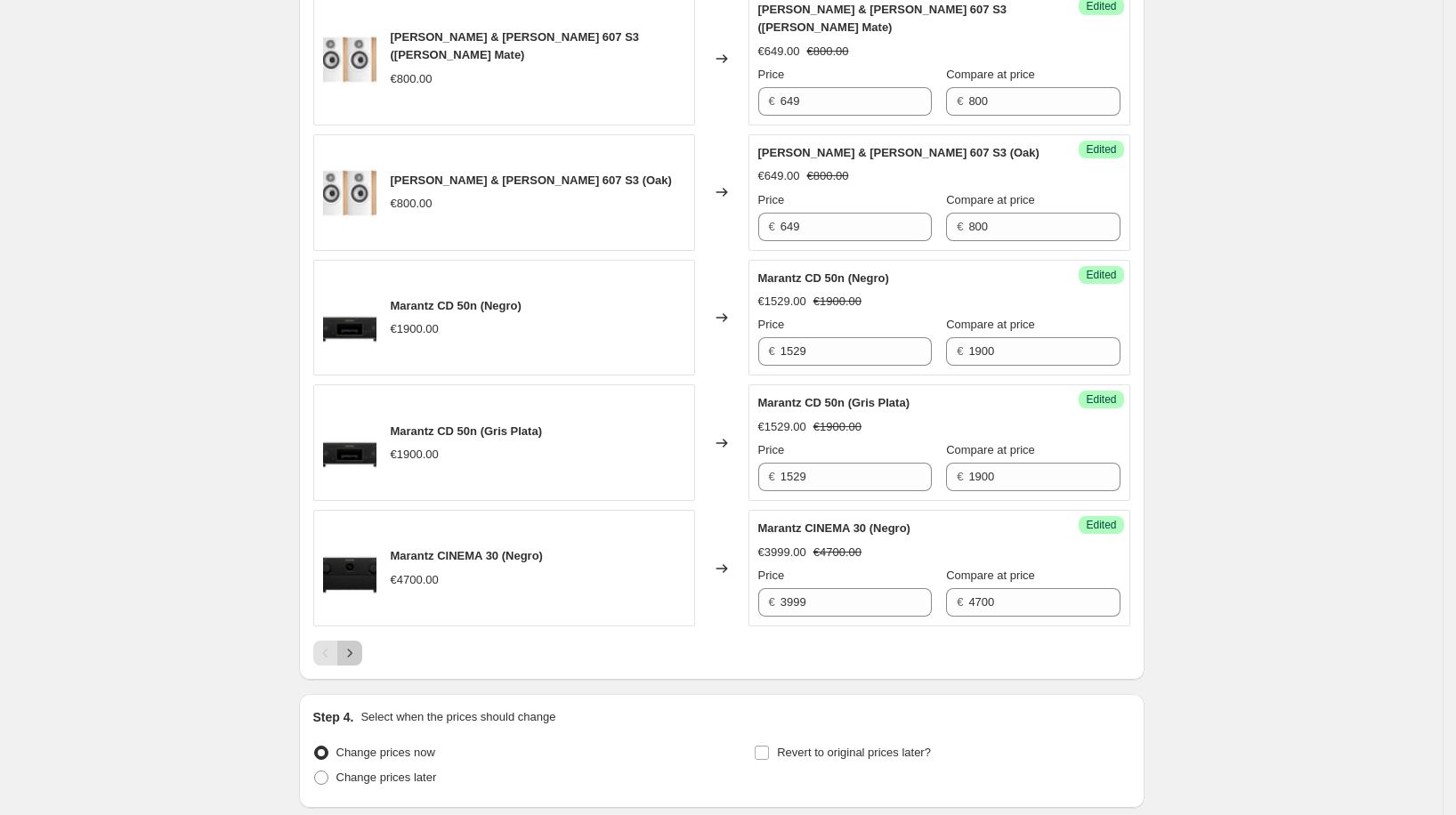
click at [350, 644] on icon "Next" at bounding box center [350, 653] width 18 height 18
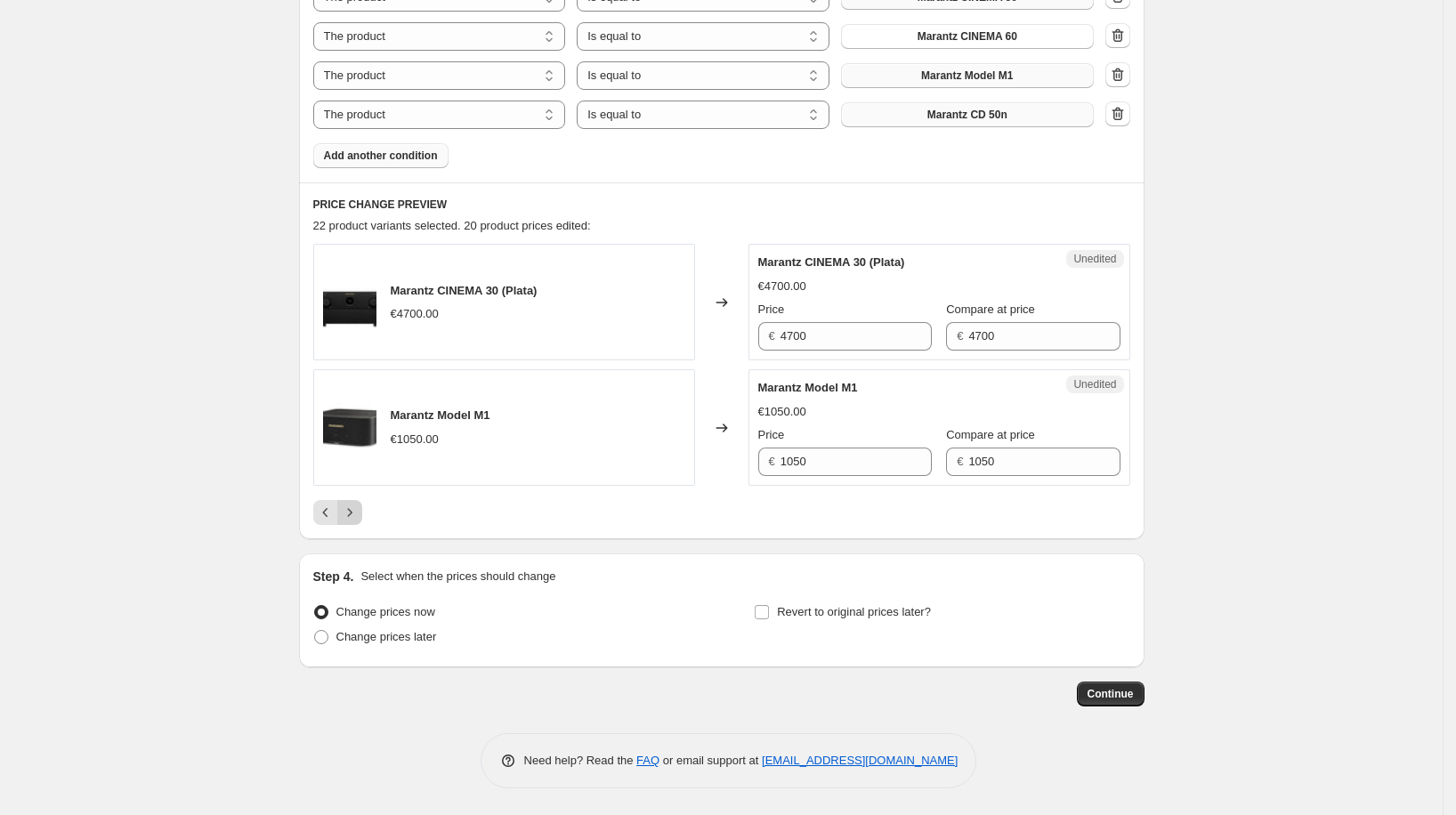
scroll to position [1004, 0]
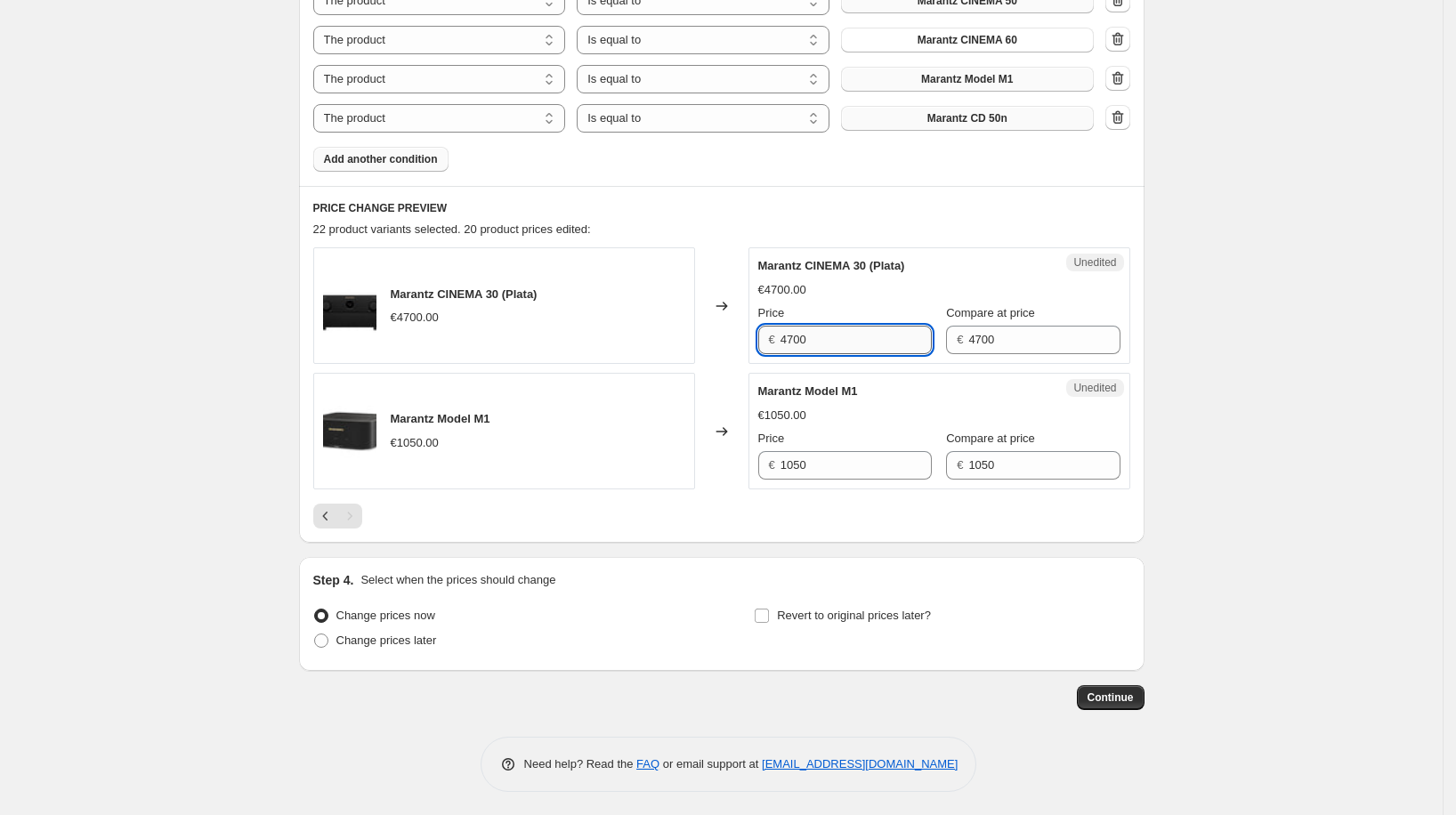
click at [847, 336] on input "4700" at bounding box center [856, 340] width 151 height 29
type input "4"
type input "3999"
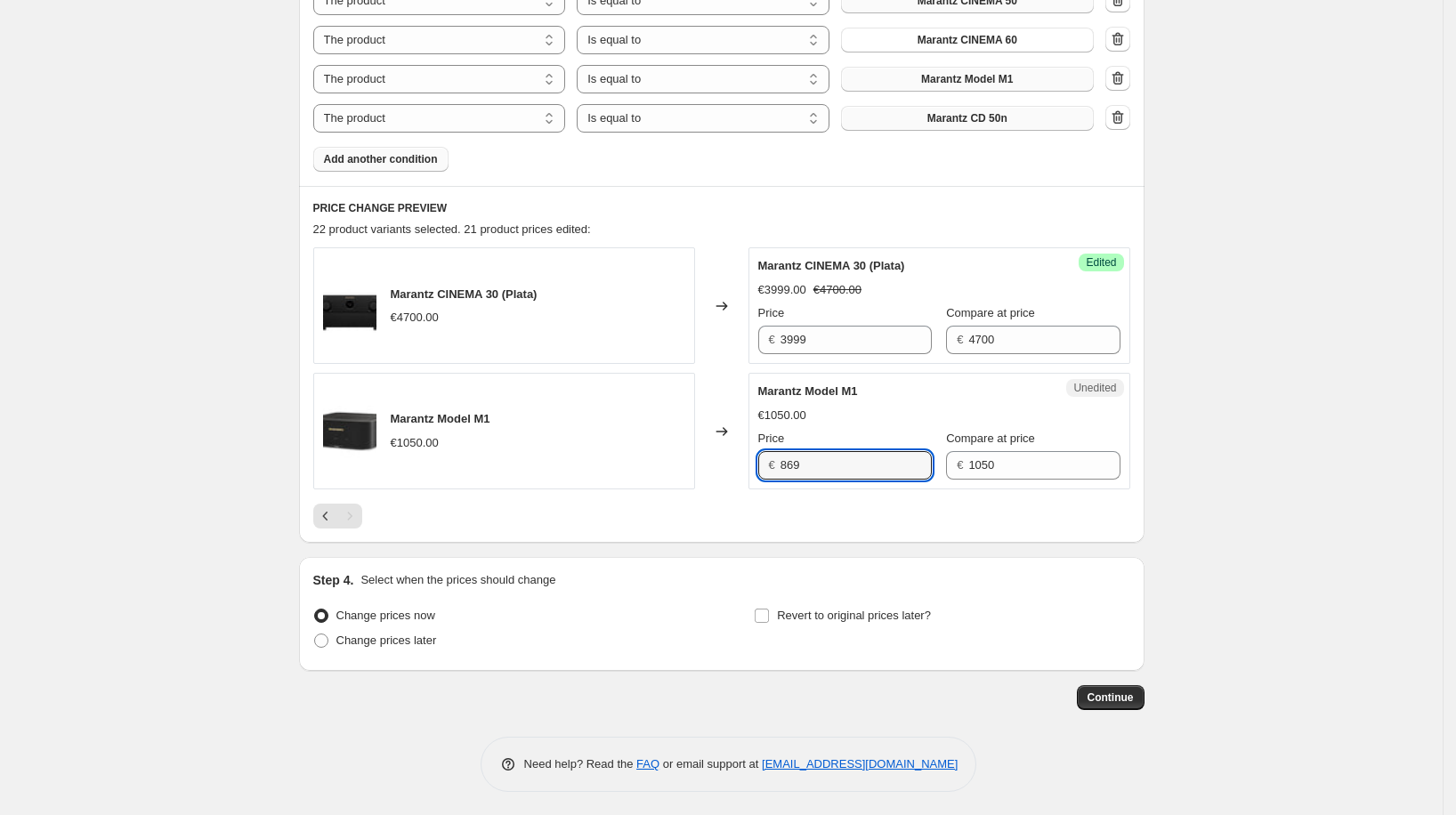
type input "869"
click at [425, 531] on div "PRICE CHANGE PREVIEW 22 product variants selected. 21 product prices edited: Ma…" at bounding box center [721, 364] width 846 height 357
click at [791, 614] on span "Revert to original prices later?" at bounding box center [854, 615] width 154 height 13
click at [769, 614] on input "Revert to original prices later?" at bounding box center [762, 615] width 14 height 14
checkbox input "true"
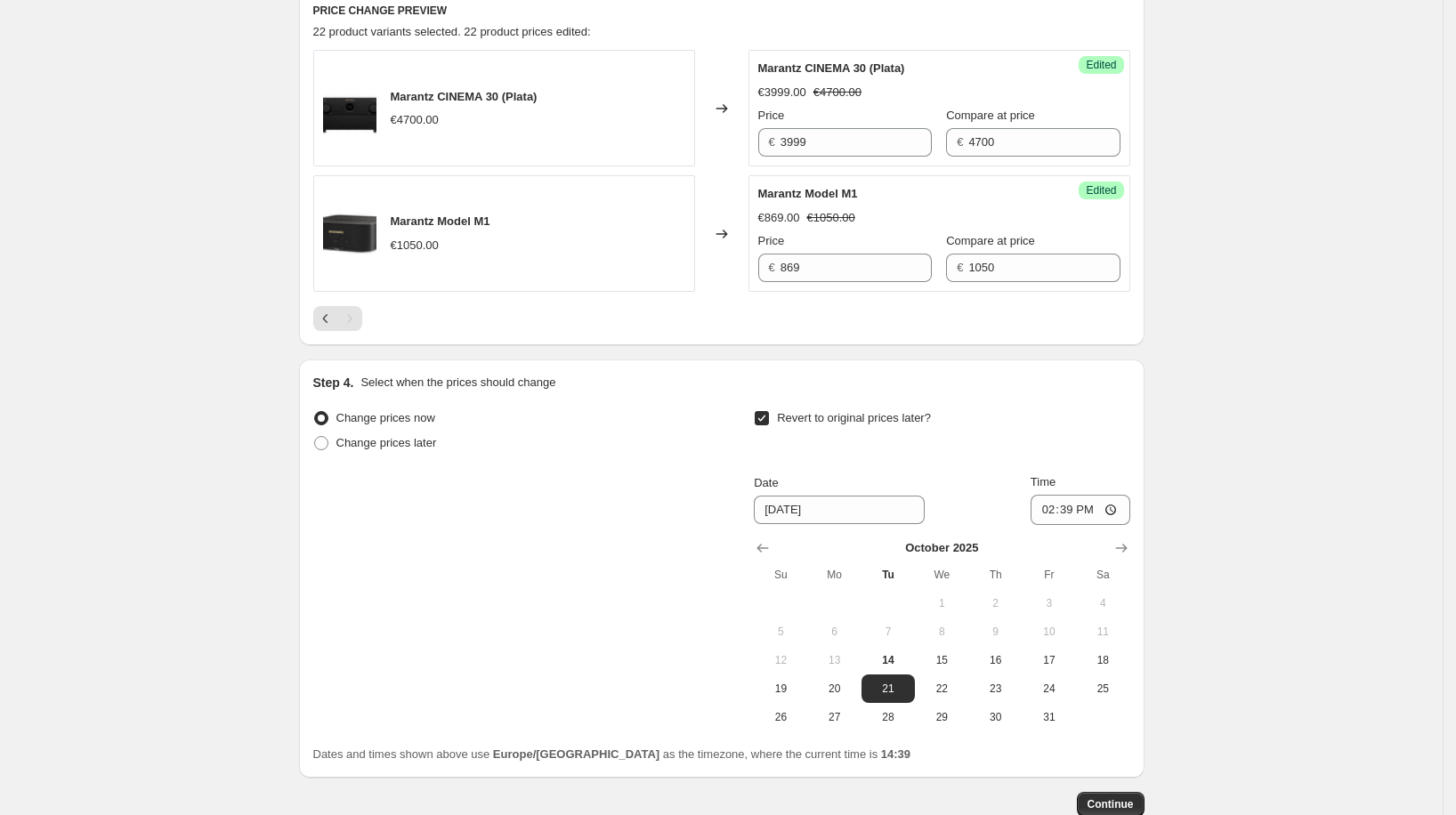
scroll to position [1215, 0]
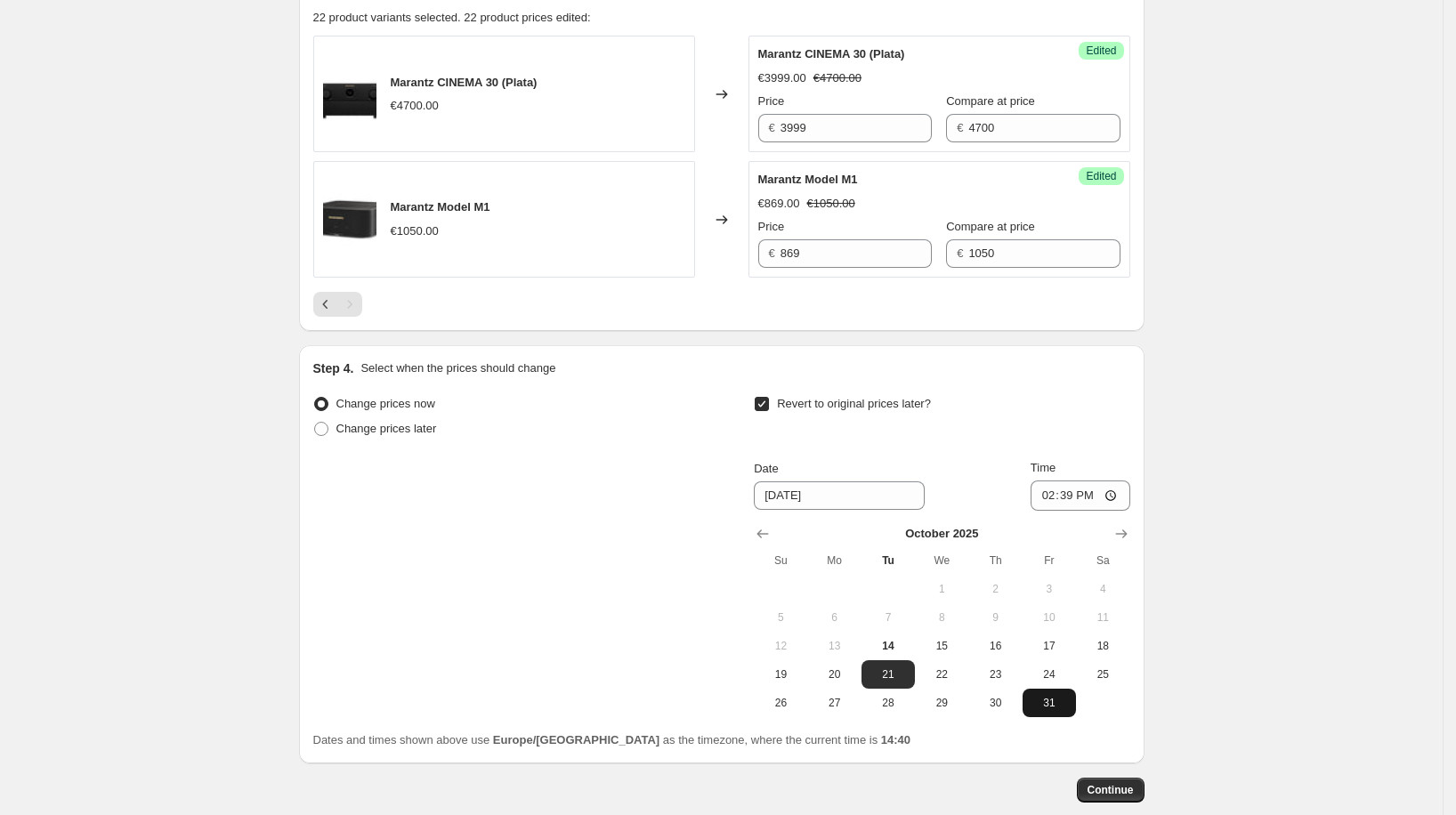
click at [1034, 703] on button "31" at bounding box center [1049, 703] width 54 height 29
type input "[DATE]"
click at [1066, 482] on input "14:39" at bounding box center [1079, 496] width 99 height 30
type input "00:00"
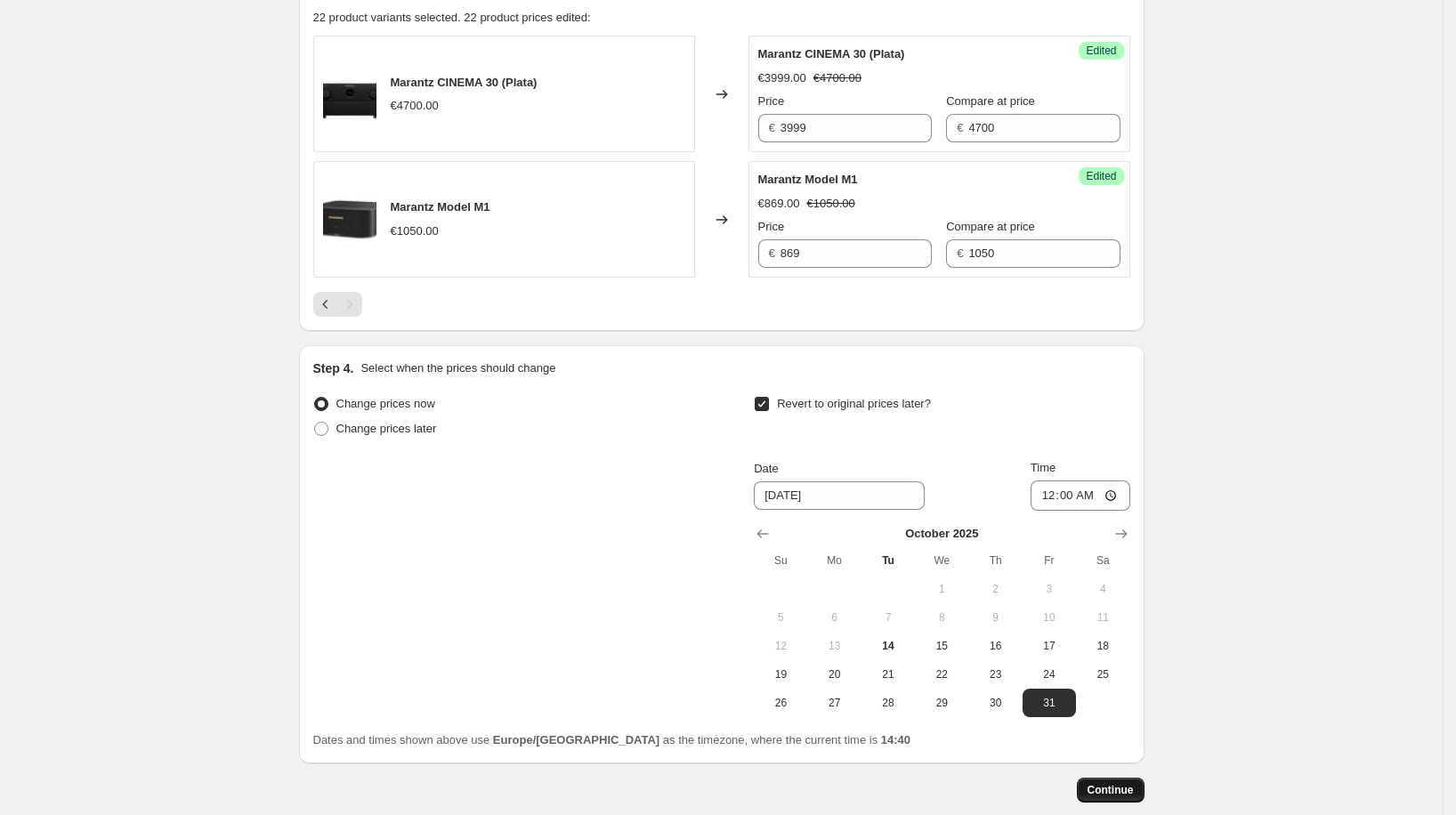
click at [1121, 790] on span "Continue" at bounding box center [1111, 790] width 47 height 14
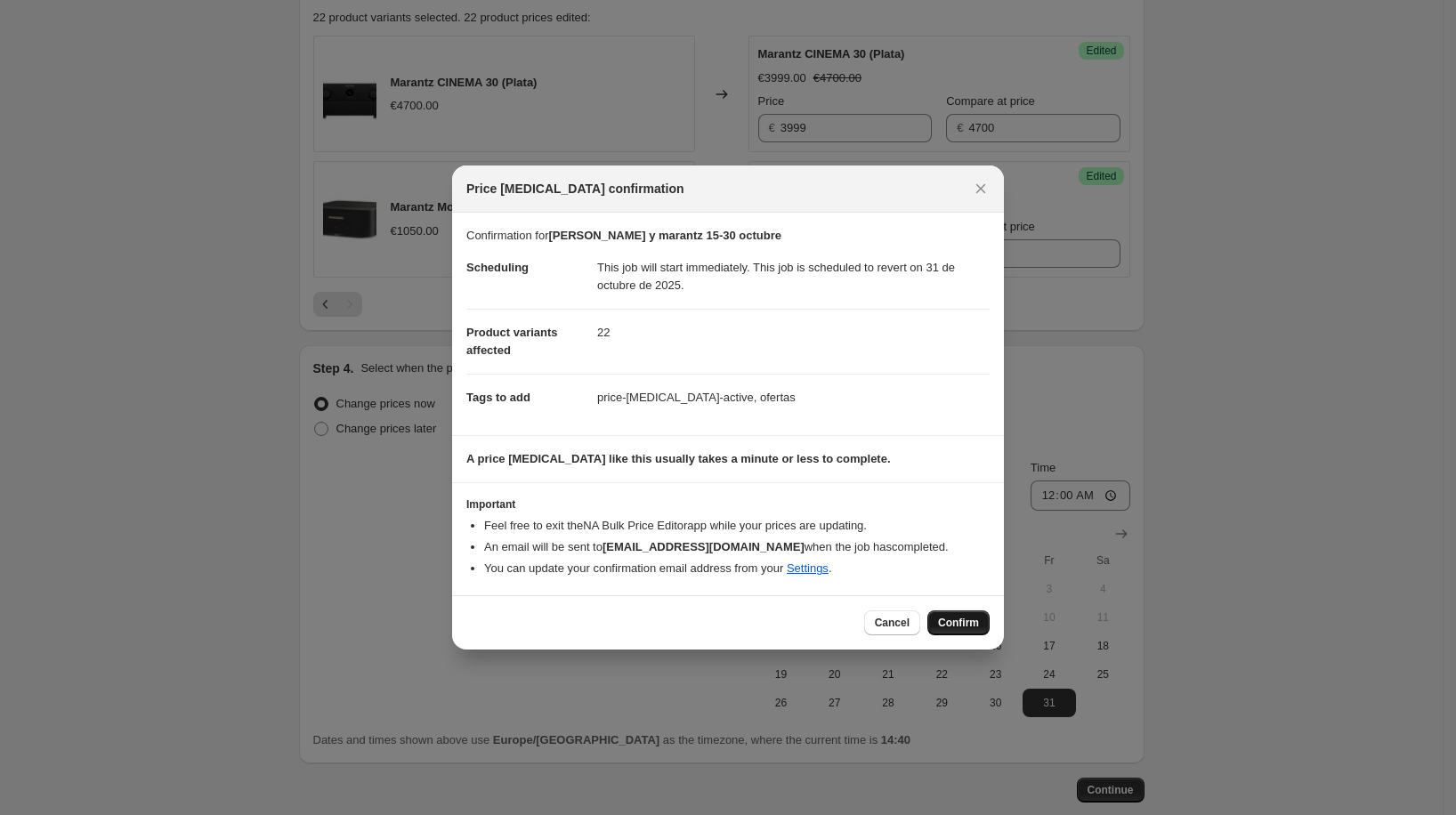
click at [978, 632] on button "Confirm" at bounding box center [958, 623] width 63 height 25
